Goal: Contribute content: Contribute content

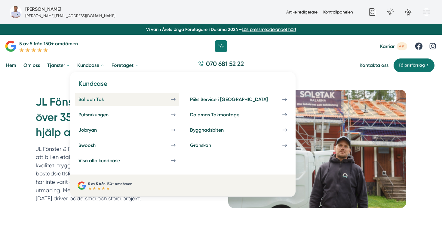
click at [88, 102] on div "Sol och Tak" at bounding box center [98, 100] width 40 height 6
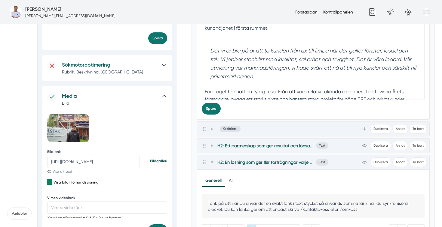
scroll to position [200, 0]
click at [105, 158] on input "https://s3.eu-west-2.amazonaws.com/byggservice/photos/images/000/046/841/large/…" at bounding box center [93, 162] width 93 height 12
paste input "7/459/medium/foretagsbild-pa-smartproduktion-ett-foretag-i-dalarnas-lan.jpg?175…"
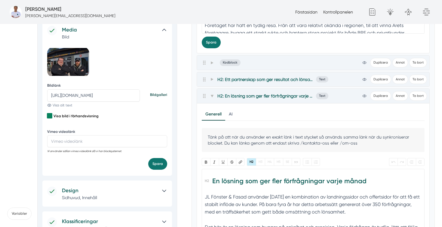
scroll to position [278, 0]
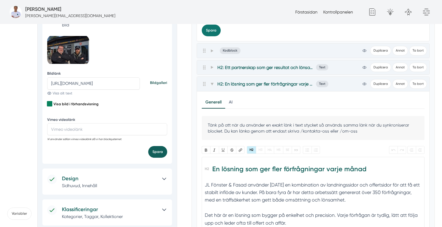
type input "https://s3.eu-west-2.amazonaws.com/byggservice/photos/images/000/047/459/medium…"
click at [154, 153] on button "Spara" at bounding box center [157, 152] width 19 height 12
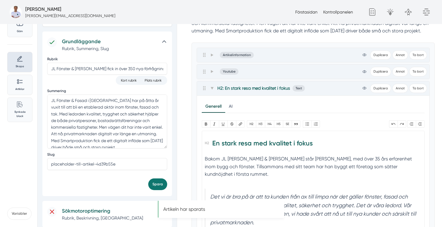
scroll to position [0, 0]
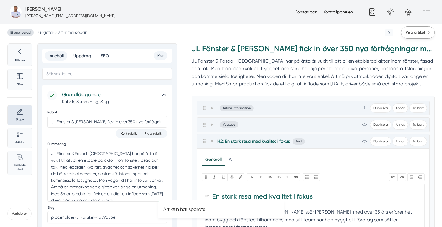
click at [417, 31] on span "Visa artikel" at bounding box center [414, 33] width 19 height 6
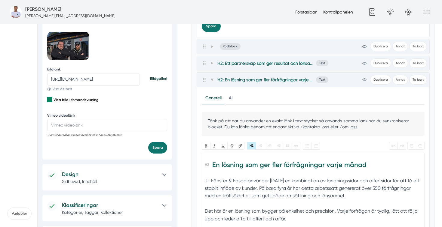
scroll to position [284, 0]
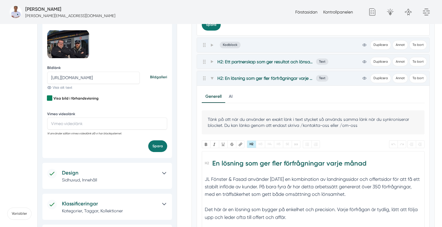
click at [86, 172] on h5 "Design" at bounding box center [109, 173] width 95 height 8
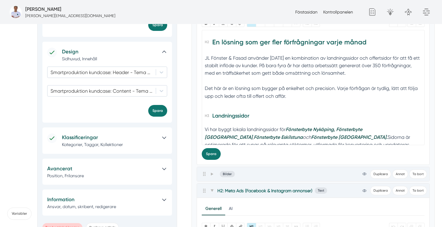
click at [99, 146] on p "Kategorier, Taggar, Kollektioner" at bounding box center [109, 145] width 95 height 6
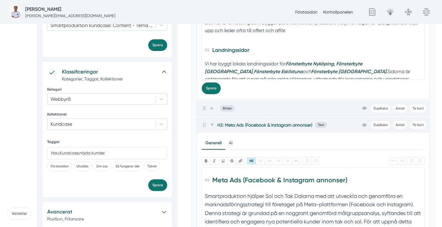
scroll to position [489, 0]
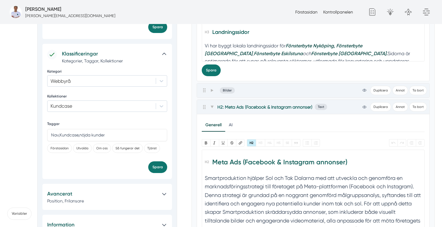
click at [86, 197] on h5 "Avancerat" at bounding box center [101, 194] width 109 height 8
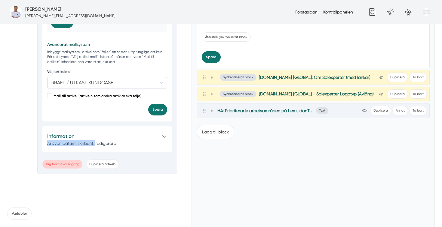
click at [96, 145] on p "Ansvar, datum, skribent, redigerare" at bounding box center [101, 144] width 109 height 6
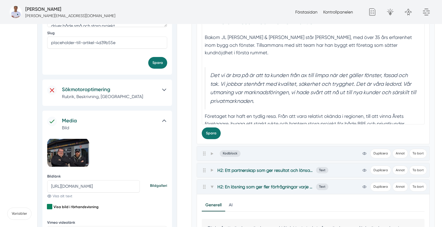
scroll to position [174, 0]
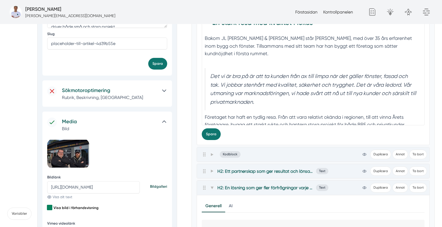
click at [89, 97] on p "Rubrik, Beskrivning, Sökord" at bounding box center [109, 98] width 95 height 6
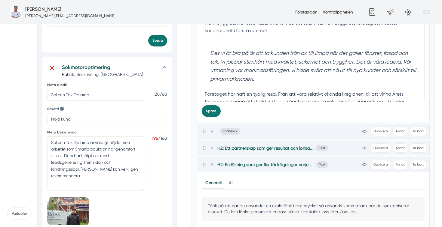
scroll to position [204, 0]
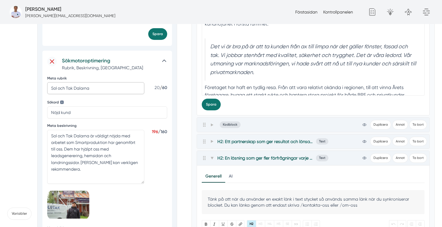
click at [90, 87] on input "Sol och Tak Dalarna" at bounding box center [95, 88] width 97 height 12
type input "JL Fönster och Fasad"
drag, startPoint x: 105, startPoint y: 175, endPoint x: 42, endPoint y: 133, distance: 75.5
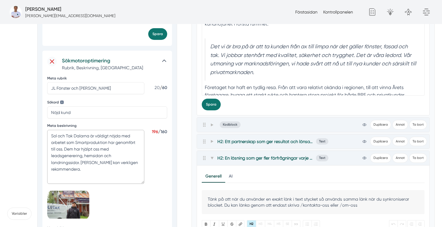
click at [42, 133] on div "Sökmotoroptimering Rubrik, Beskrivning, Sökord Meta rubrik JL Fönster och Fasad…" at bounding box center [106, 161] width 129 height 220
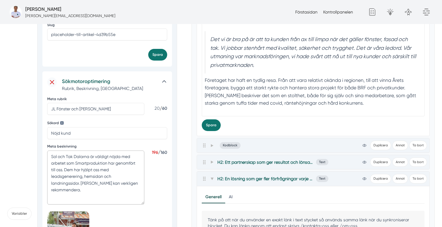
scroll to position [184, 0]
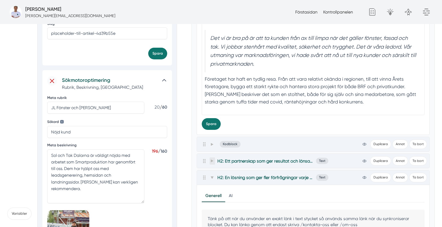
click at [211, 160] on icon at bounding box center [211, 161] width 3 height 3
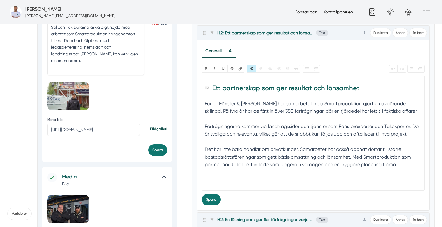
scroll to position [313, 0]
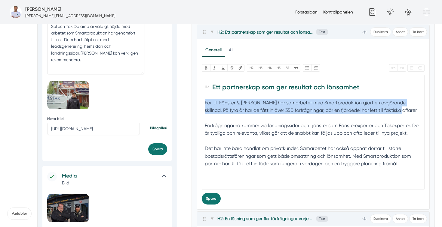
drag, startPoint x: 387, startPoint y: 110, endPoint x: 191, endPoint y: 100, distance: 195.9
copy div "För JL Fönster & Fasad har samarbetet med Smartproduktion gjort en avgörande sk…"
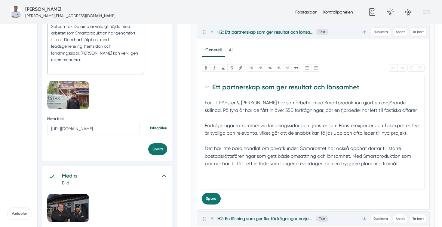
click at [98, 55] on textarea "Sol och Tak Dalarna är väldigt nöjda med arbetet som Smartproduktion har genomf…" at bounding box center [95, 47] width 97 height 54
paste textarea "För JL Fönster & Fasad har samarbetet med Smartproduktion gjort en avgörande sk…"
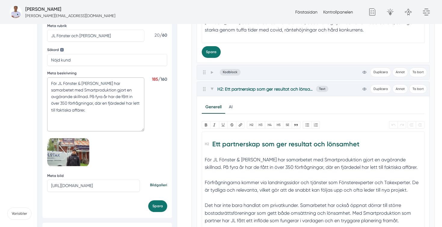
scroll to position [265, 0]
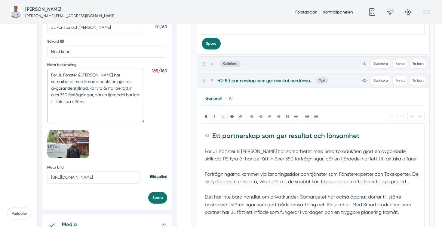
type textarea "För JL Fönster & Fasad har samarbetet med Smartproduktion gjort en avgörande sk…"
click at [91, 173] on input "https://s3.eu-west-2.amazonaws.com/byggservice/photos/images/000/046/841/large/…" at bounding box center [93, 178] width 93 height 12
paste input "7/459/medium/foretagsbild-pa-smartproduktion-ett-foretag-i-dalarnas-lan.jpg?175…"
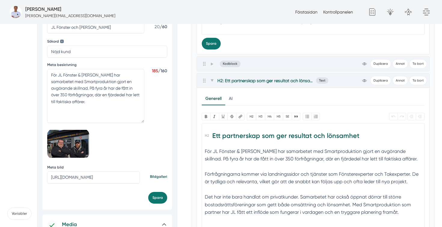
scroll to position [0, 245]
type input "https://s3.eu-west-2.amazonaws.com/byggservice/photos/images/000/047/459/medium…"
click at [160, 200] on button "Spara" at bounding box center [157, 198] width 19 height 12
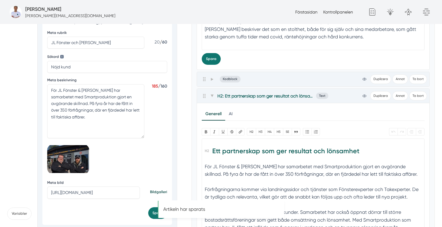
scroll to position [240, 0]
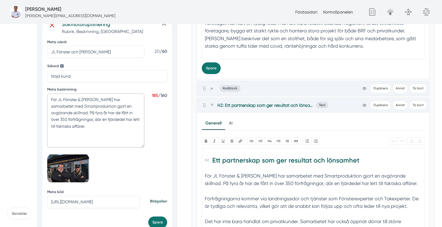
drag, startPoint x: 132, startPoint y: 122, endPoint x: 47, endPoint y: 120, distance: 84.5
click at [47, 120] on textarea "För JL Fönster & Fasad har samarbetet med Smartproduktion gjort en avgörande sk…" at bounding box center [95, 121] width 97 height 54
type textarea "För JL Fönster & Fasad har samarbetet med Smartproduktion gjort en avgörande sk…"
click at [160, 220] on button "Spara" at bounding box center [157, 223] width 19 height 12
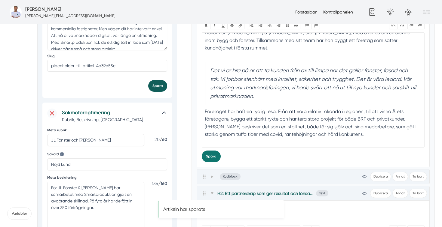
scroll to position [110, 0]
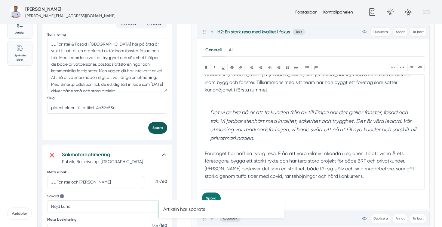
click at [158, 125] on button "Spara" at bounding box center [157, 128] width 19 height 12
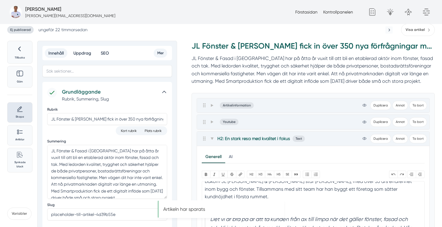
scroll to position [0, 0]
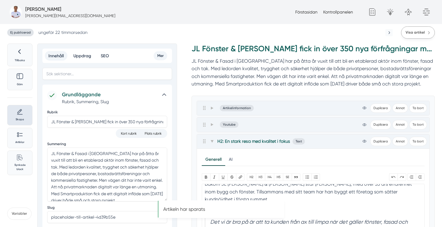
click at [410, 30] on span "Visa artikel" at bounding box center [414, 33] width 19 height 6
click at [115, 123] on input "JL Fönster & [PERSON_NAME] fick in över 350 nya förfrågningar med hjälp av Smar…" at bounding box center [107, 122] width 120 height 12
click at [115, 123] on input "JL Fönster & Fasad fick in över 350 nya förfrågningar med hjälp av Smartprodukt…" at bounding box center [107, 122] width 120 height 12
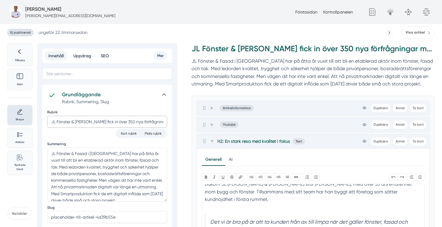
paste input "350+ nya förfrågningar med"
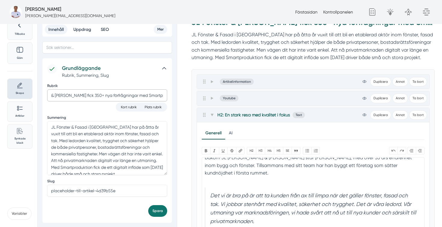
scroll to position [20, 0]
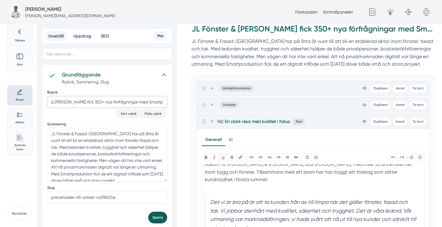
type input "JL Fönster & [PERSON_NAME] fick 350+ nya förfrågningar med Smartproduktion"
click at [159, 218] on button "Spara" at bounding box center [157, 218] width 19 height 12
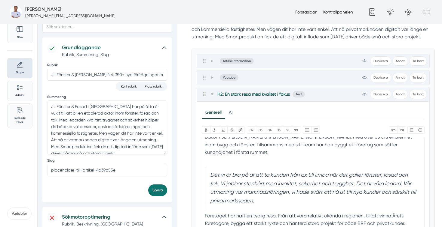
scroll to position [53, 0]
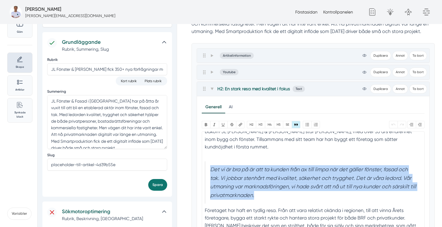
drag, startPoint x: 264, startPoint y: 197, endPoint x: 208, endPoint y: 172, distance: 61.6
click at [208, 172] on blockquote "Det vi är bra på är att ta kunden från ax till limpa när det gäller fönster, fa…" at bounding box center [313, 183] width 216 height 42
paste trix-editor "<h2>En stark resa med kvalitet i fokus</h2><div>Bakom JL Fönster &amp; Fasad st…"
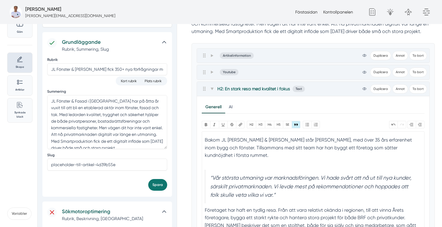
scroll to position [0, 0]
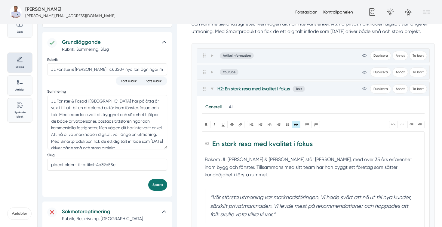
click at [212, 197] on blockquote "“Vår största utmaning var marknadsföringen. Vi hade svårt att nå ut till nya ku…" at bounding box center [313, 207] width 216 height 34
click at [227, 186] on div "Bakom JL [PERSON_NAME] & [PERSON_NAME] står [PERSON_NAME], med över 35 års erfa…" at bounding box center [313, 171] width 216 height 31
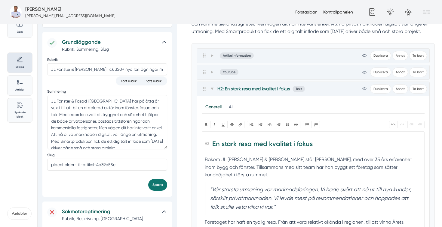
type trix-editor "<h2>En stark resa med kvalitet i fokus</h2><div>Bakom JL Fönster &amp; Fasad st…"
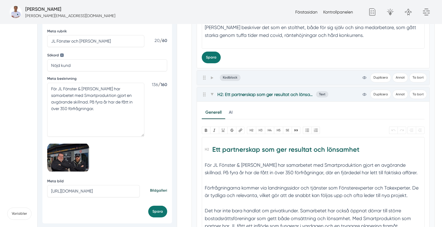
scroll to position [245, 0]
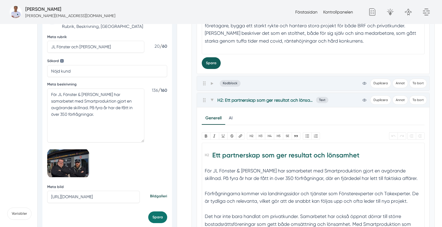
click at [214, 65] on button "Spara" at bounding box center [211, 63] width 19 height 12
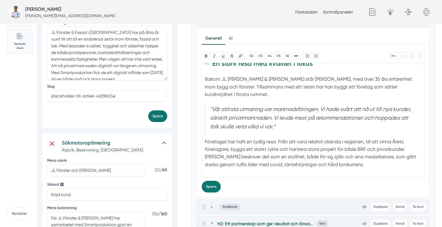
scroll to position [117, 0]
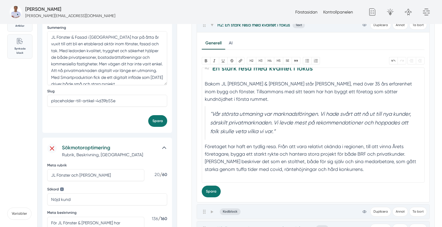
click at [284, 130] on blockquote ""Vår största utmaning var marknadsföringen. Vi hade svårt att nå ut till nya ku…" at bounding box center [313, 123] width 216 height 34
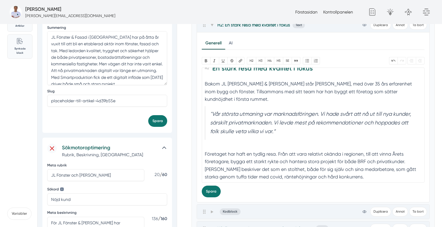
click at [249, 101] on div "Bakom JL [PERSON_NAME] & [PERSON_NAME] står [PERSON_NAME], med över 35 års erfa…" at bounding box center [313, 91] width 216 height 23
type trix-editor "<h2>En stark resa med kvalitet i fokus</h2><div>Bakom JL Fönster &amp; Fasad st…"
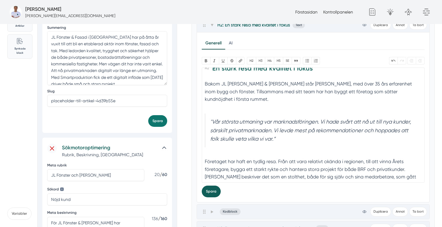
click at [208, 191] on button "Spara" at bounding box center [211, 192] width 19 height 12
click at [289, 141] on blockquote ""Vår största utmaning var marknadsföringen. Vi hade svårt att nå ut till nya ku…" at bounding box center [313, 131] width 216 height 34
type trix-editor "<h2>En stark resa med kvalitet i fokus</h2><div>Bakom JL Fönster &amp; Fasad st…"
click at [206, 197] on button "Spara" at bounding box center [211, 192] width 19 height 12
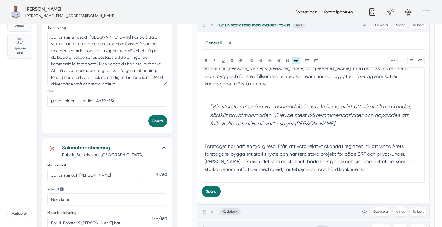
scroll to position [132, 0]
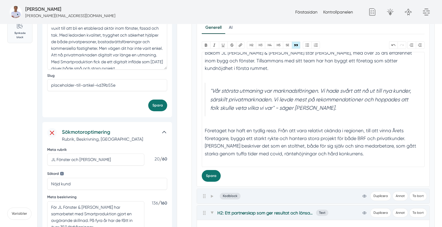
click at [247, 161] on div "Företaget har haft en tydlig resa. Från att vara relativt okända i regionen, ti…" at bounding box center [313, 143] width 216 height 46
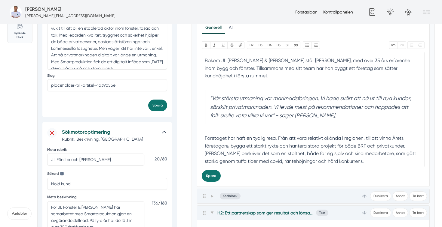
scroll to position [20, 0]
type trix-editor "<h2>En stark resa med kvalitet i fokus</h2><div>Bakom JL Fönster &amp; Fasad st…"
click at [204, 180] on button "Spara" at bounding box center [211, 176] width 19 height 12
click at [213, 196] on icon at bounding box center [211, 196] width 3 height 3
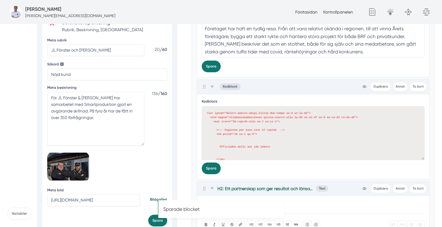
scroll to position [253, 0]
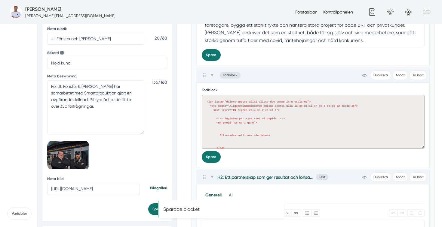
click at [241, 123] on textarea at bounding box center [313, 122] width 223 height 54
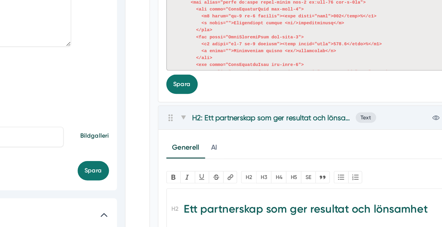
scroll to position [279, 0]
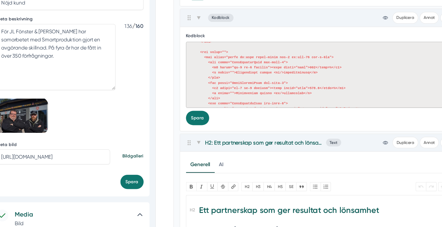
click at [262, 95] on textarea at bounding box center [313, 96] width 223 height 54
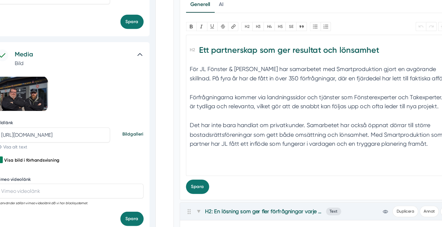
scroll to position [404, 0]
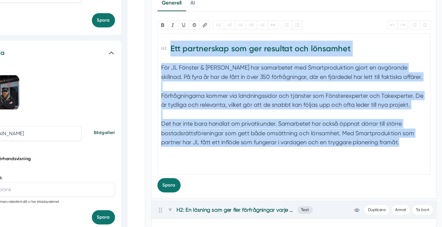
drag, startPoint x: 404, startPoint y: 160, endPoint x: 199, endPoint y: 81, distance: 220.2
click at [199, 81] on div "Generell AI Nytt innehåll Förbättra innehållet Bold Italic U Strikethrough Länk…" at bounding box center [313, 119] width 233 height 170
copy trix-editor "Ett partnerskap som ger resultat och lönsamhet För JL Fönster & Fasad har samar…"
click at [261, 145] on div "Det har inte bara handlat om privatkunder. Samarbetet har också öppnat dörrar t…" at bounding box center [313, 154] width 216 height 31
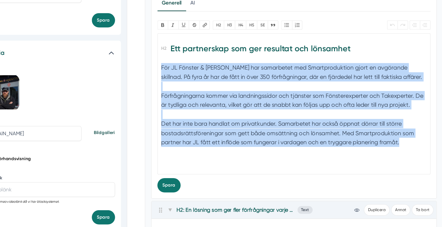
drag, startPoint x: 403, startPoint y: 157, endPoint x: 200, endPoint y: 98, distance: 210.8
click at [200, 98] on div "Generell AI Nytt innehåll Förbättra innehållet Bold Italic U Strikethrough Länk…" at bounding box center [313, 119] width 233 height 170
paste trix-editor "<h2>Ett partnerskap som ger resultat och lönsamhet</h2><div>På lite över fyra å…"
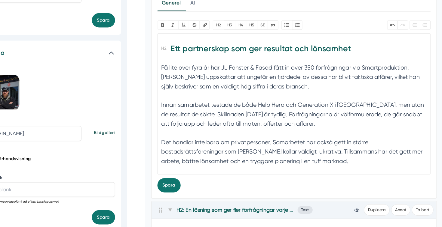
type trix-editor "<h2>Ett partnerskap som ger resultat och lönsamhet</h2><div>På lite över fyra å…"
click at [209, 191] on button "Spara" at bounding box center [211, 193] width 19 height 12
click at [204, 157] on trix-editor "Ett partnerskap som ger resultat och lönsamhet På lite över fyra år har JL Föns…" at bounding box center [313, 126] width 223 height 115
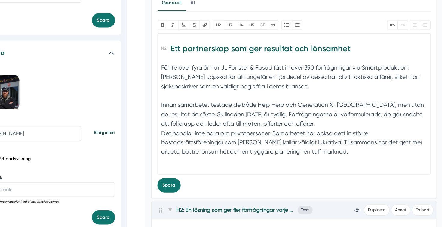
click at [204, 127] on trix-editor "Ett partnerskap som ger resultat och lönsamhet På lite över fyra år har JL Föns…" at bounding box center [313, 126] width 223 height 115
type trix-editor "<h2>Ett partnerskap som ger resultat och lönsamhet</h2><div>På lite över fyra å…"
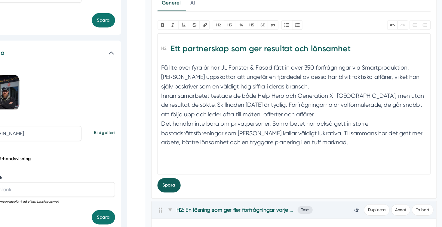
click at [213, 191] on button "Spara" at bounding box center [211, 193] width 19 height 12
drag, startPoint x: 372, startPoint y: 120, endPoint x: 345, endPoint y: 119, distance: 27.4
click at [345, 119] on div "På lite över fyra år har JL Fönster & Fasad fått in över 350 förfrågningar via …" at bounding box center [313, 131] width 216 height 76
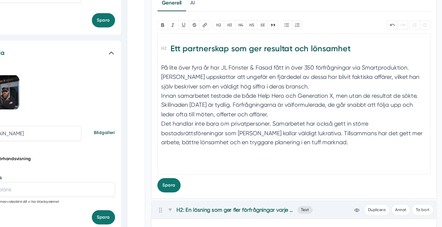
click at [205, 126] on div "På lite över fyra år har JL Fönster & Fasad fått in över 350 förfrågningar via …" at bounding box center [313, 131] width 216 height 76
click at [208, 129] on div "På lite över fyra år har JL Fönster & Fasad fått in över 350 förfrågningar via …" at bounding box center [313, 131] width 216 height 76
click at [205, 141] on div "På lite över fyra år har JL Fönster & Fasad fått in över 350 förfrågningar via …" at bounding box center [313, 131] width 216 height 76
click at [205, 121] on div "På lite över fyra år har JL Fönster & Fasad fått in över 350 förfrågningar via …" at bounding box center [313, 131] width 216 height 76
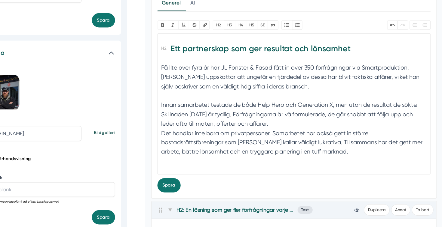
click at [205, 150] on div "På lite över fyra år har JL Fönster & Fasad fått in över 350 förfrågningar via …" at bounding box center [313, 135] width 216 height 84
type trix-editor "<h2>Ett partnerskap som ger resultat och lönsamhet</h2><div>På lite över fyra å…"
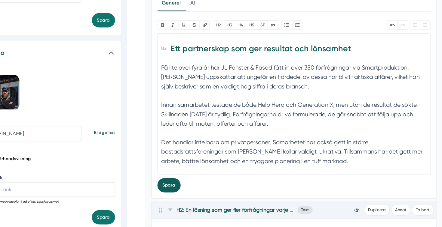
click at [209, 198] on button "Spara" at bounding box center [211, 193] width 19 height 12
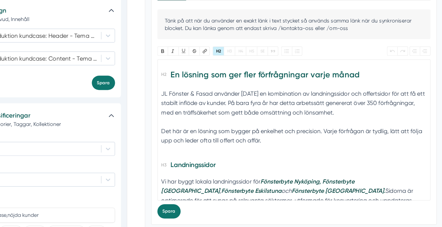
scroll to position [613, 0]
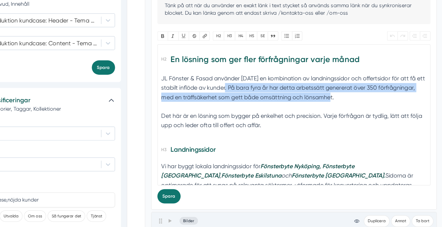
drag, startPoint x: 350, startPoint y: 121, endPoint x: 259, endPoint y: 114, distance: 91.4
click at [259, 114] on div "JL Fönster & Fasad använder idag en kombination av landningssidor och offertsid…" at bounding box center [313, 117] width 216 height 31
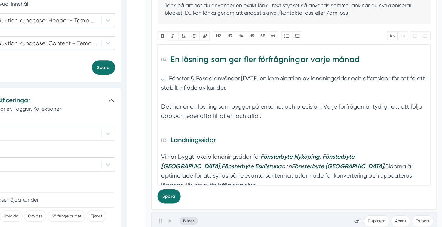
click at [205, 128] on div "Det här är en lösning som bygger på enkelhet och precision. Varje förfrågan är …" at bounding box center [313, 136] width 216 height 23
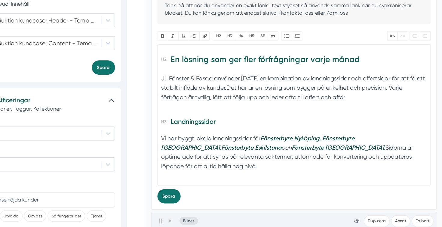
type trix-editor "<h2>En lösning som ger fler förfrågningar varje månad</h2><div>JL Fönster &amp;…"
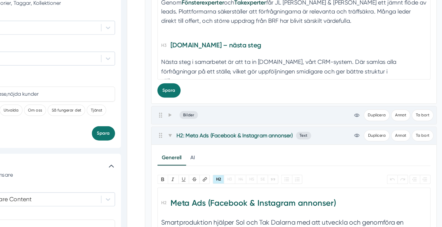
scroll to position [716, 0]
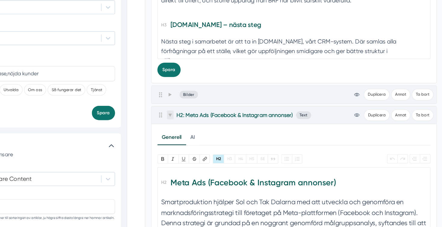
click at [212, 137] on icon at bounding box center [211, 135] width 3 height 3
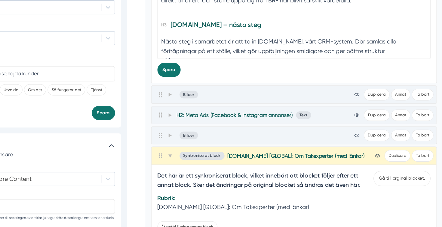
click at [364, 136] on icon "view-1" at bounding box center [364, 136] width 4 height 4
click at [364, 135] on icon "view-1" at bounding box center [364, 136] width 4 height 4
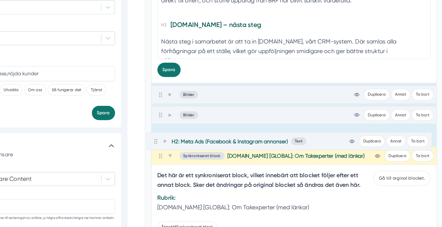
drag, startPoint x: 206, startPoint y: 138, endPoint x: 202, endPoint y: 164, distance: 26.7
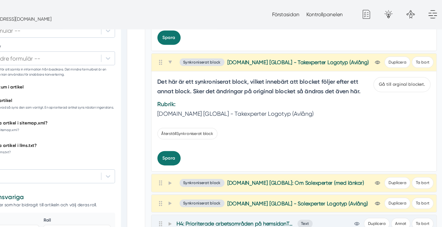
scroll to position [929, 0]
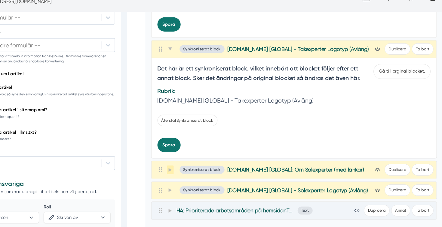
click at [213, 152] on icon at bounding box center [211, 153] width 3 height 3
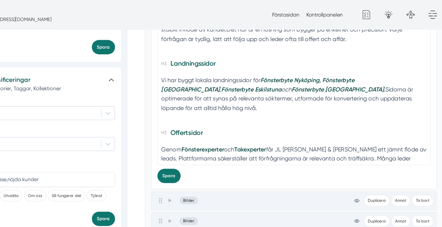
scroll to position [30, 0]
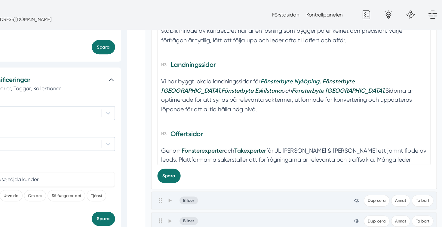
click at [288, 65] on em "Fönsterbyte Nyköping," at bounding box center [309, 67] width 49 height 6
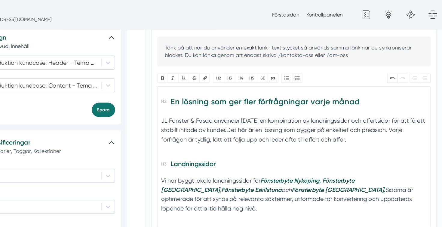
scroll to position [618, 0]
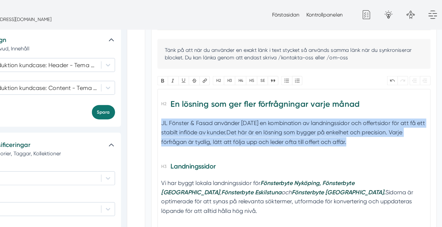
copy div "JL Fönster & Fasad använder idag en kombination av landningssidor och offertsid…"
drag, startPoint x: 358, startPoint y: 116, endPoint x: 205, endPoint y: 102, distance: 153.6
click at [205, 102] on div "JL Fönster & Fasad använder idag en kombination av landningssidor och offertsid…" at bounding box center [313, 112] width 216 height 31
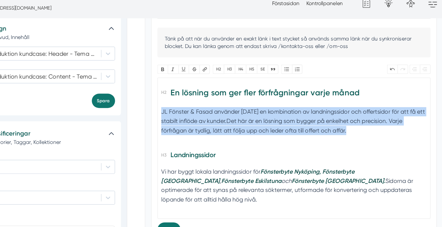
paste trix-editor "<h2>En lösning som ger fler förfrågningar varje månad</h2><div>JL Fönster &amp;…"
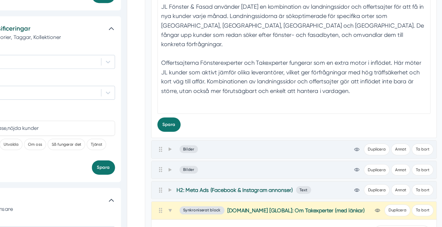
scroll to position [672, 0]
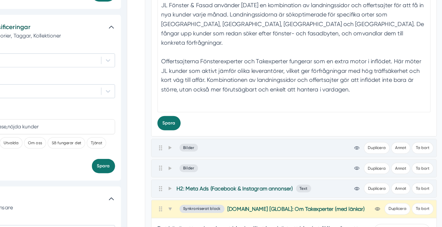
click at [254, 136] on div "Tänk på att när du använder en exakt länk i text stycket så används samma länk …" at bounding box center [313, 62] width 223 height 171
click at [244, 126] on div at bounding box center [313, 133] width 216 height 15
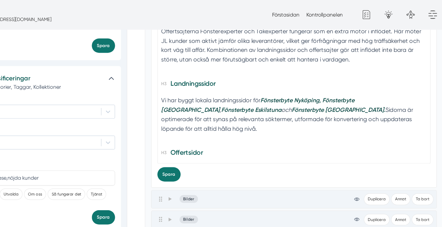
scroll to position [669, 0]
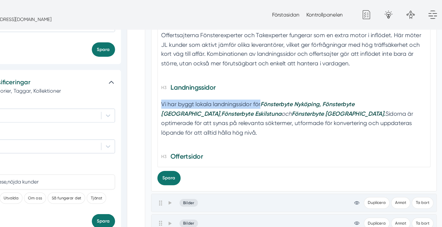
drag, startPoint x: 286, startPoint y: 77, endPoint x: 203, endPoint y: 71, distance: 83.7
click at [203, 71] on trix-editor "En lösning som ger fler förfrågningar varje månad JL Fönster & Fasad använder i…" at bounding box center [313, 78] width 223 height 115
click at [287, 82] on em "Fönsterbyte Nyköping," at bounding box center [309, 85] width 49 height 6
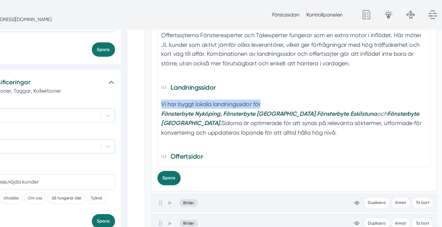
drag, startPoint x: 298, startPoint y: 76, endPoint x: 213, endPoint y: 73, distance: 85.7
click at [213, 81] on div "Vi har byggt lokala landningssidor för Fönsterbyte Nyköping, Fönsterbyte Linköp…" at bounding box center [313, 100] width 216 height 38
click at [254, 90] on em at bounding box center [254, 93] width 1 height 6
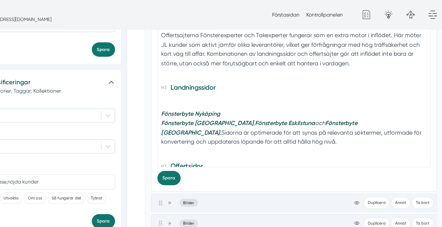
click at [280, 98] on em "," at bounding box center [280, 101] width 1 height 6
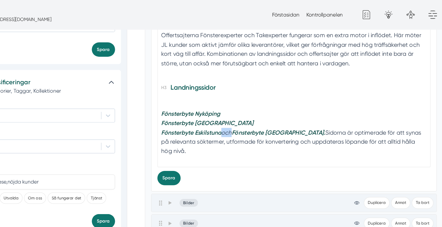
drag, startPoint x: 264, startPoint y: 99, endPoint x: 255, endPoint y: 100, distance: 8.8
click at [255, 105] on em "och" at bounding box center [258, 108] width 8 height 6
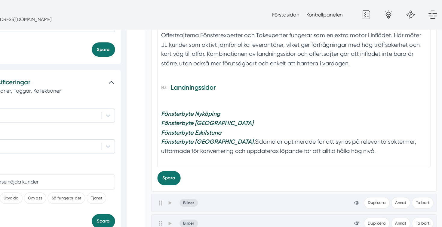
click at [259, 108] on div "Fönsterbyte Nyköping Fönsterbyte Linköping Fönsterbyte Eskilstuna Fönsterbyte N…" at bounding box center [313, 107] width 216 height 53
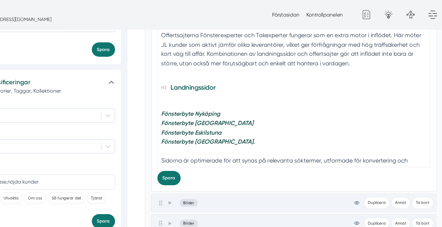
click at [218, 81] on div "Fönsterbyte Nyköping Fönsterbyte Linköping Fönsterbyte Eskilstuna Fönsterbyte N…" at bounding box center [313, 115] width 216 height 69
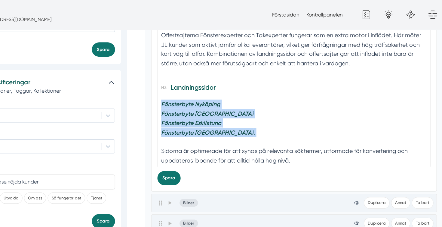
drag, startPoint x: 260, startPoint y: 101, endPoint x: 204, endPoint y: 77, distance: 61.0
click at [205, 81] on div "Fönsterbyte Nyköping Fönsterbyte Linköping Fönsterbyte Eskilstuna Fönsterbyte N…" at bounding box center [313, 111] width 216 height 61
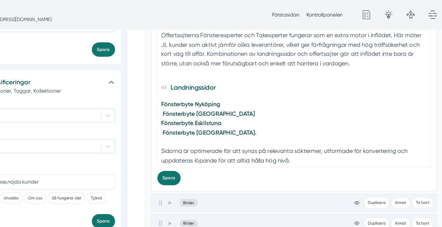
click at [268, 97] on div "Fönsterbyte Nyköping Fönsterbyte Linköping Fönsterbyte Eskilstuna Fönsterbyte N…" at bounding box center [313, 111] width 216 height 61
click at [206, 90] on strong "Fönsterbyte [GEOGRAPHIC_DATA]" at bounding box center [243, 93] width 75 height 6
click at [206, 105] on strong "Fönsterbyte Norrköping." at bounding box center [244, 108] width 76 height 6
click at [259, 101] on div "Fönsterbyte Nyköping Fönsterbyte Linköping Fönsterbyte Eskilstuna Fönsterbyte N…" at bounding box center [313, 111] width 216 height 61
type trix-editor "<h2>En lösning som ger fler förfrågningar varje månad</h2><div>JL Fönster &amp;…"
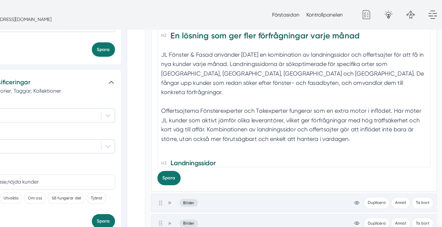
scroll to position [0, 0]
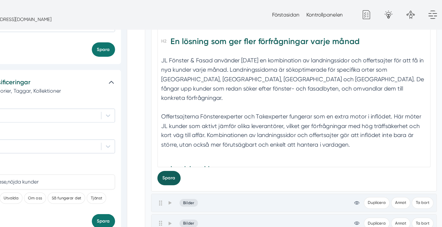
click at [211, 146] on button "Spara" at bounding box center [211, 146] width 19 height 12
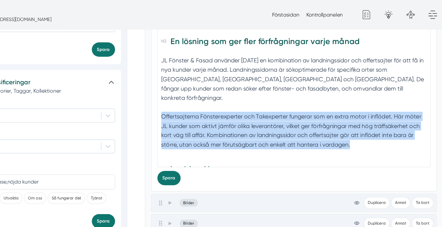
drag, startPoint x: 362, startPoint y: 111, endPoint x: 206, endPoint y: 88, distance: 157.9
click at [206, 91] on div "Offertsajterna Fönsterexperter och Takexperter fungerar som en extra motor i in…" at bounding box center [313, 110] width 216 height 38
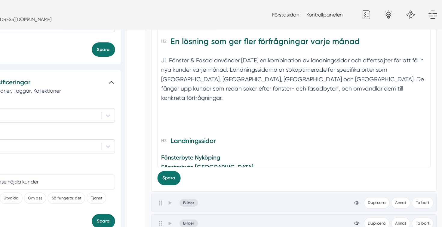
click at [212, 92] on div at bounding box center [313, 98] width 216 height 15
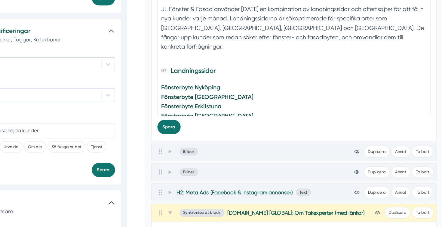
scroll to position [670, 0]
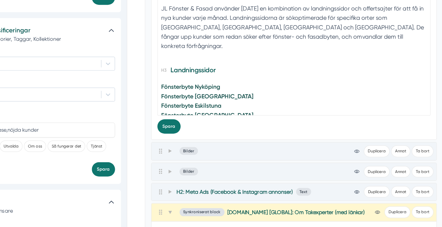
click at [269, 127] on div "Fönsterbyte Nyköping Fönsterbyte Linköping Fönsterbyte Eskilstuna Fönsterbyte N…" at bounding box center [313, 139] width 216 height 61
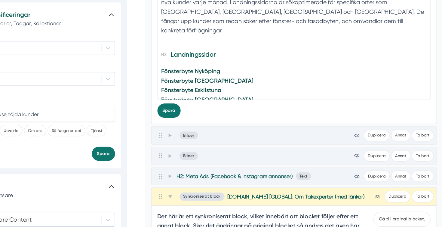
scroll to position [684, 0]
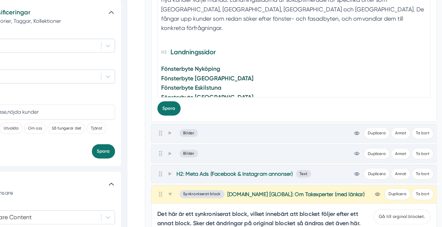
type trix-editor "<h2>En lösning som ger fler förfrågningar varje månad</h2><div>JL Fönster &amp;…"
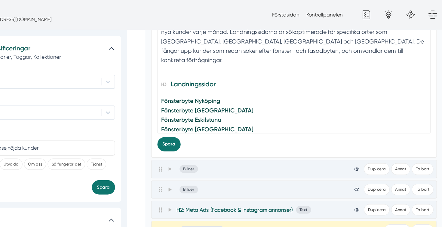
scroll to position [693, 0]
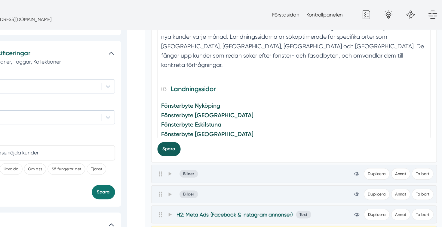
click at [213, 122] on button "Spara" at bounding box center [211, 122] width 19 height 12
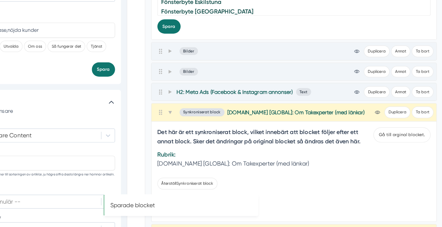
scroll to position [751, 0]
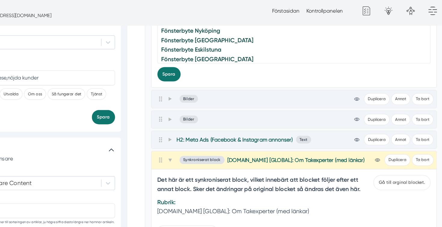
click at [263, 44] on div "Fönsterbyte Nyköping Fönsterbyte Linköping Fönsterbyte Eskilstuna Fönsterbyte N…" at bounding box center [313, 59] width 216 height 69
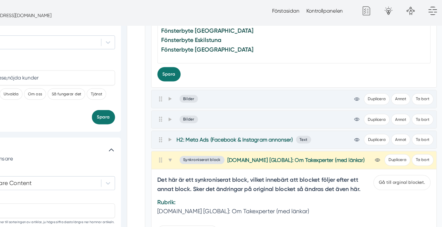
paste trix-editor "/strong>Offertsajterna Fönsterexperter och Takexperter fungerar som en extra mo…"
type trix-editor "<h2>En lösning som ger fler förfrågningar varje månad</h2><div>JL Fönster &amp;…"
click at [208, 64] on button "Spara" at bounding box center [211, 64] width 19 height 12
click at [249, 46] on div "Fönsterbyte Nyköping Fönsterbyte Linköping Fönsterbyte Eskilstuna Fönsterbyte N…" at bounding box center [313, 70] width 216 height 107
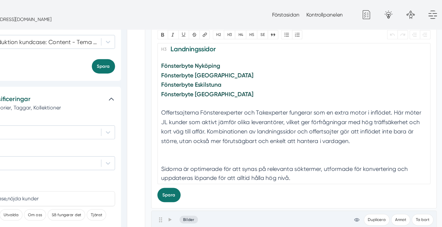
scroll to position [139, 0]
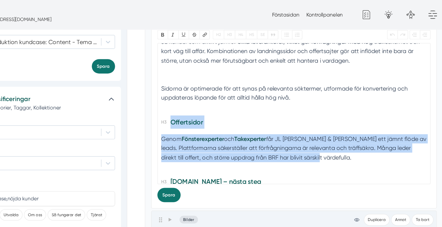
drag, startPoint x: 342, startPoint y: 123, endPoint x: 183, endPoint y: 91, distance: 162.5
click at [183, 91] on div "Tillbaka Göm Skapa Artiklar Common File Text Sync Streamline Icon: https://stre…" at bounding box center [220, 39] width 427 height 1303
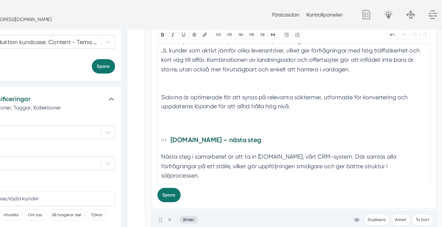
scroll to position [124, 0]
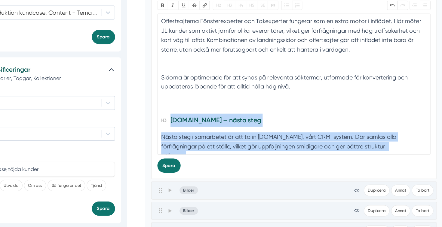
drag, startPoint x: 391, startPoint y: 138, endPoint x: 198, endPoint y: 113, distance: 194.2
click at [198, 113] on div "Generell AI Nytt innehåll Förbättra innehållet Tänk på att när du använder en e…" at bounding box center [313, 70] width 233 height 200
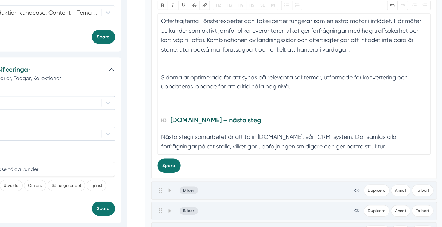
scroll to position [98, 0]
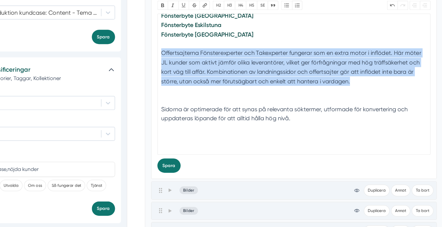
drag, startPoint x: 371, startPoint y: 85, endPoint x: 203, endPoint y: 61, distance: 169.9
click at [203, 61] on trix-editor "En lösning som ger fler förfrågningar varje månad JL Fönster & Fasad använder i…" at bounding box center [313, 92] width 223 height 115
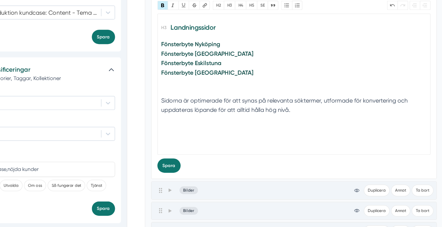
scroll to position [60, 0]
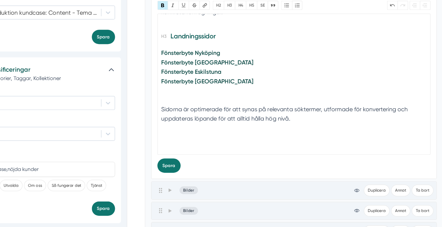
click at [229, 55] on trix-editor "En lösning som ger fler förfrågningar varje månad JL Fönster & Fasad använder i…" at bounding box center [313, 92] width 223 height 115
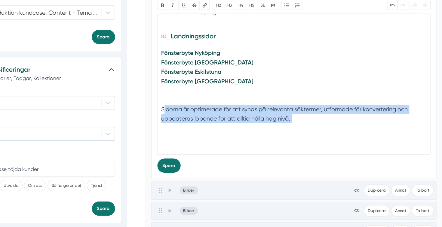
drag, startPoint x: 318, startPoint y: 119, endPoint x: 207, endPoint y: 104, distance: 111.5
click at [207, 104] on div "Fönsterbyte Nyköping Fönsterbyte Linköping Fönsterbyte Eskilstuna Fönsterbyte N…" at bounding box center [313, 98] width 216 height 69
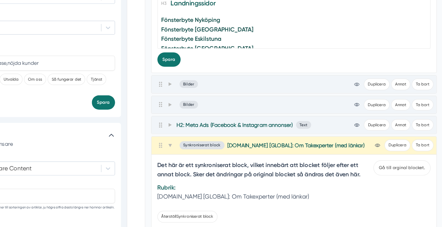
click at [264, 80] on div "Fönsterbyte Nyköping Fönsterbyte Linköping Fönsterbyte Eskilstuna Fönsterbyte N…" at bounding box center [313, 89] width 216 height 69
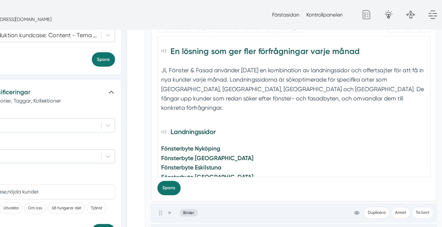
scroll to position [60, 0]
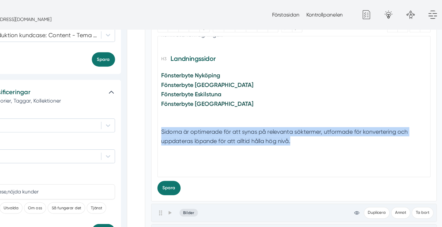
drag, startPoint x: 316, startPoint y: 108, endPoint x: 203, endPoint y: 100, distance: 113.0
click at [203, 99] on trix-editor "En lösning som ger fler förfrågningar varje månad JL Fönster & Fasad använder i…" at bounding box center [313, 86] width 223 height 115
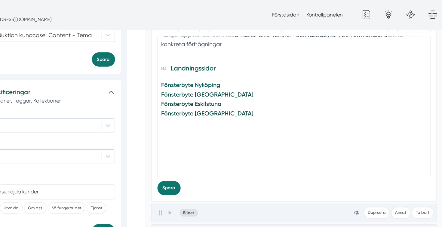
scroll to position [661, 0]
click at [244, 55] on h3 "Landningssidor" at bounding box center [313, 58] width 216 height 14
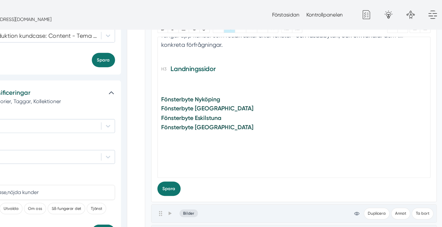
scroll to position [60, 0]
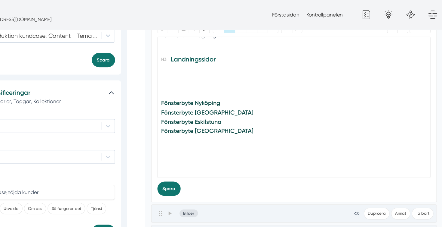
paste trix-editor "Sidorna är optimerade för att synas på relevanta söktermer, utformade för konve…"
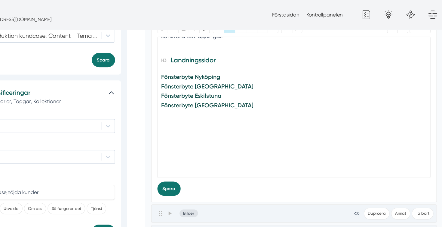
scroll to position [52, 0]
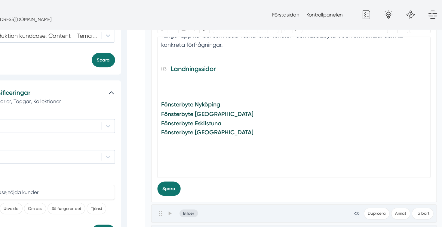
paste trix-editor "Sidorna är optimerade för att synas på relevanta söktermer, utformade för konve…"
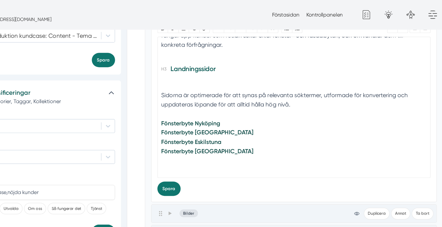
click at [239, 66] on div "Sidorna är optimerade för att synas på relevanta söktermer, utformade för konve…" at bounding box center [313, 81] width 216 height 31
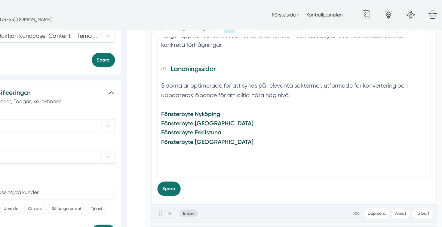
click at [217, 135] on div "Fönsterbyte Nyköping Fönsterbyte Linköping Fönsterbyte Eskilstuna Fönsterbyte N…" at bounding box center [313, 120] width 216 height 61
type trix-editor "<h2>En lösning som ger fler förfrågningar varje månad</h2><div>JL Fönster &amp;…"
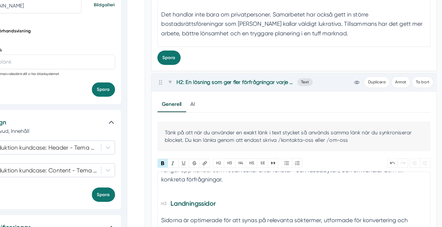
scroll to position [511, 0]
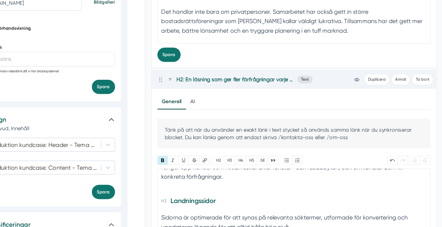
click at [214, 201] on h3 "Landningssidor" at bounding box center [313, 208] width 216 height 14
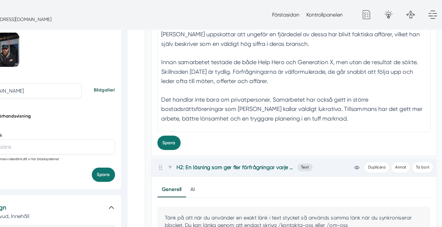
scroll to position [480, 0]
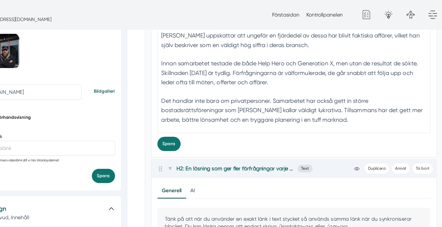
click at [206, 58] on div "På lite över fyra år har JL Fönster & Fasad fått in över 350 förfrågningar via …" at bounding box center [313, 64] width 216 height 92
type trix-editor "<h2>Ett partnerskap som ger resultat och lönsamhet</h2><div>På lite över fyra å…"
click at [212, 117] on button "Spara" at bounding box center [211, 118] width 19 height 12
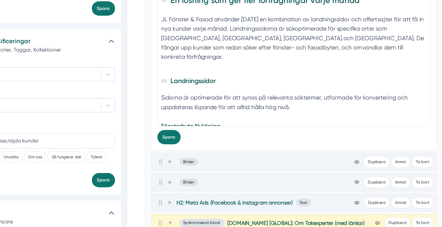
scroll to position [663, 0]
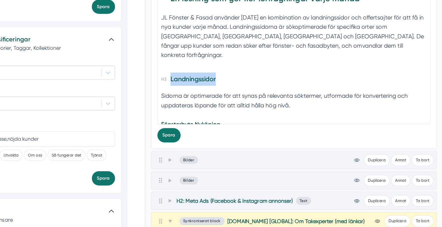
drag, startPoint x: 252, startPoint y: 99, endPoint x: 197, endPoint y: 97, distance: 55.3
click at [197, 97] on div "Generell AI Nytt innehåll Förbättra innehållet Tänk på att när du använder en e…" at bounding box center [313, 63] width 233 height 200
copy h3 "Landningssidor"
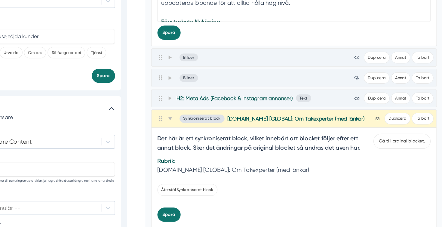
scroll to position [748, 0]
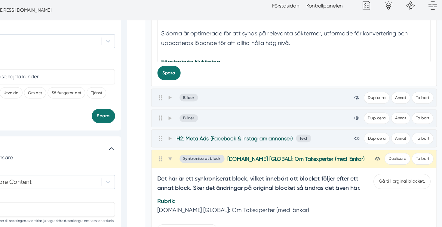
click at [261, 45] on div "Sidorna är optimerade för att synas på relevanta söktermer, utformade för konve…" at bounding box center [313, 42] width 216 height 23
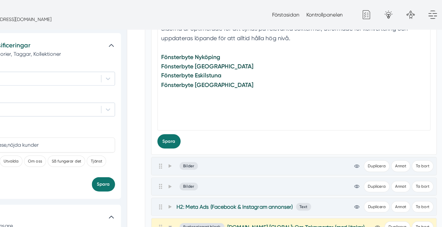
scroll to position [687, 0]
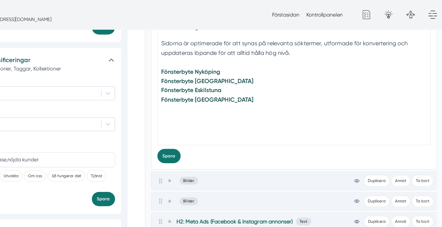
click at [232, 101] on div at bounding box center [313, 105] width 216 height 8
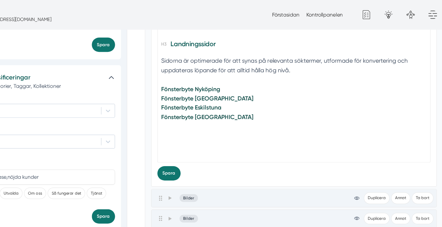
scroll to position [668, 0]
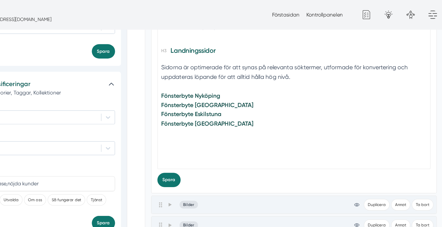
click at [217, 109] on div "Fönsterbyte Nyköping Fönsterbyte Linköping Fönsterbyte Eskilstuna Fönsterbyte N…" at bounding box center [313, 98] width 216 height 46
click at [211, 120] on div at bounding box center [313, 124] width 216 height 8
paste trix-editor "<h2>En lösning som ger fler förfrågningar varje månad</h2><div>JL Fönster &amp;…"
click at [255, 123] on h3 "Landningssidor" at bounding box center [313, 130] width 216 height 14
drag, startPoint x: 253, startPoint y: 123, endPoint x: 213, endPoint y: 121, distance: 40.0
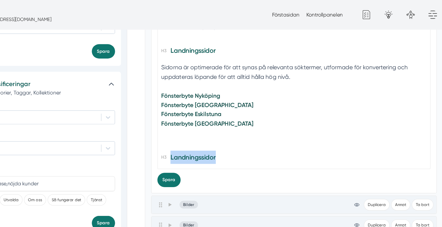
click at [212, 123] on h3 "Landningssidor" at bounding box center [313, 130] width 216 height 14
paste trix-editor "Offertsajterna Fönsterexperter och Takexperter fungerar som en extra motor i in…"
type trix-editor "<h2>En lösning som ger fler förfrågningar varje månad</h2><div>JL Fönster &amp;…"
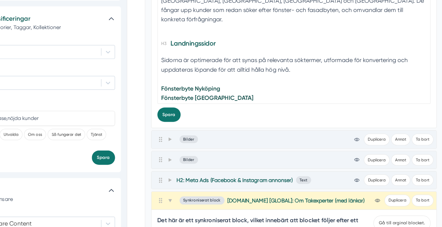
scroll to position [681, 0]
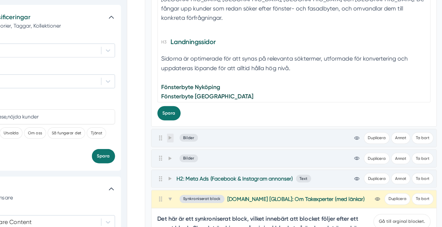
click at [212, 157] on span at bounding box center [211, 154] width 5 height 7
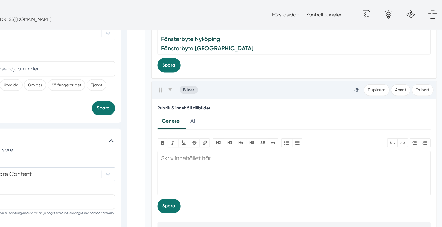
scroll to position [755, 0]
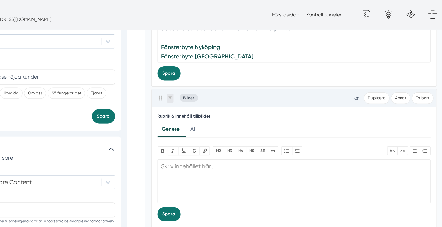
click at [214, 81] on span at bounding box center [211, 80] width 5 height 7
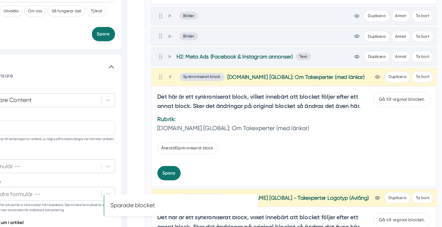
scroll to position [781, 0]
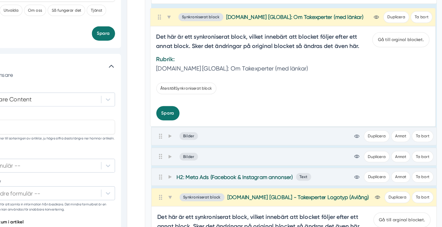
drag, startPoint x: 205, startPoint y: 105, endPoint x: 204, endPoint y: 54, distance: 51.7
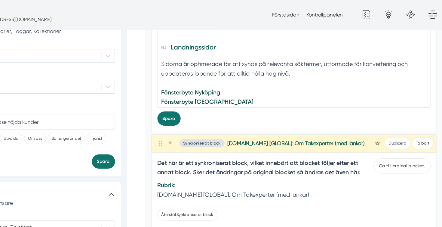
scroll to position [699, 0]
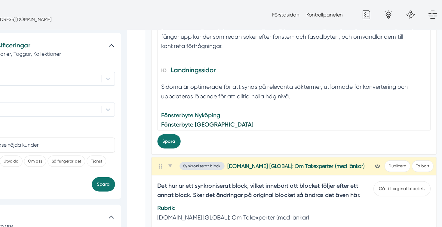
click at [252, 91] on strong "Fönsterbyte Nyköping" at bounding box center [229, 94] width 48 height 6
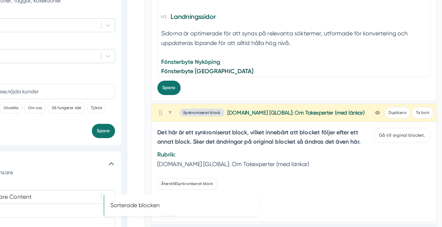
scroll to position [704, 0]
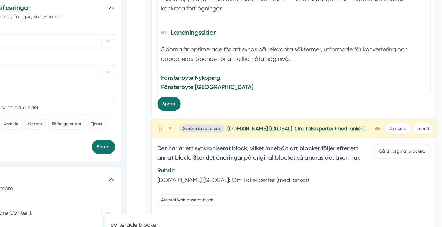
click at [261, 92] on div "Fönsterbyte Nyköping Fönsterbyte Linköping Fönsterbyte Eskilstuna Fönsterbyte N…" at bounding box center [313, 109] width 216 height 46
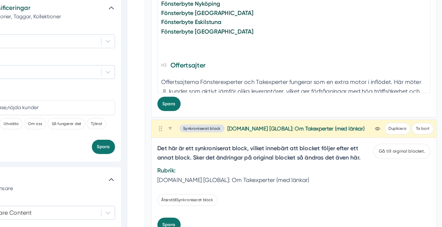
click at [268, 89] on div "Offertsajterna Fönsterexperter och Takexperter fungerar som en extra motor i in…" at bounding box center [313, 104] width 216 height 31
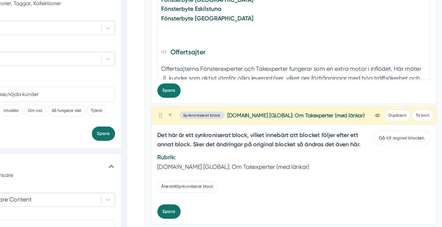
click at [268, 94] on div "Offertsajterna Fönsterexperter och Takexperter fungerar som en extra motor i in…" at bounding box center [313, 104] width 216 height 31
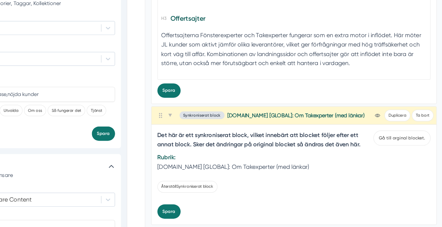
scroll to position [93, 0]
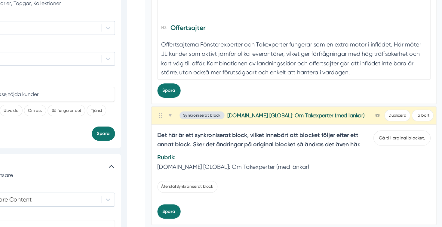
type trix-editor "<h2>En lösning som ger fler förfrågningar varje månad</h2><div>JL Fönster &amp;…"
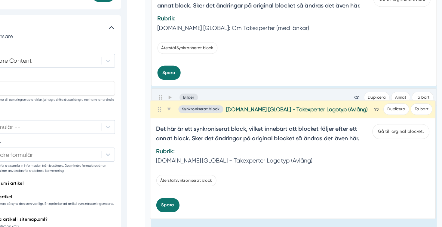
scroll to position [813, 0]
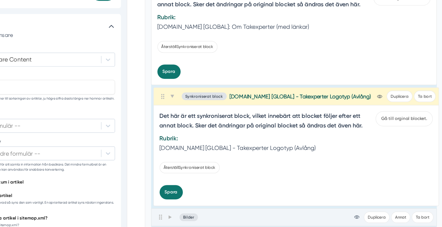
drag, startPoint x: 205, startPoint y: 184, endPoint x: 206, endPoint y: 117, distance: 67.9
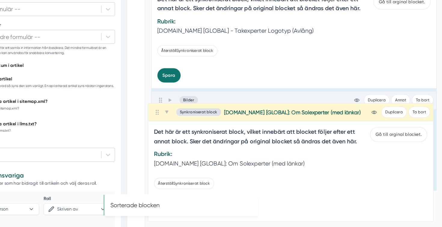
scroll to position [911, 0]
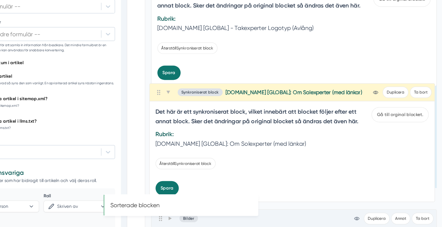
drag, startPoint x: 204, startPoint y: 182, endPoint x: 202, endPoint y: 114, distance: 68.2
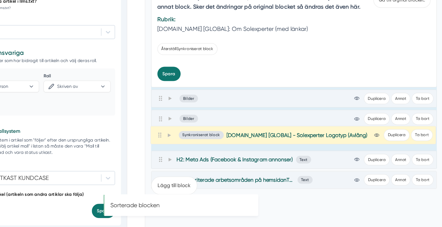
scroll to position [1009, 0]
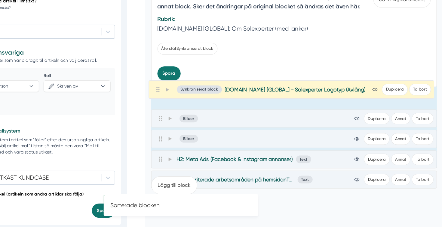
drag, startPoint x: 205, startPoint y: 174, endPoint x: 202, endPoint y: 113, distance: 60.5
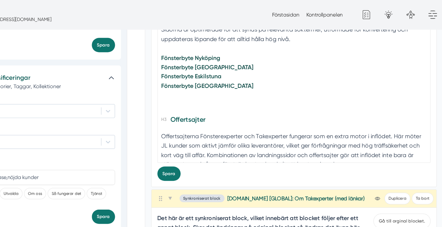
scroll to position [668, 0]
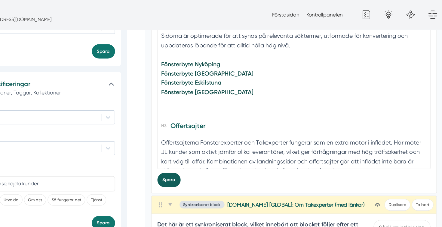
click at [210, 148] on button "Spara" at bounding box center [211, 147] width 19 height 12
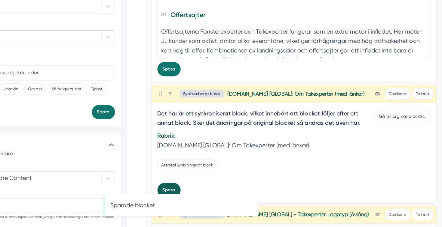
click at [208, 195] on button "Spara" at bounding box center [211, 197] width 19 height 12
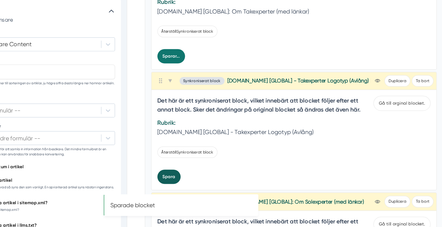
click at [213, 183] on button "Spara" at bounding box center [211, 187] width 19 height 12
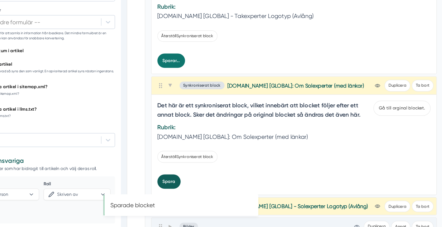
click at [210, 186] on button "Spara" at bounding box center [211, 190] width 19 height 12
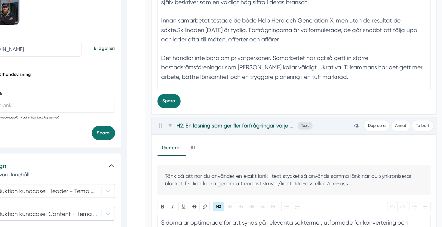
scroll to position [516, 0]
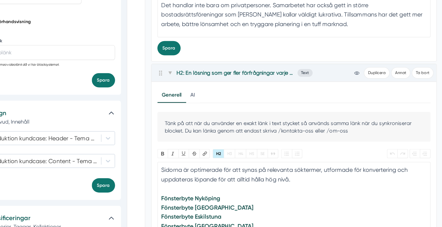
click at [238, 186] on div "Sidorna är optimerade för att synas på relevanta söktermer, utformade för konve…" at bounding box center [313, 188] width 216 height 23
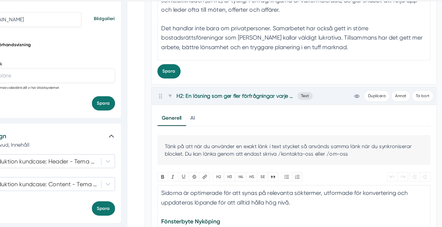
click at [313, 181] on div "Sidorna är optimerade för att synas på relevanta söktermer, utformade för konve…" at bounding box center [313, 188] width 216 height 23
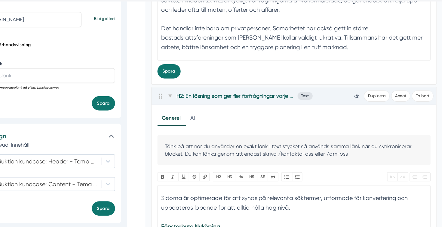
scroll to position [614, 0]
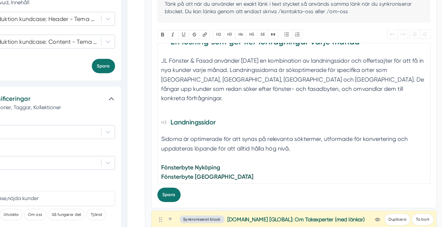
drag, startPoint x: 334, startPoint y: 113, endPoint x: 337, endPoint y: 114, distance: 3.1
click at [337, 114] on div "JL Fönster & Fasad använder idag en kombination av landningssidor och offertsaj…" at bounding box center [313, 111] width 216 height 46
paste trix-editor "Landningssidorna fungerar som digitala säljare som jobbar dygnet runt. De fånga…"
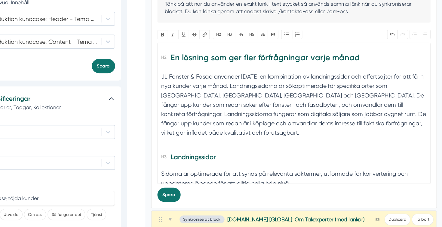
scroll to position [0, 0]
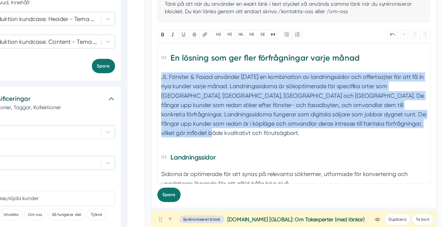
drag, startPoint x: 246, startPoint y: 153, endPoint x: 202, endPoint y: 107, distance: 64.4
click at [202, 107] on trix-editor "En lösning som ger fler förfrågningar varje månad JL Fönster & Fasad använder i…" at bounding box center [313, 134] width 223 height 115
copy div "JL Fönster & Fasad använder idag en kombination av landningssidor och offertsaj…"
click at [259, 153] on div "JL Fönster & Fasad använder idag en kombination av landningssidor och offertsaj…" at bounding box center [313, 131] width 216 height 61
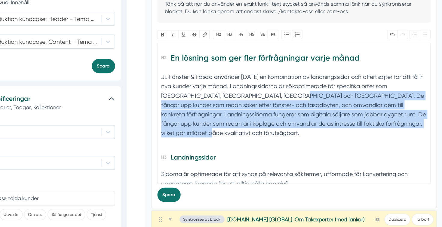
drag, startPoint x: 259, startPoint y: 153, endPoint x: 285, endPoint y: 121, distance: 41.4
click at [285, 121] on div "JL Fönster & Fasad använder idag en kombination av landningssidor och offertsaj…" at bounding box center [313, 131] width 216 height 61
paste trix-editor "<h2>En lösning som ger fler förfrågningar varje månad</h2><div>JL Fönster &amp;…"
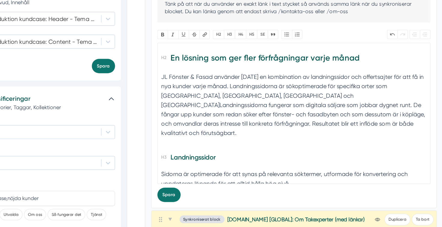
click at [284, 121] on div "JL Fönster & Fasad använder idag en kombination av landningssidor och offertsaj…" at bounding box center [313, 131] width 216 height 61
click at [287, 119] on div "JL Fönster & Fasad använder idag en kombination av landningssidor och offertsaj…" at bounding box center [313, 131] width 216 height 61
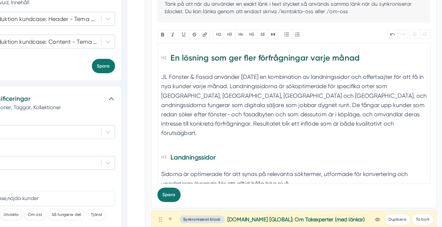
click at [309, 119] on div "JL Fönster & Fasad använder idag en kombination av landningssidor och offertsaj…" at bounding box center [313, 131] width 216 height 61
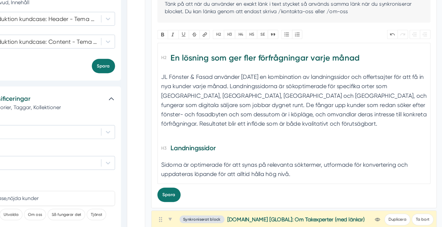
click at [327, 135] on div "JL Fönster & Fasad använder idag en kombination av landningssidor och offertsaj…" at bounding box center [313, 127] width 216 height 53
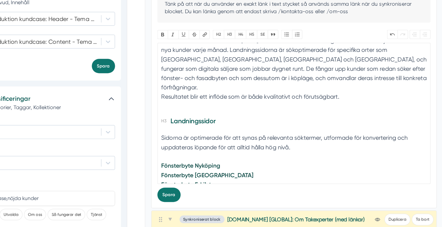
scroll to position [37, 0]
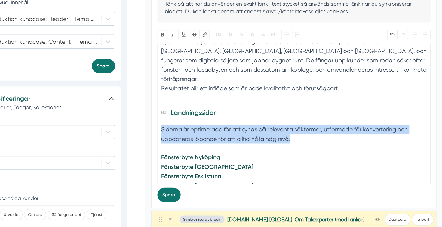
drag, startPoint x: 317, startPoint y: 148, endPoint x: 198, endPoint y: 136, distance: 119.4
click at [198, 136] on div "Generell AI Nytt innehåll Förbättra innehållet Tänk på att när du använder en e…" at bounding box center [313, 111] width 233 height 200
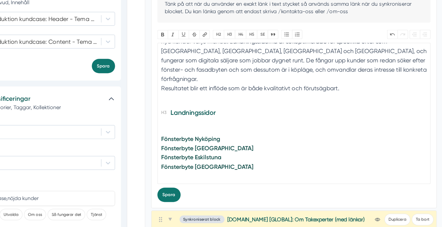
paste trix-editor "<h2>En lösning som ger fler förfrågningar varje månad</h2><div>JL Fönster &amp;…"
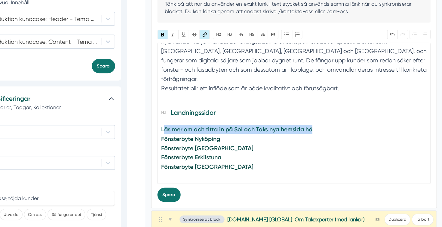
drag, startPoint x: 335, startPoint y: 141, endPoint x: 206, endPoint y: 140, distance: 129.2
click at [206, 144] on div "Läs mer om och titta in på Sol och Taks nya hemsida hä" at bounding box center [313, 148] width 216 height 8
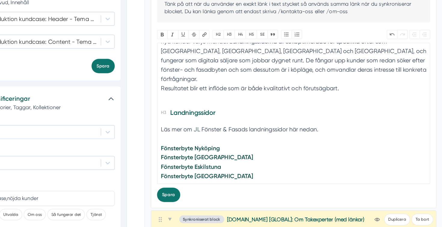
drag, startPoint x: 341, startPoint y: 141, endPoint x: 210, endPoint y: 143, distance: 131.0
click at [210, 144] on div "Läs mer om JL Fönster & Fasads landningssidor här nedan." at bounding box center [313, 151] width 216 height 15
click at [245, 144] on div "Läs mer om JL Fönster & Fasads landningssidor här nedan." at bounding box center [313, 151] width 216 height 15
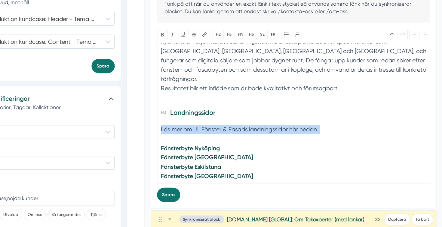
click at [245, 144] on div "Läs mer om JL Fönster & Fasads landningssidor här nedan." at bounding box center [313, 151] width 216 height 15
type trix-editor "<h2>En lösning som ger fler förfrågningar varje månad</h2><div>JL Fönster &amp;…"
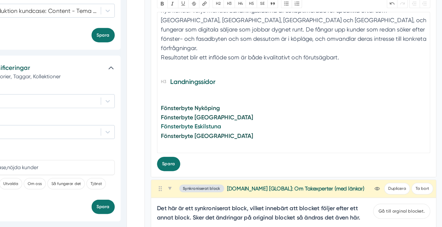
scroll to position [644, 0]
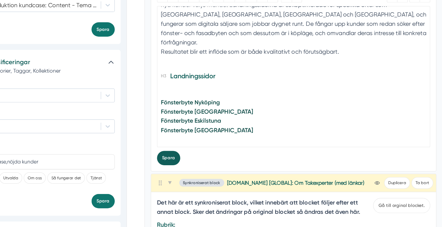
click at [211, 176] on button "Spara" at bounding box center [211, 171] width 19 height 12
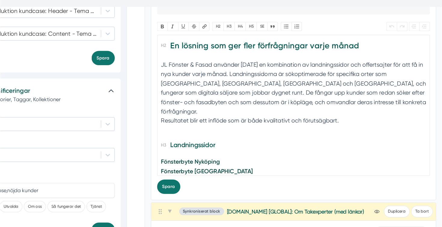
scroll to position [0, 0]
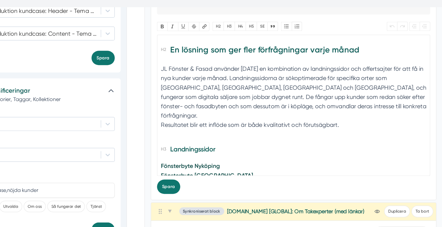
click at [401, 83] on div "JL Fönster & Fasad använder idag en kombination av landningssidor och offertsaj…" at bounding box center [313, 101] width 216 height 61
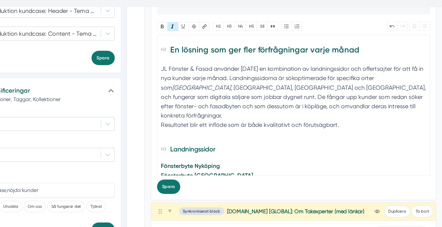
click at [211, 89] on div "JL Fönster & Fasad använder idag en kombination av landningssidor och offertsaj…" at bounding box center [313, 101] width 216 height 61
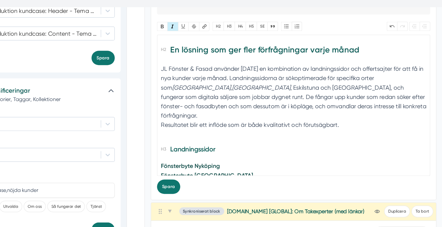
click at [235, 90] on div "JL Fönster & Fasad använder idag en kombination av landningssidor och offertsaj…" at bounding box center [313, 101] width 216 height 61
click at [272, 90] on div "JL Fönster & Fasad använder idag en kombination av landningssidor och offertsaj…" at bounding box center [313, 101] width 216 height 61
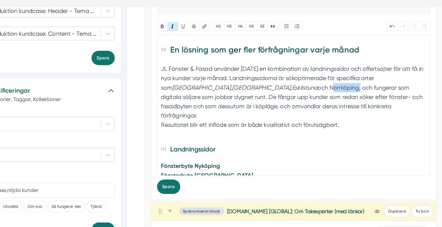
click at [272, 90] on div "JL Fönster & Fasad använder idag en kombination av landningssidor och offertsaj…" at bounding box center [313, 101] width 216 height 61
type trix-editor "<h2>En lösning som ger fler förfrågningar varje månad</h2><div>JL Fönster &amp;…"
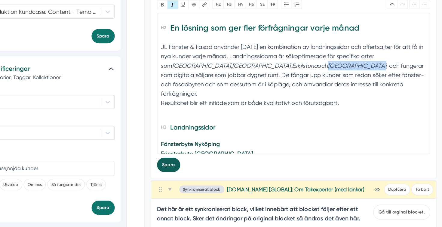
click at [209, 169] on button "Spara" at bounding box center [211, 171] width 19 height 12
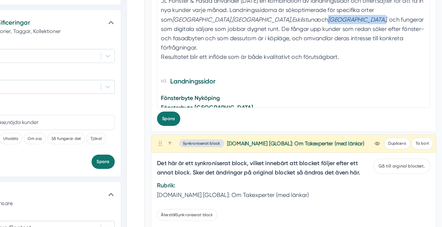
scroll to position [681, 0]
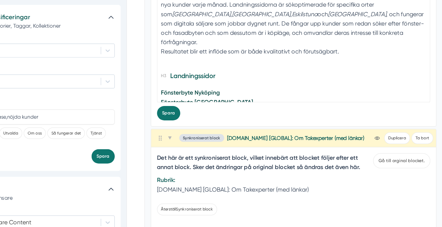
click at [283, 73] on div "JL Fönster & Fasad använder idag en kombination av landningssidor och offertsaj…" at bounding box center [313, 64] width 216 height 61
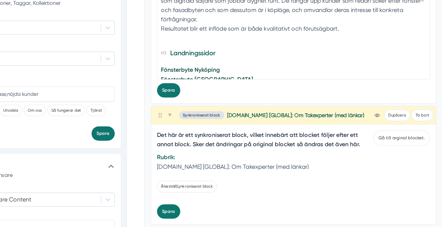
scroll to position [712, 0]
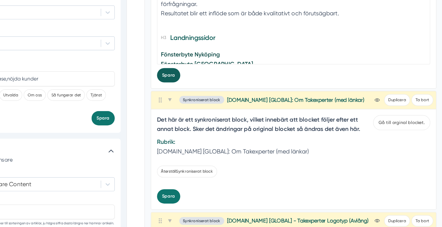
click at [214, 103] on button "Spara" at bounding box center [211, 103] width 19 height 12
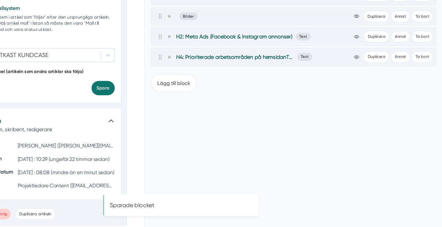
scroll to position [1123, 0]
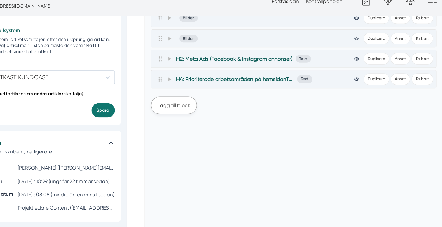
click at [214, 96] on button "Lägg till block" at bounding box center [216, 97] width 38 height 14
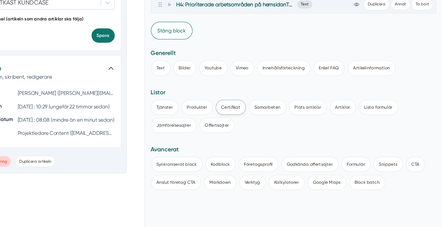
scroll to position [1157, 0]
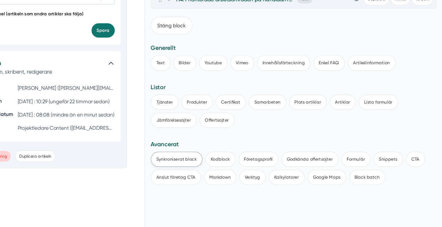
click at [224, 173] on button "Synkroniserat block" at bounding box center [218, 172] width 42 height 12
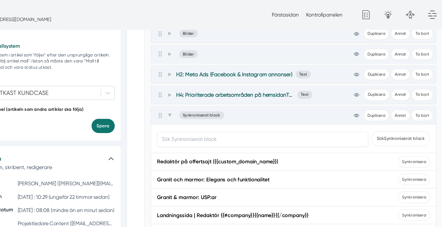
scroll to position [1120, 0]
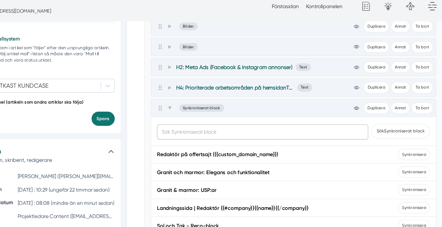
click at [255, 117] on input "text" at bounding box center [288, 114] width 172 height 12
click at [400, 116] on button "Sök Synkroniserat block" at bounding box center [400, 114] width 48 height 12
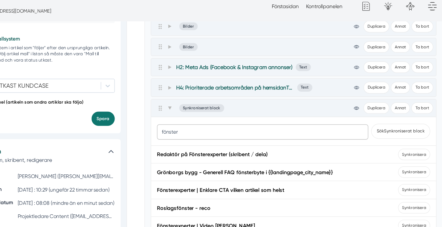
click at [317, 118] on input "fönster" at bounding box center [288, 114] width 172 height 12
type input "fönster"
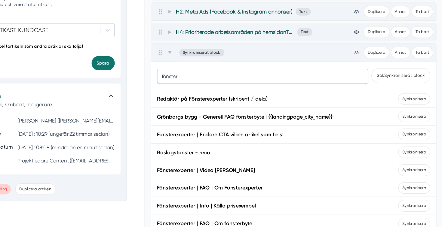
scroll to position [1130, 0]
type input "om fönsterexperter"
click at [385, 107] on button "Sök Synkroniserat block" at bounding box center [400, 103] width 48 height 12
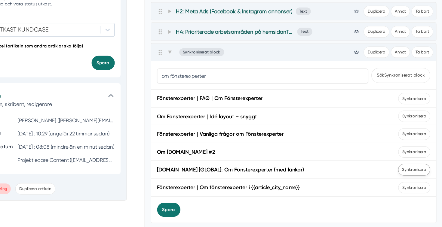
click at [413, 183] on span "Synkronisera" at bounding box center [411, 179] width 26 height 9
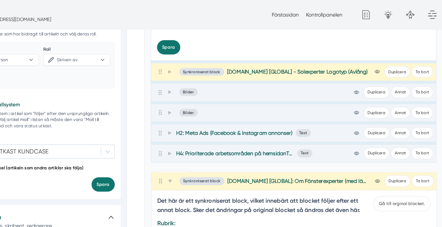
scroll to position [1073, 0]
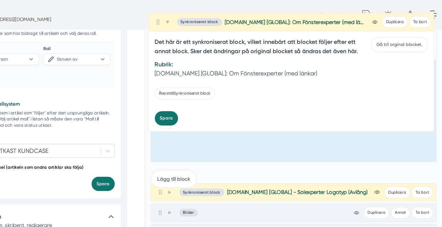
drag, startPoint x: 203, startPoint y: 152, endPoint x: 201, endPoint y: 14, distance: 137.6
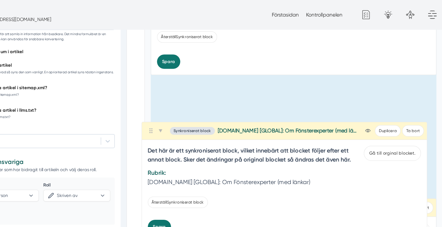
scroll to position [963, 0]
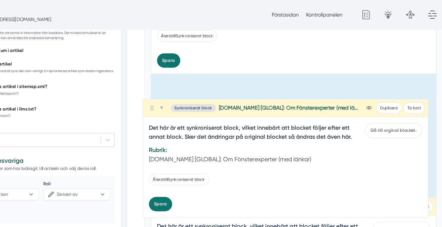
drag, startPoint x: 203, startPoint y: 172, endPoint x: 197, endPoint y: 84, distance: 87.9
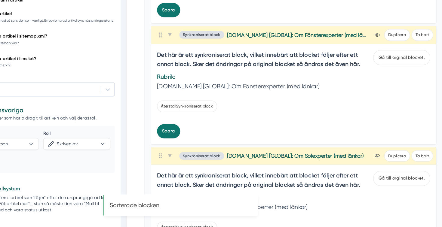
scroll to position [968, 0]
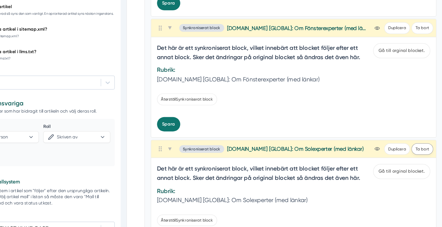
click at [414, 164] on button "Ta bort" at bounding box center [418, 163] width 18 height 9
click at [381, 164] on icon at bounding box center [380, 163] width 1 height 1
click at [378, 163] on div "Synkroniserat block Smartproduktion.se [GLOBAL]: Om Solexperter (med länkar) vi…" at bounding box center [313, 163] width 228 height 9
click at [380, 163] on icon at bounding box center [380, 163] width 1 height 1
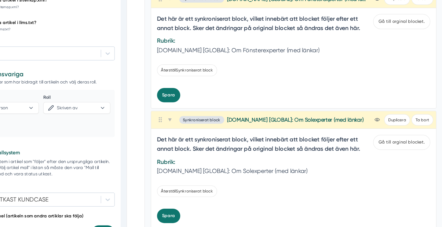
click at [380, 142] on icon "view-1" at bounding box center [381, 139] width 4 height 4
click at [380, 139] on icon at bounding box center [381, 139] width 4 height 2
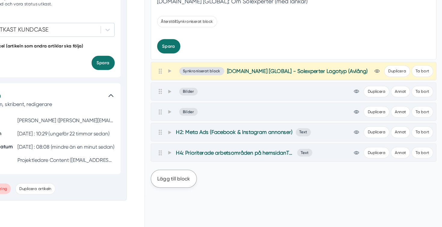
scroll to position [1134, 0]
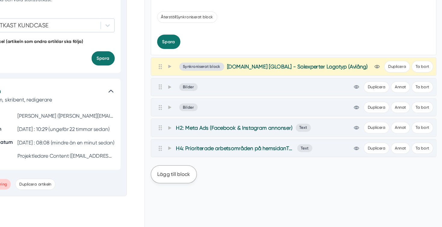
click at [214, 183] on button "Lägg till block" at bounding box center [216, 184] width 38 height 14
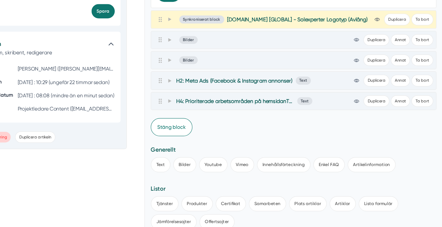
scroll to position [1174, 0]
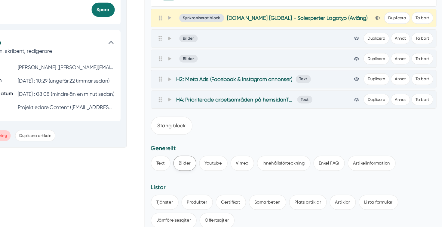
click at [223, 176] on button "Bilder" at bounding box center [224, 175] width 19 height 12
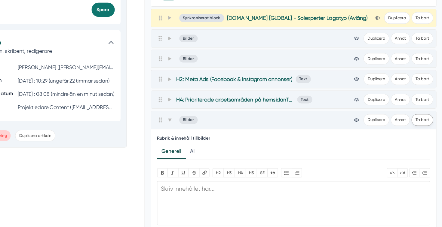
click at [417, 139] on button "Ta bort" at bounding box center [418, 139] width 18 height 9
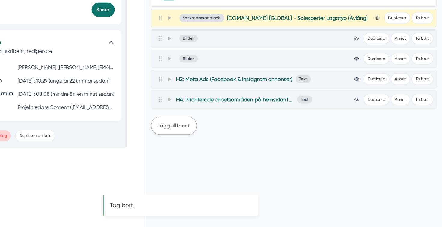
click at [213, 144] on button "Lägg till block" at bounding box center [216, 144] width 38 height 14
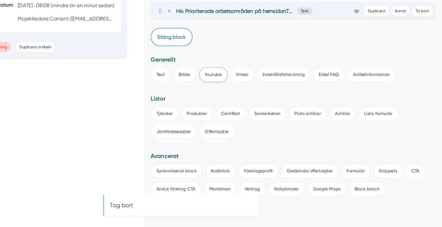
scroll to position [1252, 0]
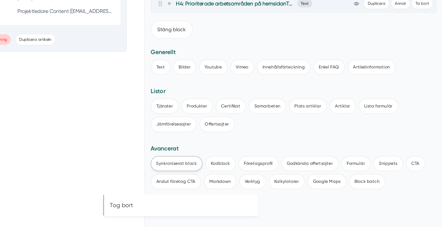
click at [226, 175] on button "Synkroniserat block" at bounding box center [218, 175] width 42 height 12
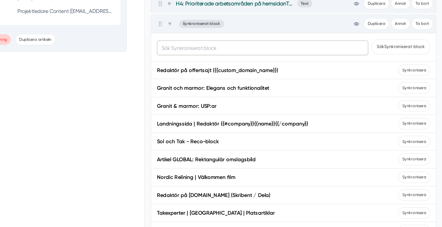
click at [241, 79] on input "text" at bounding box center [288, 81] width 172 height 12
click at [376, 74] on button "Sök Synkroniserat block" at bounding box center [400, 80] width 48 height 12
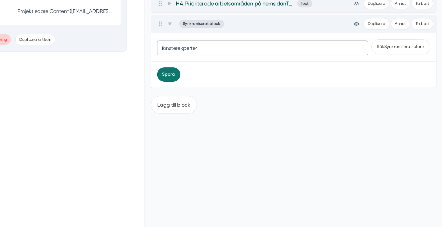
type input "fönsterexperter"
click at [376, 74] on button "Sök Synkroniserat block" at bounding box center [400, 80] width 48 height 12
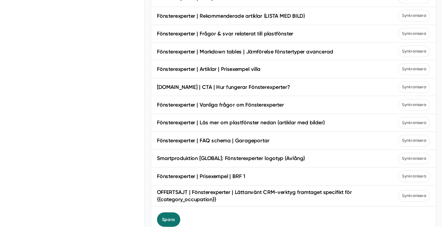
scroll to position [1433, 0]
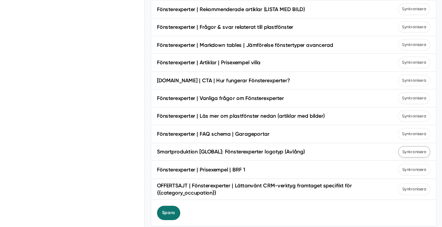
click at [409, 166] on span "Synkronisera" at bounding box center [411, 165] width 26 height 9
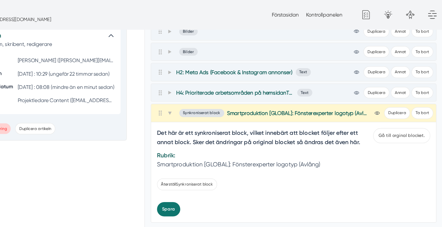
scroll to position [1212, 0]
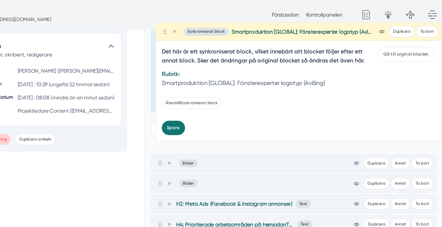
drag, startPoint x: 205, startPoint y: 105, endPoint x: 209, endPoint y: 26, distance: 78.2
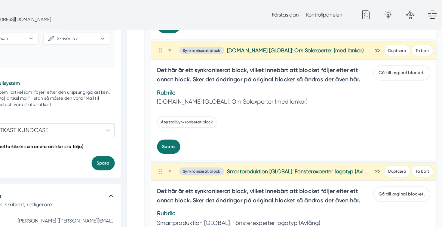
scroll to position [1089, 0]
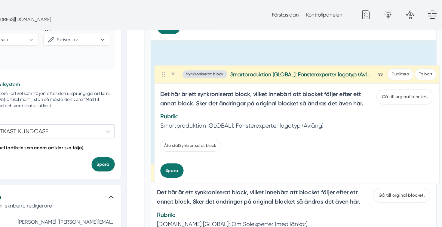
drag, startPoint x: 206, startPoint y: 143, endPoint x: 207, endPoint y: 60, distance: 82.9
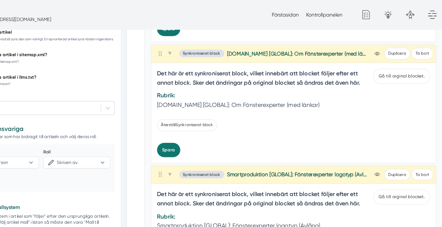
scroll to position [988, 0]
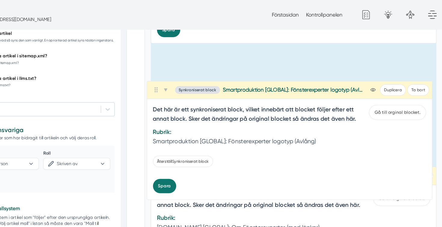
drag, startPoint x: 205, startPoint y: 145, endPoint x: 201, endPoint y: 71, distance: 73.7
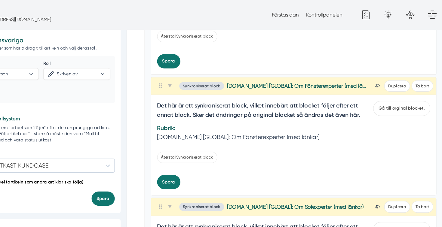
scroll to position [1051, 0]
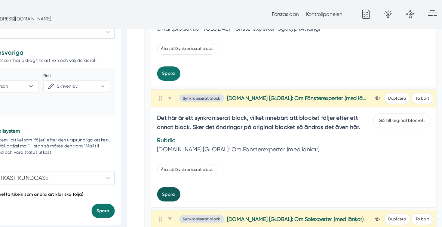
click at [212, 156] on button "Spara" at bounding box center [211, 159] width 19 height 12
click at [208, 64] on button "Spara" at bounding box center [211, 61] width 19 height 12
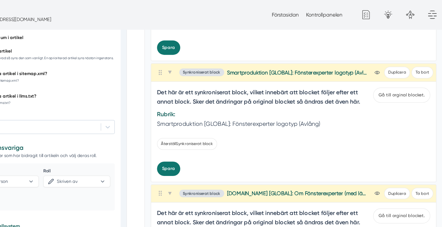
scroll to position [973, 0]
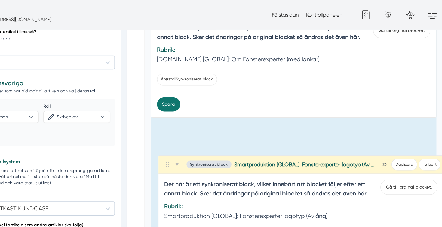
drag, startPoint x: 204, startPoint y: 60, endPoint x: 210, endPoint y: 139, distance: 78.3
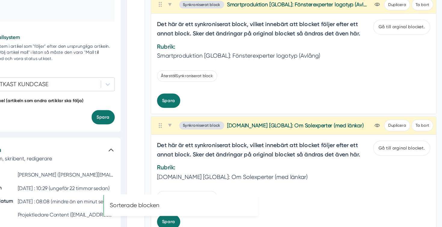
scroll to position [1089, 0]
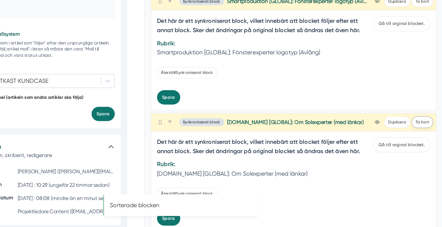
click at [419, 142] on button "Ta bort" at bounding box center [418, 141] width 18 height 9
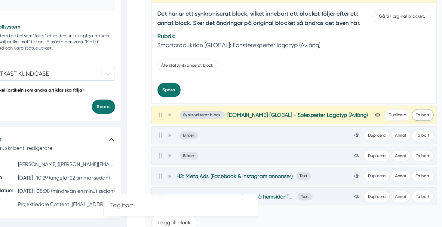
scroll to position [1095, 0]
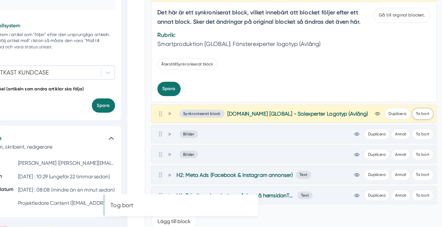
click at [416, 136] on button "Ta bort" at bounding box center [418, 134] width 18 height 9
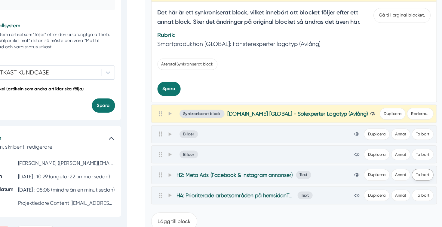
click at [419, 185] on button "Ta bort" at bounding box center [418, 184] width 18 height 9
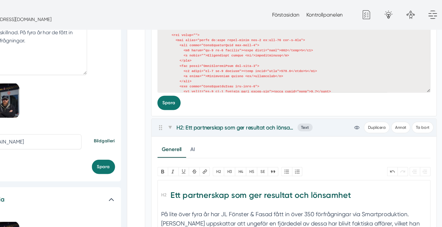
scroll to position [0, 0]
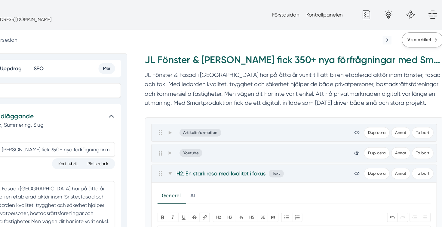
click at [411, 34] on span "Visa artikel" at bounding box center [414, 33] width 19 height 6
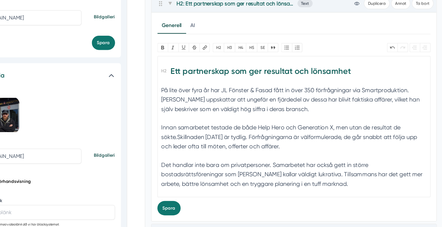
scroll to position [388, 0]
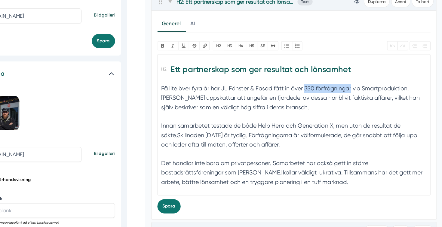
drag, startPoint x: 360, startPoint y: 112, endPoint x: 322, endPoint y: 113, distance: 38.2
click at [322, 113] on div "På lite över fyra år har JL Fönster & Fasad fått in över 350 förfrågningar via …" at bounding box center [313, 156] width 216 height 92
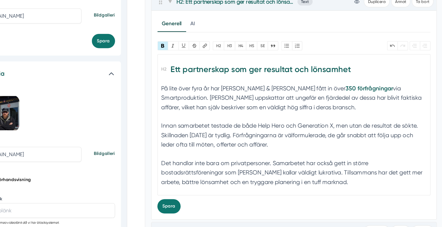
click at [274, 128] on div "På lite över fyra år har JL Fönster & Fasad fått in över 350 förfrågningar via …" at bounding box center [313, 156] width 216 height 92
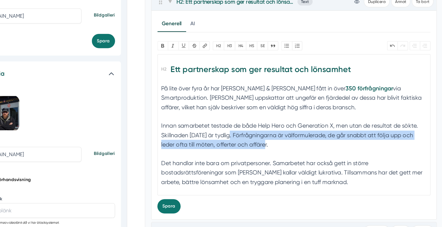
copy div "Förfrågningarna är välformulerade, de går snabbt att följa upp och leder ofta t…"
drag, startPoint x: 288, startPoint y: 162, endPoint x: 261, endPoint y: 151, distance: 28.8
click at [261, 151] on div "På lite över fyra år har JL Fönster & Fasad fått in över 350 förfrågningar via …" at bounding box center [313, 156] width 216 height 92
paste trix-editor "<h2>Ett partnerskap som ger resultat och lönsamhet</h2><div>På lite över fyra å…"
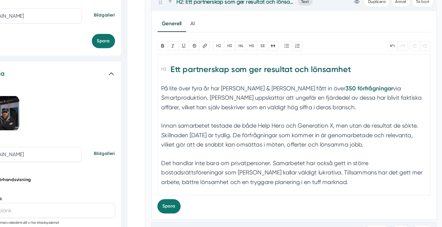
type trix-editor "<h2>Ett partnerskap som ger resultat och lönsamhet</h2><div>På lite över fyra å…"
click at [210, 211] on button "Spara" at bounding box center [211, 210] width 19 height 12
drag, startPoint x: 254, startPoint y: 182, endPoint x: 199, endPoint y: 181, distance: 55.3
click at [199, 181] on div "Generell AI Nytt innehåll Förbättra innehållet Bold Italic U Strikethrough Länk…" at bounding box center [313, 135] width 233 height 170
type trix-editor "<h2>Ett partnerskap som ger resultat och lönsamhet</h2><div>På lite över fyra å…"
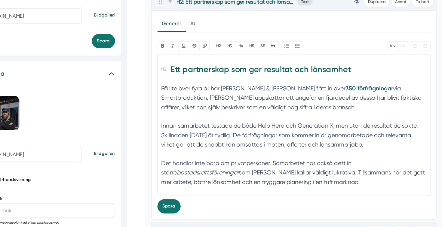
click at [232, 196] on div "På lite över fyra år har JL Fönster & Fasad fått in över 350 förfrågningar via …" at bounding box center [313, 156] width 216 height 92
click at [214, 209] on button "Spara" at bounding box center [211, 210] width 19 height 12
click at [213, 209] on button "Spara" at bounding box center [211, 210] width 19 height 12
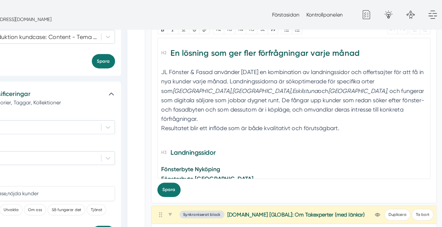
scroll to position [660, 0]
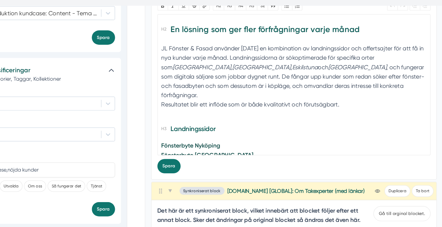
click at [249, 107] on div "JL Fönster & Fasad använder idag en kombination av landningssidor och offertsaj…" at bounding box center [313, 86] width 216 height 61
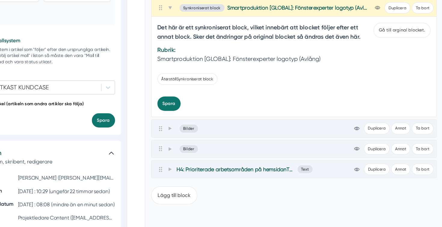
scroll to position [1083, 0]
click at [210, 148] on icon at bounding box center [211, 146] width 3 height 3
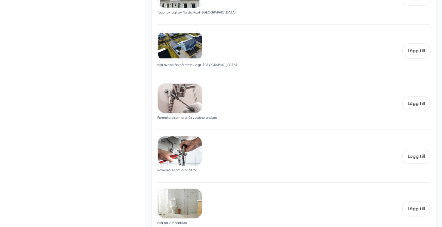
scroll to position [1388, 0]
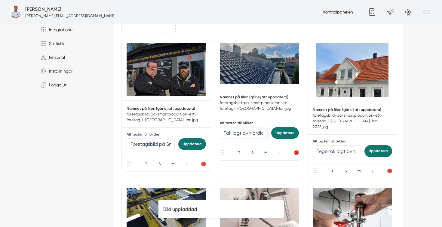
scroll to position [166, 0]
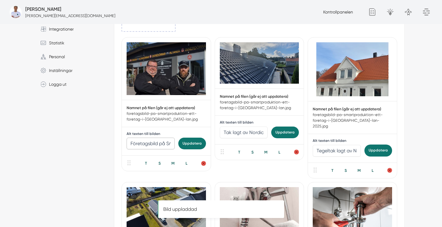
click at [162, 146] on input "Företagsbild på Smartproduktion – Ett företag i [GEOGRAPHIC_DATA]" at bounding box center [150, 144] width 48 height 12
click at [162, 146] on input "Företagsbild på Smartproduktion – Ett företag i Dalarnas län" at bounding box center [150, 144] width 48 height 12
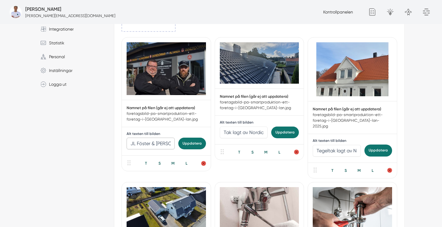
type input "JL Föster & Fasad"
click at [191, 143] on button "Uppdatera" at bounding box center [192, 144] width 28 height 12
click at [165, 81] on img at bounding box center [165, 68] width 79 height 53
click at [165, 61] on img at bounding box center [165, 68] width 79 height 53
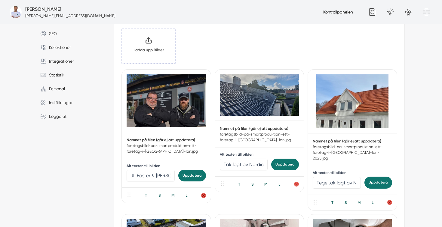
scroll to position [125, 0]
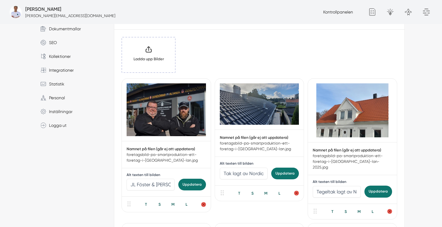
click at [166, 106] on img at bounding box center [165, 110] width 79 height 53
click at [162, 134] on img at bounding box center [165, 110] width 79 height 53
click at [165, 184] on input "JL Föster & Fasad" at bounding box center [150, 185] width 48 height 12
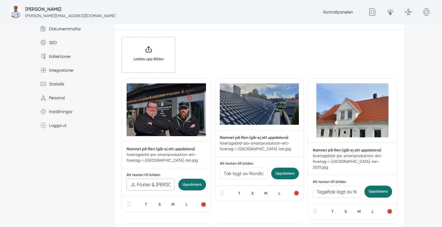
click at [163, 123] on img at bounding box center [165, 110] width 79 height 53
click at [149, 167] on div "Namnet på filen (går ej att uppdatera) foretagsbild-pa-smartproduktion-ett-fore…" at bounding box center [166, 154] width 89 height 27
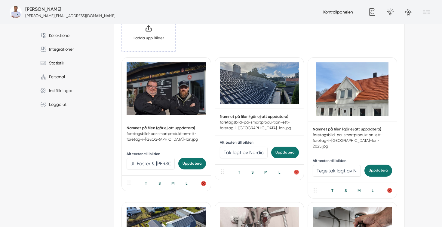
scroll to position [155, 0]
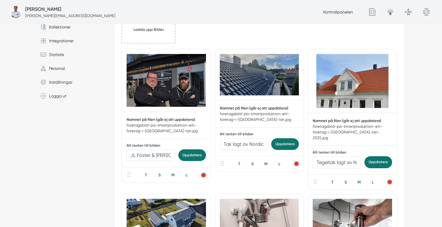
click at [191, 156] on button "Uppdatera" at bounding box center [192, 156] width 28 height 12
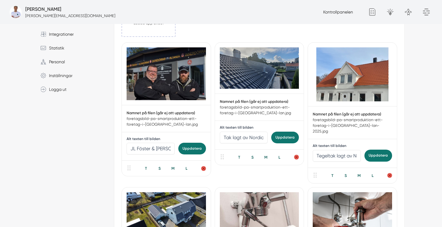
scroll to position [162, 0]
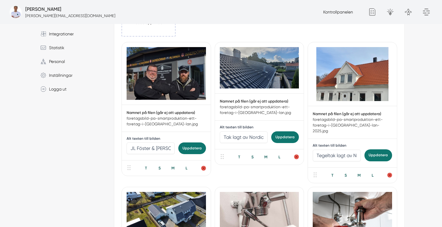
click at [170, 86] on img at bounding box center [165, 73] width 79 height 53
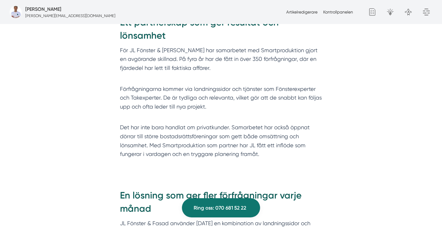
scroll to position [849, 0]
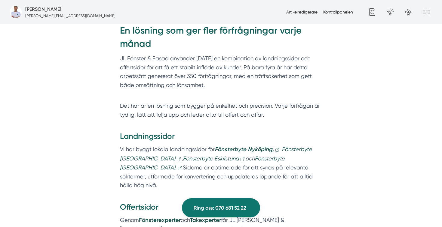
scroll to position [1002, 0]
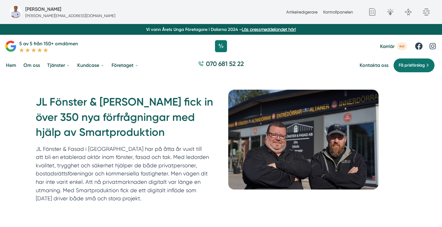
drag, startPoint x: 145, startPoint y: 127, endPoint x: 14, endPoint y: 74, distance: 141.9
copy div "070 681 52 22 Kontakta oss Få prisförslag Ring oss: 070 681 52 22 JL Fönster & …"
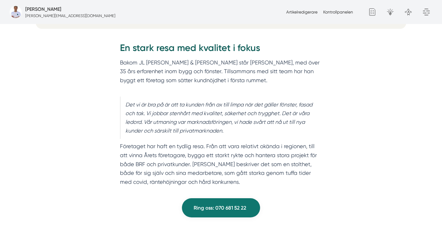
scroll to position [445, 0]
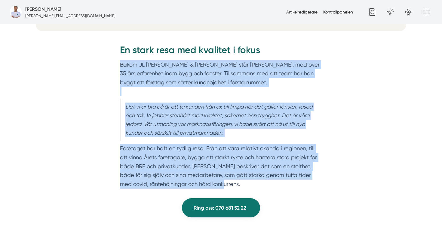
copy div "Bakom JL [PERSON_NAME] & [PERSON_NAME] står [PERSON_NAME], med över 35 års erfa…"
drag, startPoint x: 226, startPoint y: 183, endPoint x: 114, endPoint y: 66, distance: 162.3
click at [114, 66] on div "En stark resa med kvalitet i fokus Bakom JL Fönster & [PERSON_NAME] står [PERSO…" at bounding box center [220, 123] width 231 height 176
click at [188, 122] on blockquote "Det vi är bra på är att ta kunden från ax till limpa när det gäller fönster, fa…" at bounding box center [221, 120] width 202 height 42
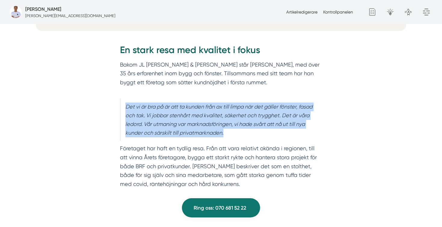
drag, startPoint x: 237, startPoint y: 133, endPoint x: 117, endPoint y: 103, distance: 124.1
click at [117, 103] on div "En stark resa med kvalitet i fokus Bakom JL Fönster & [PERSON_NAME] står [PERSO…" at bounding box center [220, 123] width 231 height 176
copy blockquote "Det vi är bra på är att ta kunden från ax till limpa när det gäller fönster, fa…"
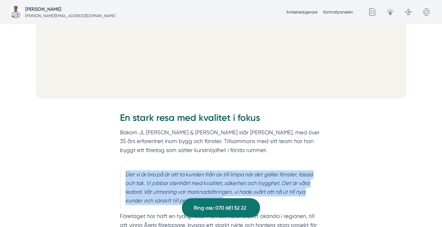
scroll to position [373, 0]
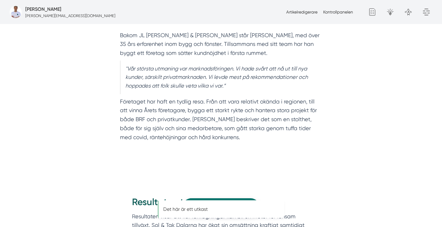
scroll to position [475, 0]
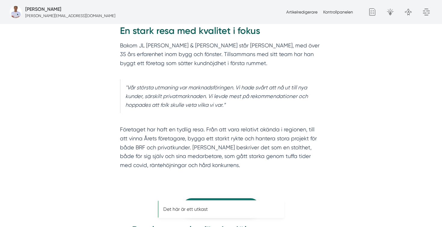
scroll to position [464, 0]
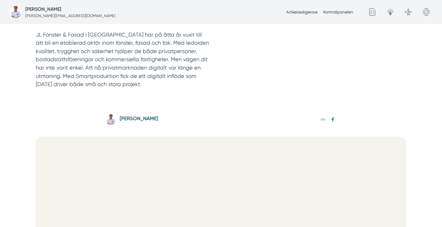
scroll to position [92, 0]
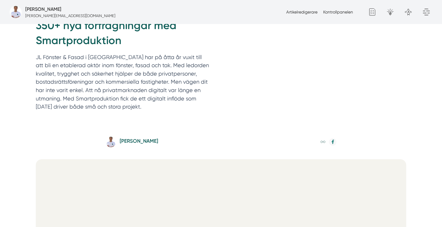
click at [332, 140] on icon "Dela på Facebook" at bounding box center [332, 142] width 2 height 4
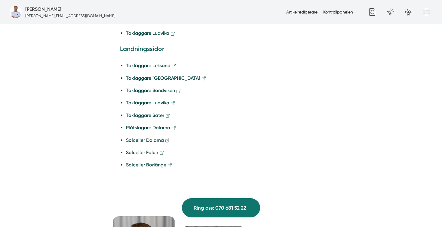
scroll to position [1772, 0]
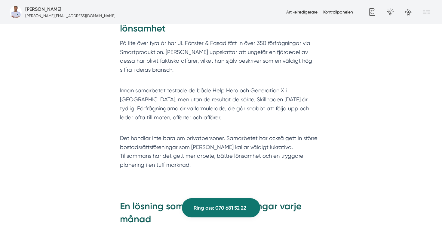
scroll to position [850, 0]
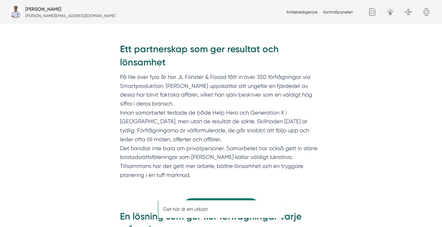
scroll to position [812, 0]
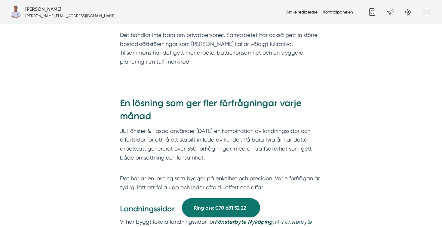
scroll to position [983, 0]
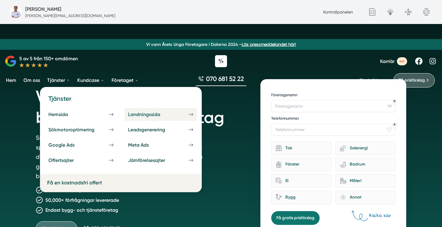
click at [136, 116] on div "Landningssida" at bounding box center [151, 115] width 47 height 6
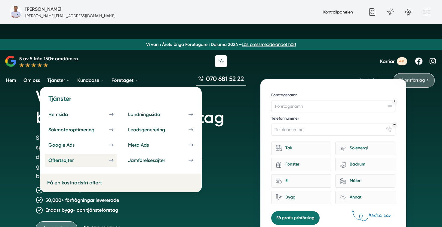
click at [69, 158] on div "Offertsajter" at bounding box center [68, 161] width 40 height 6
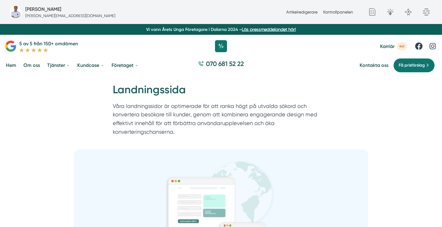
scroll to position [0, 0]
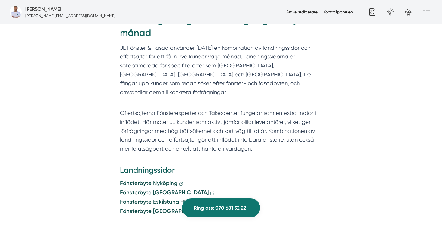
scroll to position [1020, 0]
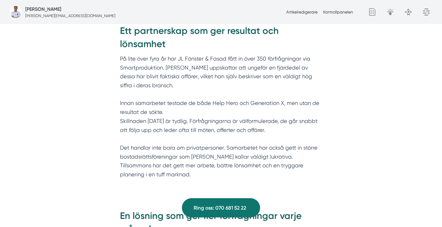
scroll to position [832, 0]
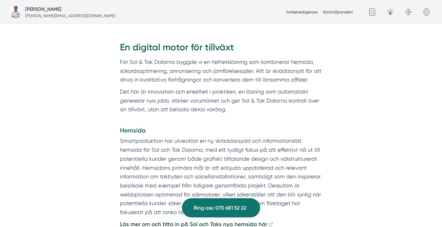
scroll to position [1000, 0]
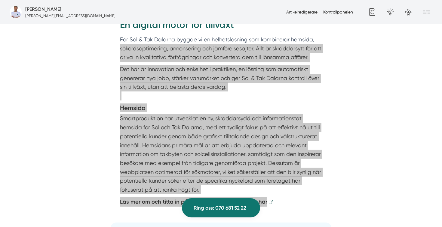
drag, startPoint x: 276, startPoint y: 195, endPoint x: 115, endPoint y: 44, distance: 221.1
click at [115, 44] on div "En digital motor för tillväxt För Sol & Tak Dalarna byggde vi en helhetslösning…" at bounding box center [220, 114] width 231 height 210
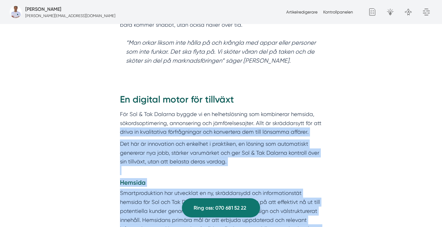
scroll to position [898, 0]
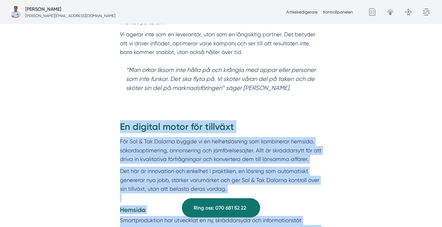
click at [122, 120] on h2 "En digital motor för tillväxt" at bounding box center [221, 128] width 202 height 17
copy div "En digital motor för tillväxt För Sol & Tak Dalarna byggde vi en helhetslösning…"
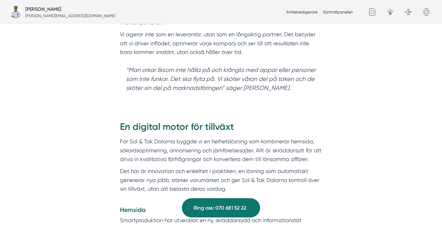
click at [205, 137] on p "För Sol & Tak Dalarna byggde vi en helhetslösning som kombinerar hemsida, sökor…" at bounding box center [221, 150] width 202 height 27
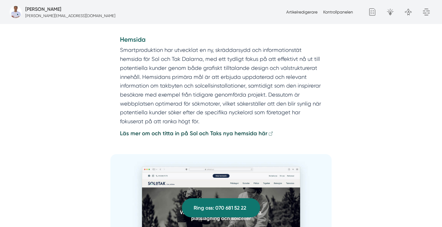
scroll to position [1068, 0]
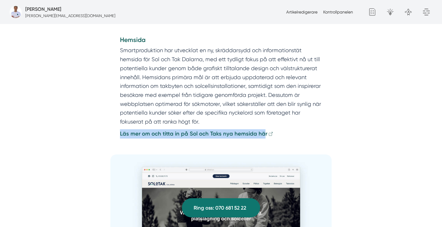
copy strong "Läs mer om och titta in på Sol och Taks nya hemsida hä"
drag, startPoint x: 115, startPoint y: 126, endPoint x: 262, endPoint y: 126, distance: 146.6
click at [262, 126] on div "En digital motor för tillväxt För Sol & Tak Dalarna byggde vi en helhetslösning…" at bounding box center [220, 46] width 231 height 210
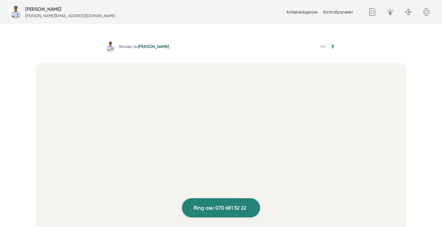
scroll to position [0, 0]
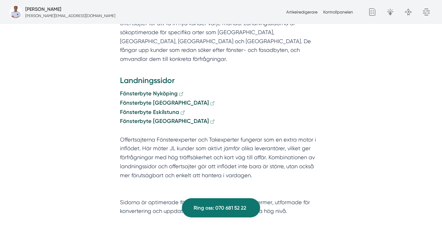
scroll to position [1066, 0]
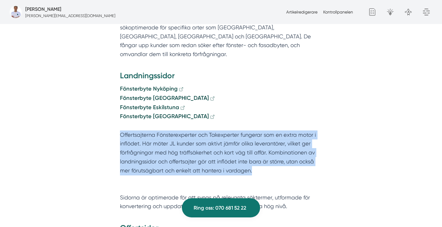
drag, startPoint x: 252, startPoint y: 144, endPoint x: 117, endPoint y: 106, distance: 140.0
click at [117, 106] on div "En lösning som ger fler förfrågningar varje månad JL Fönster & Fasad använder i…" at bounding box center [220, 156] width 231 height 381
copy p "Offertsajterna Fönsterexperter och Takexperter fungerar som en extra motor i in…"
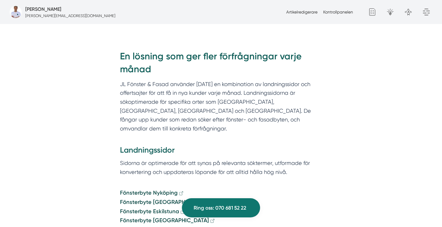
scroll to position [1012, 0]
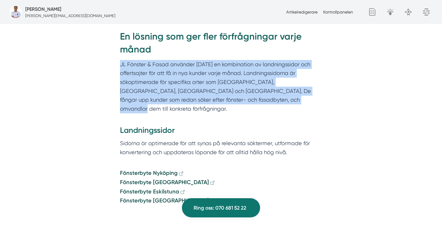
copy p "JL Fönster & Fasad använder [DATE] en kombination av landningssidor och offerts…"
drag, startPoint x: 276, startPoint y: 83, endPoint x: 115, endPoint y: 43, distance: 166.0
click at [115, 43] on div "En lösning som ger fler förfrågningar varje månad JL Fönster & Fasad använder […" at bounding box center [220, 159] width 231 height 277
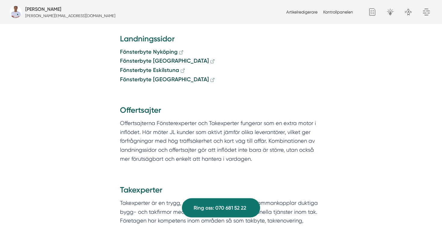
scroll to position [1125, 0]
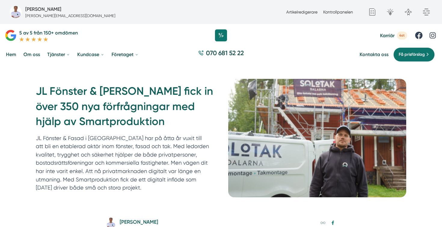
scroll to position [31, 0]
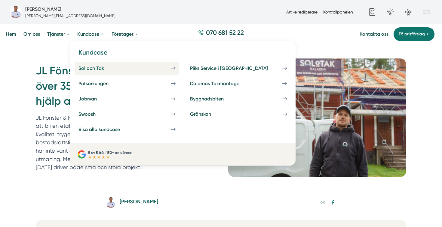
click at [89, 66] on div "Sol och Tak" at bounding box center [98, 69] width 40 height 6
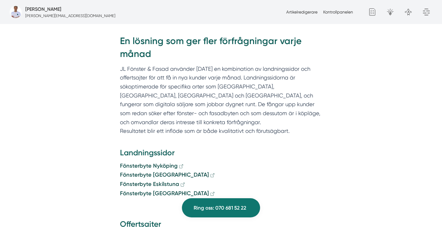
scroll to position [1005, 0]
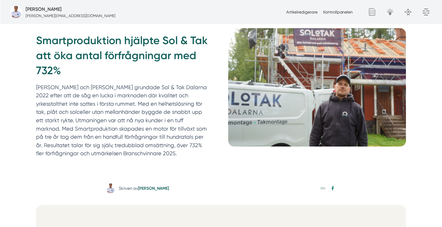
scroll to position [71, 0]
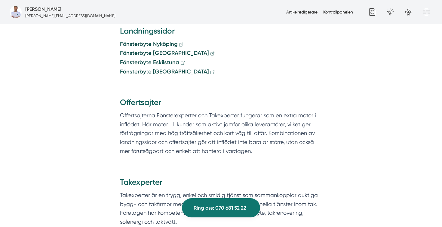
scroll to position [1173, 0]
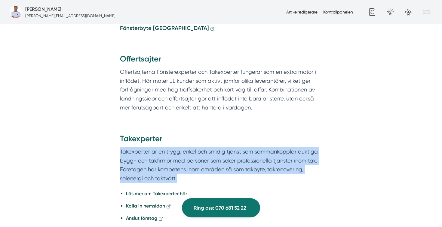
drag, startPoint x: 181, startPoint y: 152, endPoint x: 101, endPoint y: 121, distance: 86.2
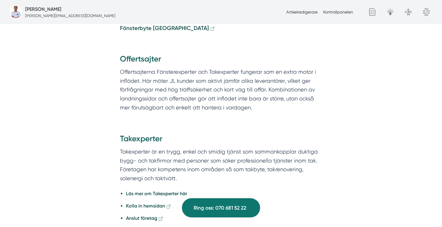
click at [137, 134] on h3 "Takexperter" at bounding box center [221, 141] width 202 height 14
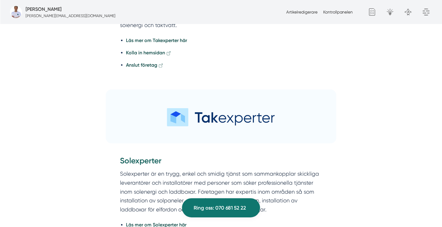
scroll to position [1329, 0]
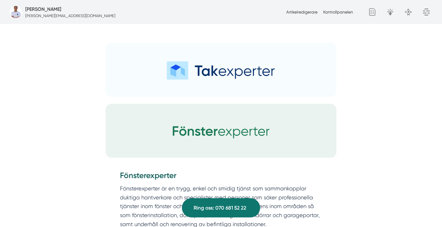
scroll to position [1339, 0]
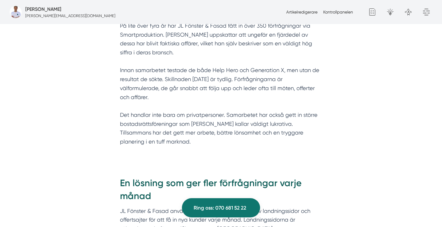
scroll to position [868, 0]
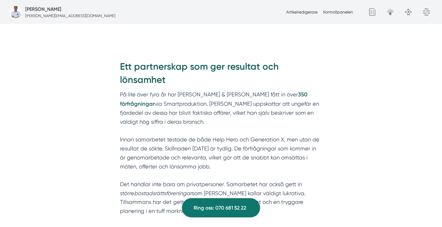
scroll to position [833, 0]
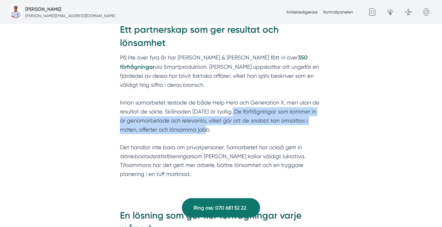
drag, startPoint x: 251, startPoint y: 131, endPoint x: 231, endPoint y: 109, distance: 28.9
click at [231, 109] on p "På lite över fyra år har JL Fönster & Fasad fått in över 350 förfrågningar via …" at bounding box center [221, 120] width 202 height 134
copy p "e förfrågningar som kommer in är genomarbetade och relevanta, vilket gör att de…"
copy p "De förfrågningar som kommer in är genomarbetade och relevanta, vilket gör att d…"
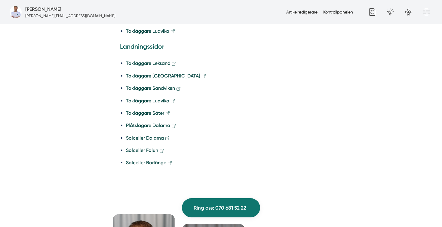
scroll to position [1596, 0]
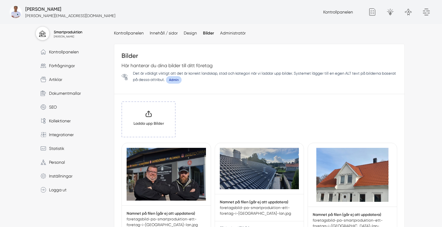
scroll to position [54, 0]
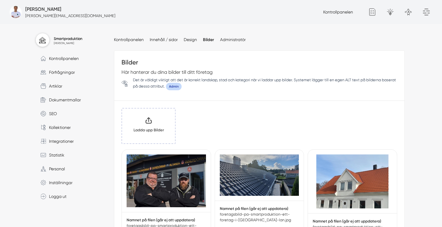
click at [156, 126] on input "Klicka här eller dra och släpp bilder här för att ladda upp" at bounding box center [148, 126] width 53 height 35
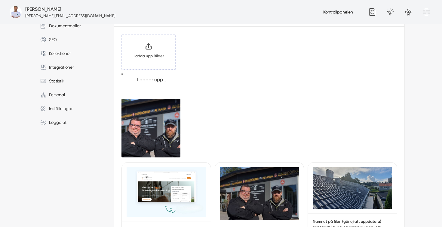
scroll to position [132, 0]
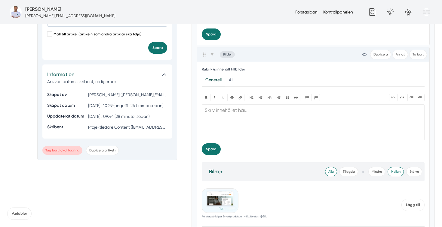
scroll to position [1222, 0]
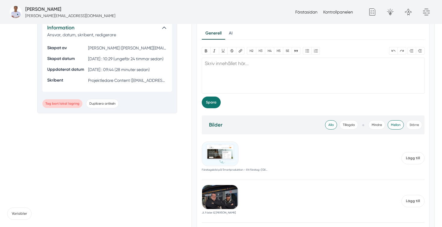
click at [218, 159] on img at bounding box center [220, 154] width 36 height 24
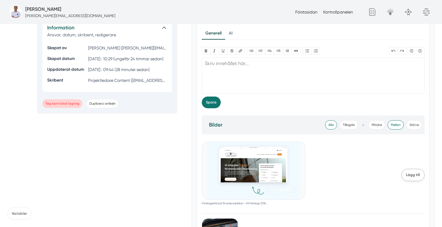
click at [410, 178] on span "Lägg till" at bounding box center [412, 175] width 23 height 12
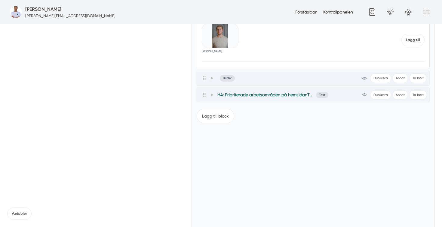
scroll to position [16914, 0]
click at [212, 81] on icon at bounding box center [211, 79] width 3 height 3
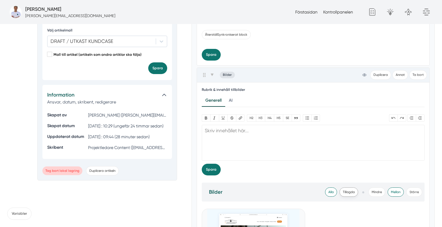
scroll to position [1169, 0]
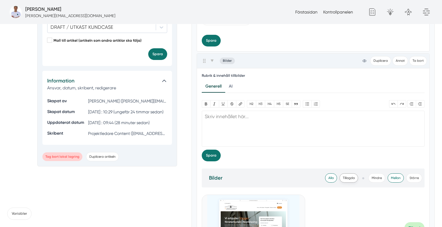
click at [350, 179] on span "Tillagda" at bounding box center [348, 178] width 19 height 9
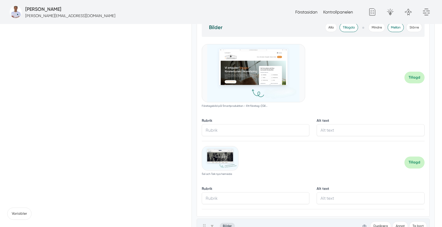
scroll to position [1327, 0]
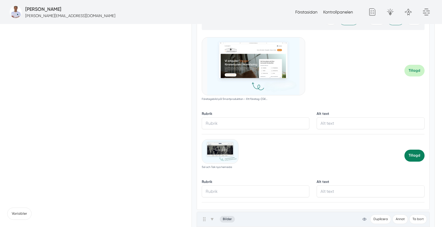
click at [419, 157] on span "Tillagd" at bounding box center [414, 156] width 20 height 12
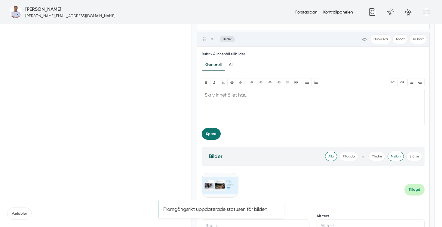
scroll to position [1511, 0]
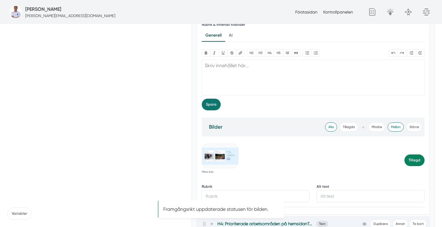
click at [418, 165] on span "Tillagd" at bounding box center [414, 161] width 20 height 12
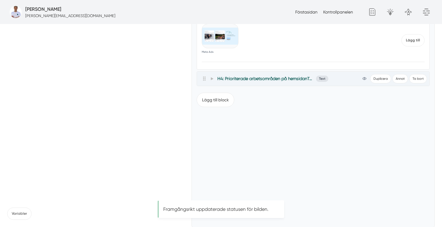
scroll to position [1635, 0]
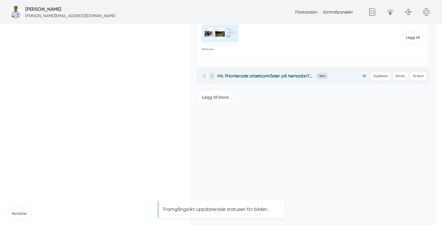
click at [214, 75] on span at bounding box center [211, 75] width 5 height 7
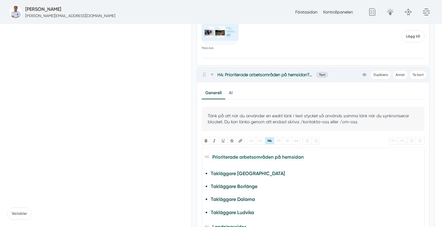
click at [364, 75] on icon at bounding box center [364, 74] width 1 height 1
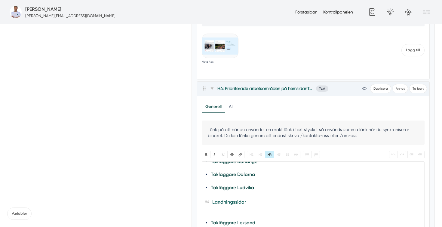
scroll to position [0, 0]
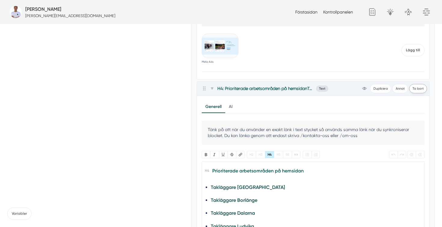
click at [418, 92] on button "Ta bort" at bounding box center [418, 88] width 18 height 9
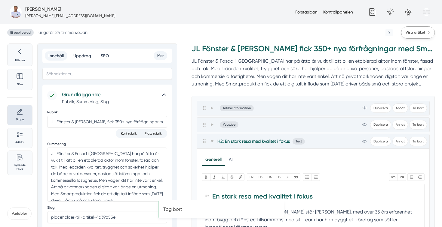
click at [419, 31] on span "Visa artikel" at bounding box center [414, 33] width 19 height 6
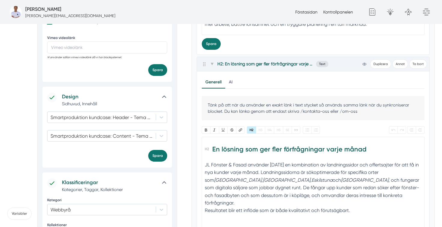
scroll to position [559, 0]
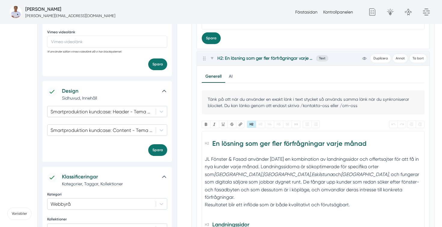
click at [263, 175] on em "Linköping" at bounding box center [286, 175] width 47 height 6
click at [312, 173] on em "Eskilstuna" at bounding box center [322, 175] width 21 height 6
click at [371, 175] on em "Norrköping" at bounding box center [394, 175] width 47 height 6
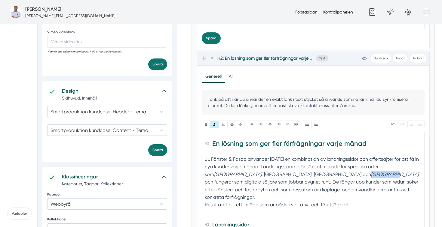
click at [371, 175] on em "Norrköping" at bounding box center [394, 175] width 47 height 6
click at [261, 172] on em "Nyköping" at bounding box center [237, 175] width 47 height 6
type trix-editor "<h2>En lösning som ger fler förfrågningar varje månad</h2><div>JL Fönster &amp;…"
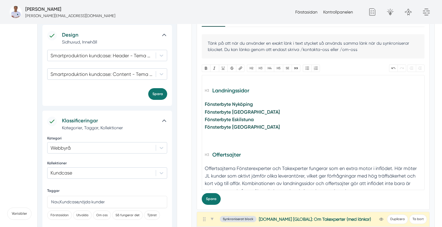
scroll to position [636, 0]
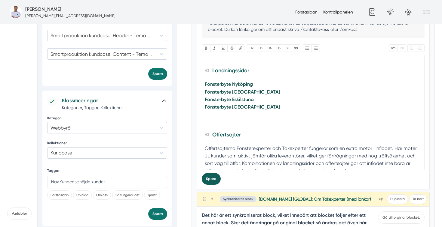
click at [207, 179] on button "Spara" at bounding box center [211, 179] width 19 height 12
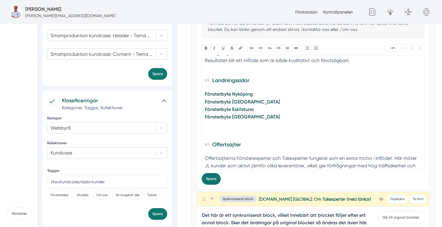
click at [256, 75] on h3 "Landningssidor" at bounding box center [313, 82] width 216 height 14
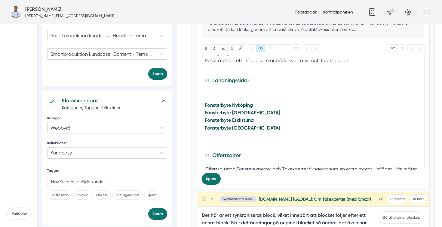
paste trix-editor "a href="https://solotak.se/"><strong>Läs mer om och titta in på Sol och Taks ny…"
click at [211, 84] on h3 "Landningssidor Läs mer om och titta in på Sol och Taks nya hemsida här" at bounding box center [313, 87] width 216 height 25
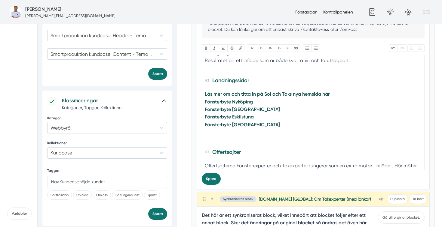
click at [338, 90] on div "Läs mer om och titta in på Sol och Taks nya hemsida här" at bounding box center [313, 94] width 216 height 8
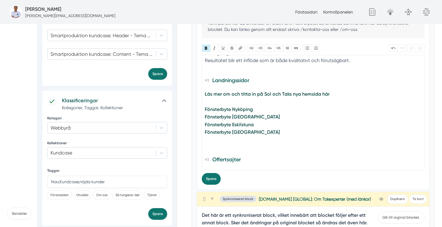
click at [338, 90] on div "Läs mer om och titta in på Sol och Taks nya hemsida här" at bounding box center [313, 97] width 216 height 15
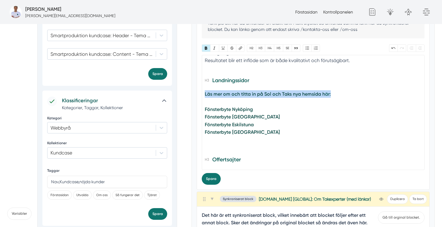
drag, startPoint x: 337, startPoint y: 89, endPoint x: 188, endPoint y: 87, distance: 148.7
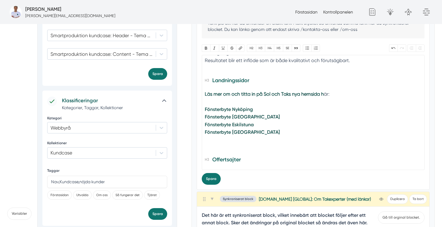
type trix-editor "<h2>En lösning som ger fler förfrågningar varje månad</h2><div>JL Fönster &amp;…"
click at [251, 90] on div "Läs mer om och titta in på Sol och Taks nya hemsida h är:" at bounding box center [313, 97] width 216 height 15
click at [211, 179] on button "Spara" at bounding box center [211, 179] width 19 height 12
drag, startPoint x: 320, startPoint y: 87, endPoint x: 264, endPoint y: 86, distance: 56.5
click at [264, 91] on strong "Läs mer om och titta in på Sol och Taks nya hemsida h" at bounding box center [265, 94] width 120 height 6
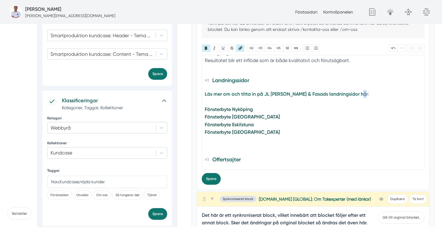
drag, startPoint x: 346, startPoint y: 87, endPoint x: 343, endPoint y: 87, distance: 3.6
click at [343, 90] on div "Läs mer om och titta in på JL Fönster & Fasads landningsidor h är:" at bounding box center [313, 97] width 216 height 15
click at [337, 91] on strong "Läs mer om och titta in på JL Fönster & Fasads landningsidor h" at bounding box center [284, 94] width 159 height 6
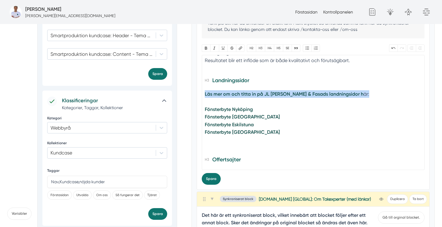
drag, startPoint x: 352, startPoint y: 87, endPoint x: 195, endPoint y: 84, distance: 157.2
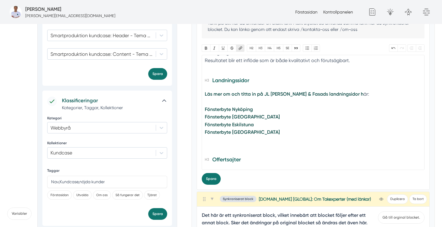
click at [240, 49] on button "Länk" at bounding box center [240, 48] width 9 height 8
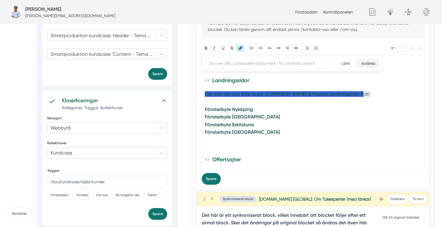
click at [368, 66] on input "Avlänka" at bounding box center [367, 63] width 22 height 9
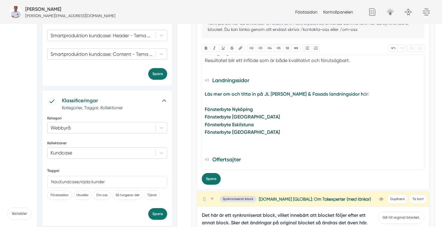
click at [365, 92] on div "Läs mer om och titta in på JL Fönster & Fasads landningsidor h är:" at bounding box center [313, 97] width 216 height 15
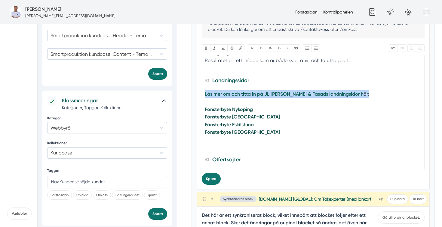
drag, startPoint x: 358, startPoint y: 89, endPoint x: 204, endPoint y: 88, distance: 154.7
click at [204, 88] on trix-editor "En lösning som ger fler förfrågningar varje månad JL Fönster & Fasad använder i…" at bounding box center [313, 112] width 223 height 115
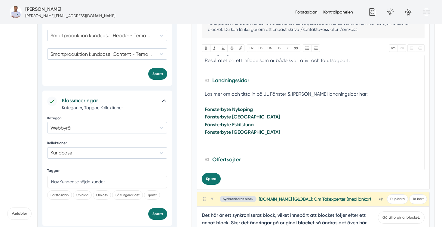
click at [297, 106] on div "Fönsterbyte Nyköping Fönsterbyte Linköping Fönsterbyte Eskilstuna Fönsterbyte N…" at bounding box center [313, 129] width 216 height 46
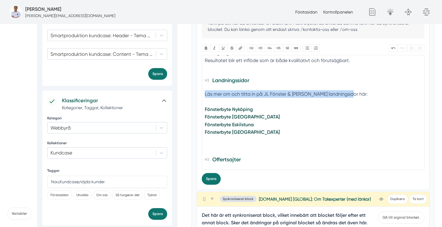
drag, startPoint x: 351, startPoint y: 89, endPoint x: 189, endPoint y: 84, distance: 162.3
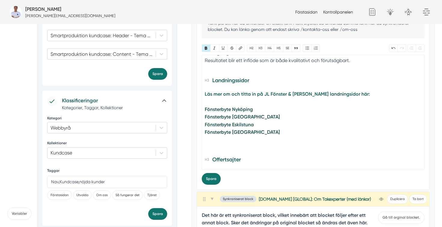
type trix-editor "<h2>En lösning som ger fler förfrågningar varje månad</h2><div>JL Fönster &amp;…"
click at [210, 178] on button "Spara" at bounding box center [211, 179] width 19 height 12
click at [234, 92] on div "Läs mer om och titta in på JL Fönster & Fasads landningsidor här:" at bounding box center [313, 97] width 216 height 15
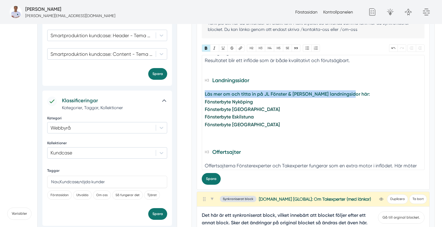
drag, startPoint x: 351, startPoint y: 87, endPoint x: 197, endPoint y: 87, distance: 154.7
click at [197, 87] on div "Generell AI Nytt innehåll Förbättra innehållet Tänk på att när du använder en e…" at bounding box center [313, 89] width 233 height 200
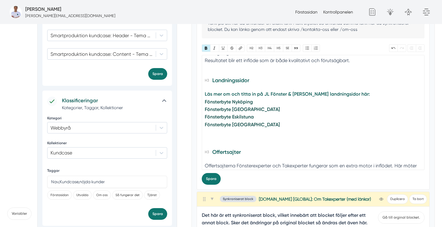
type trix-editor "<h2>En lösning som ger fler förfrågningar varje månad</h2><div>JL Fönster &amp;…"
click at [209, 178] on button "Spara" at bounding box center [211, 179] width 19 height 12
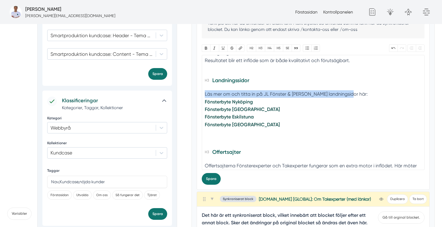
click at [351, 90] on div "Läs mer om och titta in på JL Fönster & Fasads landningsidor här:" at bounding box center [313, 94] width 216 height 8
drag, startPoint x: 353, startPoint y: 87, endPoint x: 201, endPoint y: 85, distance: 151.7
click at [202, 85] on trix-editor "En lösning som ger fler förfrågningar varje månad JL Fönster & Fasad använder i…" at bounding box center [313, 112] width 223 height 115
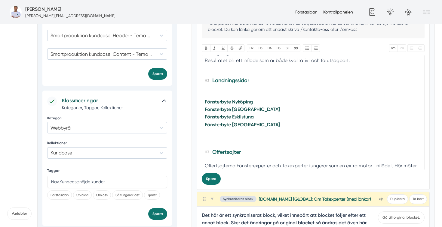
type trix-editor "<h2>En lösning som ger fler förfrågningar varje månad</h2><div>JL Fönster &amp;…"
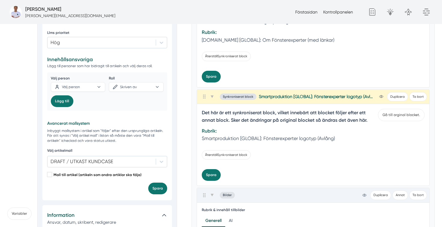
scroll to position [1097, 0]
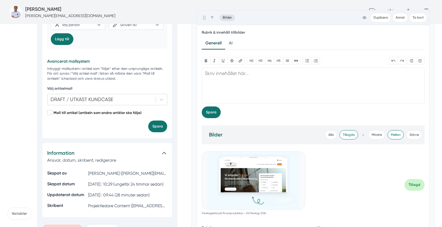
drag, startPoint x: 203, startPoint y: 134, endPoint x: 203, endPoint y: 15, distance: 119.3
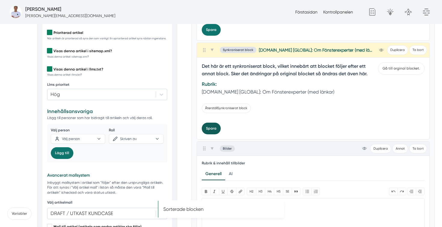
scroll to position [980, 0]
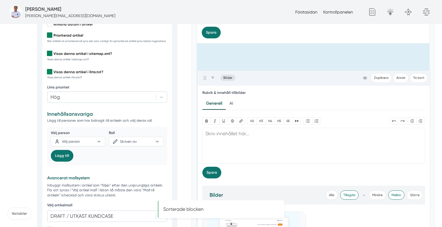
drag, startPoint x: 203, startPoint y: 153, endPoint x: 203, endPoint y: 69, distance: 84.4
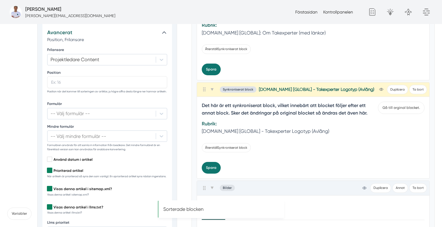
scroll to position [842, 0]
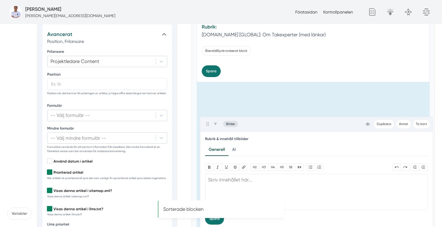
drag, startPoint x: 203, startPoint y: 191, endPoint x: 206, endPoint y: 115, distance: 75.7
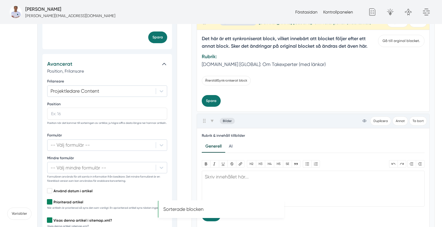
scroll to position [802, 0]
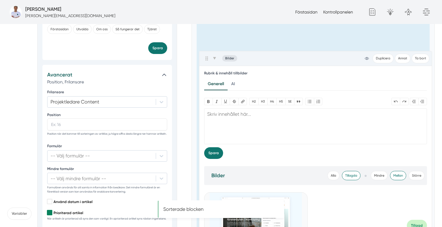
drag, startPoint x: 204, startPoint y: 130, endPoint x: 206, endPoint y: 54, distance: 76.1
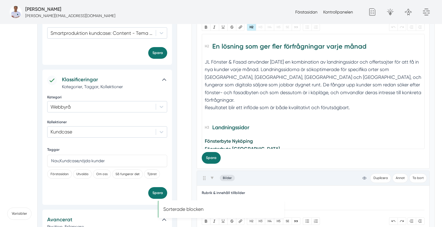
scroll to position [659, 0]
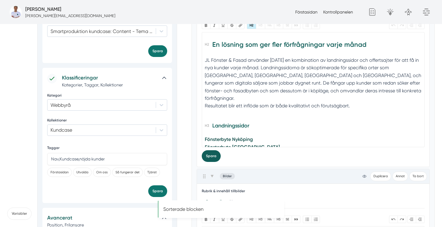
click at [213, 154] on button "Spara" at bounding box center [211, 157] width 19 height 12
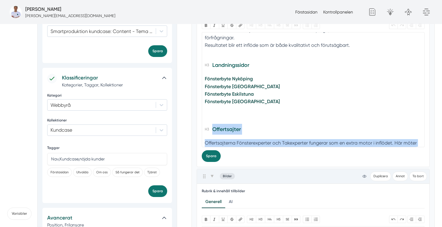
scroll to position [78, 0]
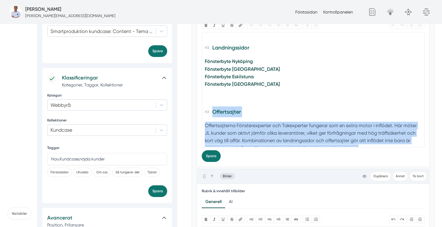
drag, startPoint x: 207, startPoint y: 115, endPoint x: 309, endPoint y: 188, distance: 125.3
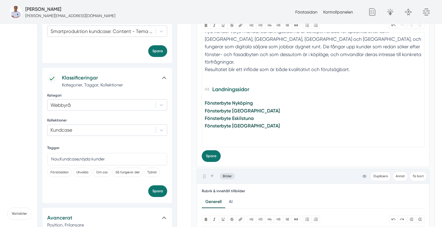
type trix-editor "<h2>En lösning som ger fler förfrågningar varje månad</h2><div>JL Fönster &amp;…"
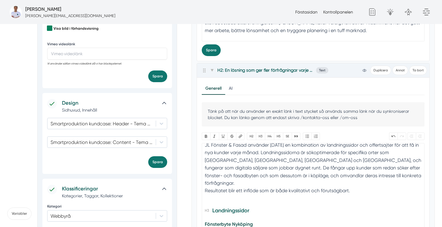
scroll to position [545, 0]
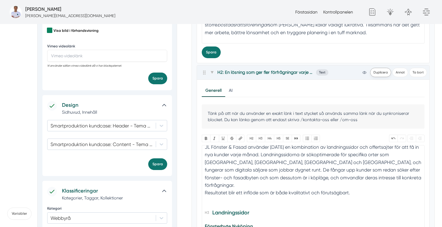
click at [381, 73] on span "Duplicera" at bounding box center [380, 72] width 21 height 9
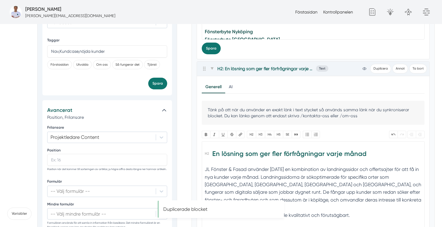
scroll to position [766, 0]
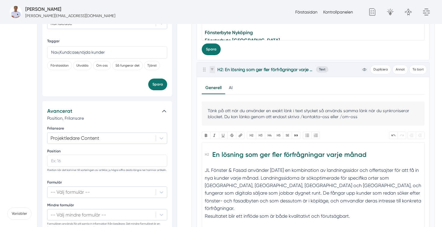
click at [211, 69] on icon at bounding box center [212, 70] width 3 height 2
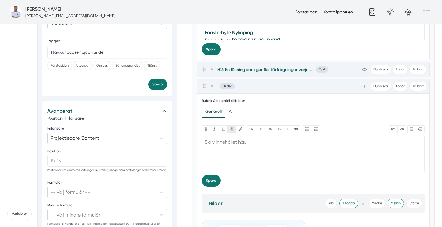
scroll to position [756, 0]
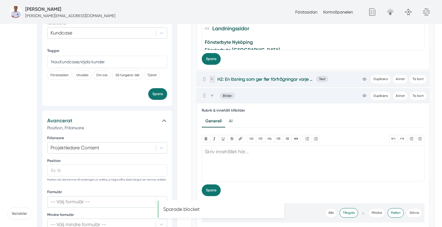
click at [213, 81] on span at bounding box center [211, 79] width 5 height 7
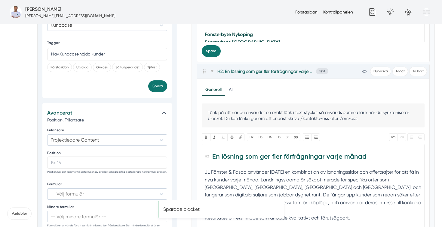
scroll to position [765, 0]
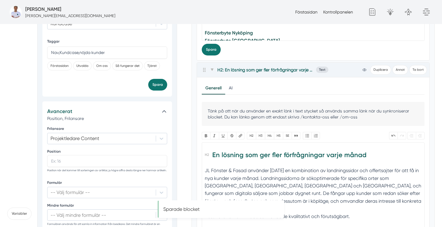
click at [260, 158] on h2 "En lösning som ger fler förfrågningar varje månad" at bounding box center [313, 157] width 216 height 17
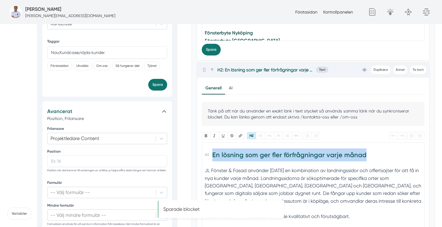
click at [260, 158] on h2 "En lösning som ger fler förfrågningar varje månad" at bounding box center [313, 157] width 216 height 17
click at [265, 158] on h2 "En lösning som ger fler förfrågningar varje månad" at bounding box center [313, 157] width 216 height 17
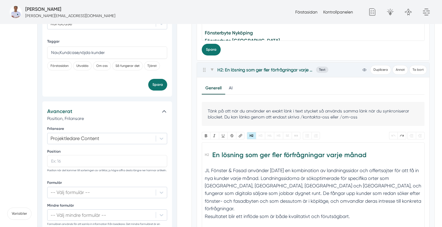
type trix-editor "<h2>En lösning som ger fler förfrågningar varje månad</h2><div>JL Fönster &amp;…"
click at [418, 70] on button "Ta bort" at bounding box center [418, 69] width 18 height 9
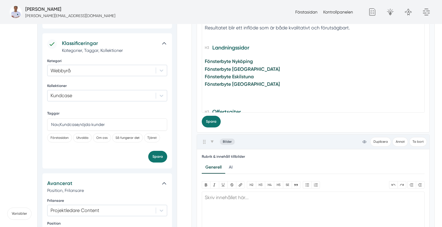
scroll to position [0, 0]
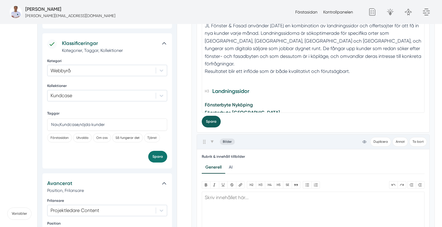
click at [210, 123] on button "Spara" at bounding box center [211, 122] width 19 height 12
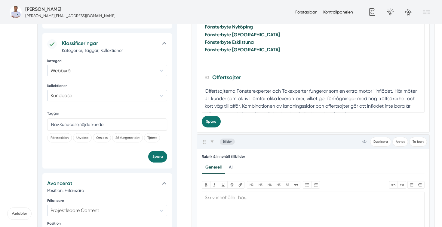
scroll to position [735, 0]
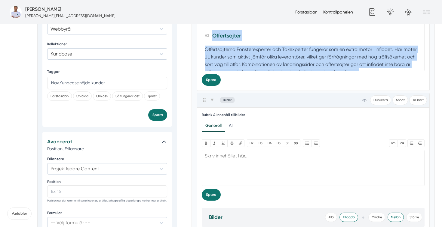
drag, startPoint x: 363, startPoint y: 65, endPoint x: 208, endPoint y: 23, distance: 160.3
click at [208, 23] on body "Fredrik Weberbauer fredrik.weberbauer@smartproduktion.se Förstasidan Kontrollpa…" at bounding box center [221, 187] width 442 height 1845
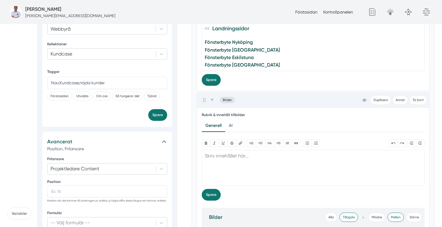
type trix-editor "<h2>En lösning som ger fler förfrågningar varje månad</h2><div>JL Fönster &amp;…"
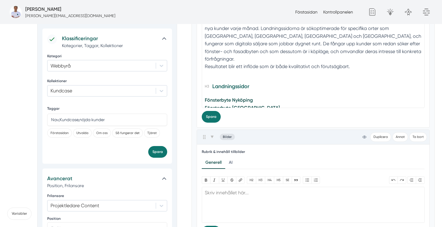
scroll to position [680, 0]
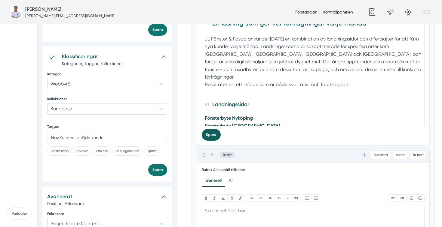
click at [212, 134] on button "Spara" at bounding box center [211, 135] width 19 height 12
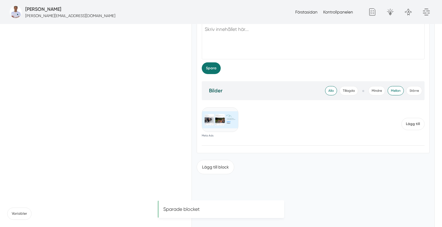
scroll to position [1619, 0]
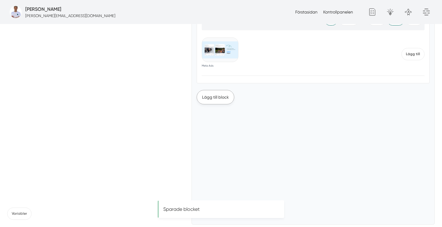
click at [209, 101] on button "Lägg till block" at bounding box center [216, 97] width 38 height 14
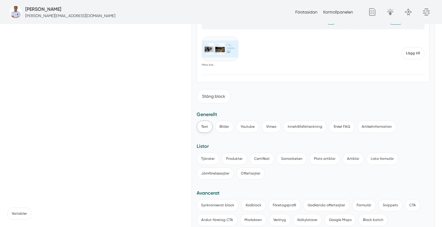
click at [206, 132] on button "Text" at bounding box center [205, 127] width 16 height 12
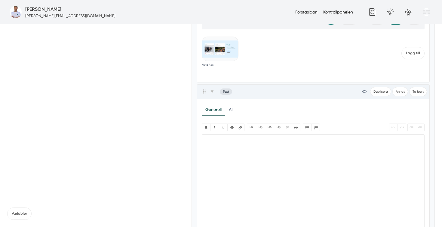
click at [220, 151] on trix-editor at bounding box center [313, 192] width 223 height 115
click at [260, 127] on button "H3" at bounding box center [260, 128] width 9 height 8
paste trix-editor "<h3><h3>Offertsajter</h3></h3><h3>Offertsajterna Fönsterexperter och Takexperte…"
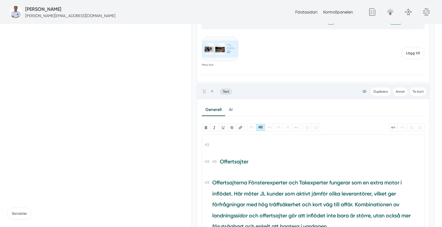
click at [220, 181] on h3 "Offertsajterna Fönsterexperter och Takexperter fungerar som en extra motor i in…" at bounding box center [313, 207] width 216 height 58
click at [211, 182] on h3 "Offertsajterna Fönsterexperter och Takexperter fungerar som en extra motor i in…" at bounding box center [313, 207] width 216 height 58
click at [263, 126] on button "H3" at bounding box center [260, 128] width 9 height 8
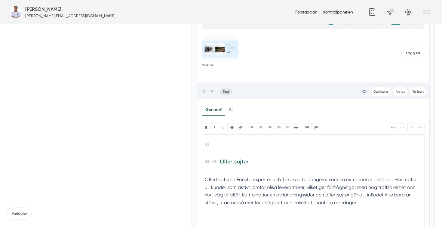
click at [217, 154] on h3 at bounding box center [313, 147] width 216 height 14
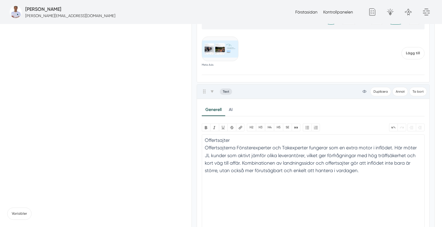
click at [235, 140] on div "Offertsajter" at bounding box center [313, 141] width 216 height 8
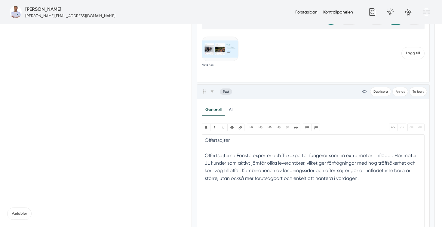
click at [223, 140] on div "Offertsajter" at bounding box center [313, 144] width 216 height 15
click at [261, 129] on button "H3" at bounding box center [260, 128] width 9 height 8
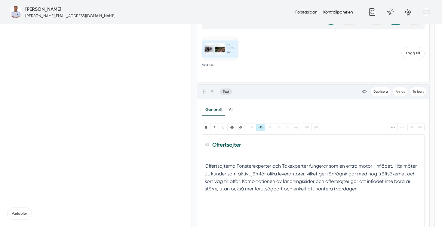
click at [251, 160] on div at bounding box center [313, 159] width 216 height 8
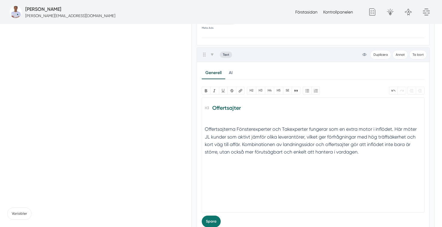
scroll to position [1679, 0]
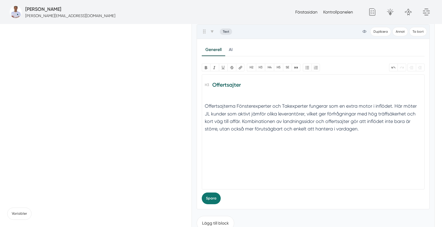
click at [236, 185] on trix-editor "Offertsajter Offertsajterna Fönsterexperter och Takexperter fungerar som en ext…" at bounding box center [313, 132] width 223 height 115
type trix-editor "<h3>Offertsajter</h3><div><br></div><div>Offertsajterna Fönsterexperter och Tak…"
click at [210, 201] on button "Spara" at bounding box center [211, 199] width 19 height 12
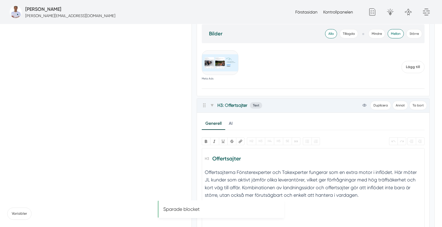
scroll to position [1606, 0]
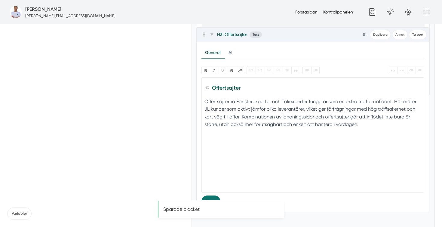
drag, startPoint x: 205, startPoint y: 106, endPoint x: 205, endPoint y: 29, distance: 77.5
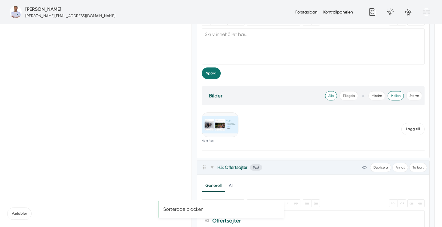
scroll to position [1525, 0]
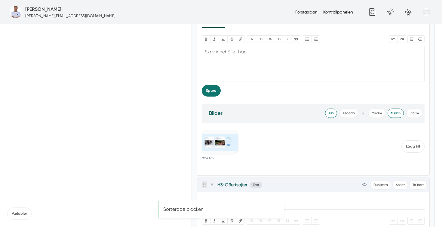
click at [204, 189] on span at bounding box center [204, 184] width 5 height 7
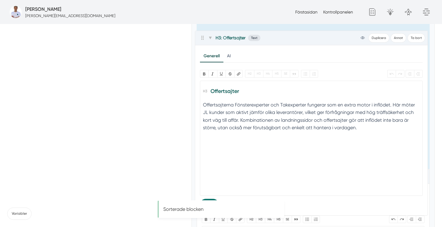
drag, startPoint x: 205, startPoint y: 189, endPoint x: 203, endPoint y: 36, distance: 153.3
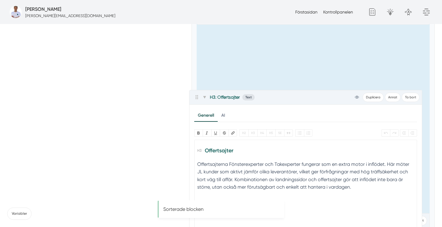
scroll to position [1492, 0]
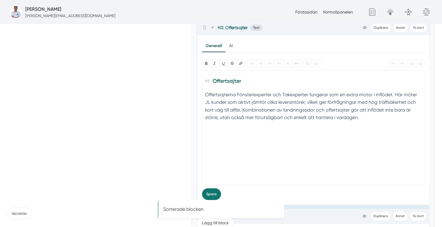
drag, startPoint x: 204, startPoint y: 160, endPoint x: 210, endPoint y: 20, distance: 139.8
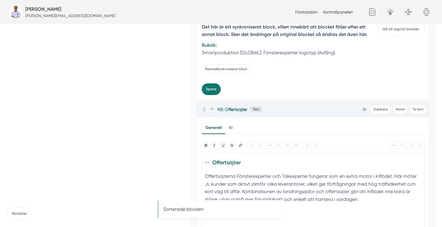
scroll to position [1406, 0]
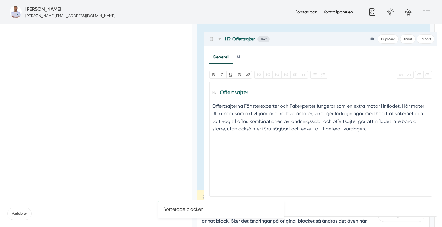
drag, startPoint x: 205, startPoint y: 117, endPoint x: 213, endPoint y: 38, distance: 79.1
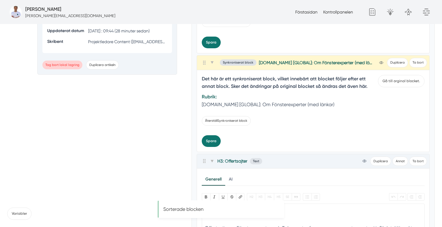
scroll to position [1254, 0]
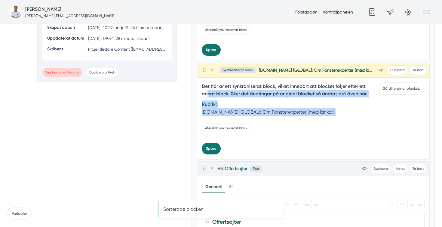
drag, startPoint x: 205, startPoint y: 173, endPoint x: 208, endPoint y: 98, distance: 75.8
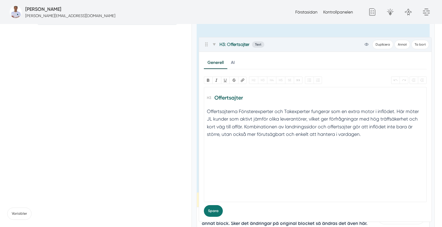
drag, startPoint x: 206, startPoint y: 171, endPoint x: 207, endPoint y: 42, distance: 129.2
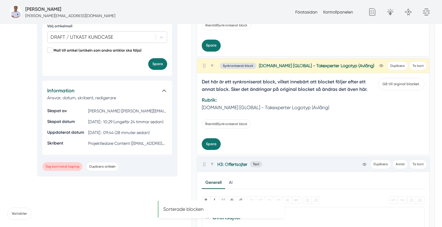
scroll to position [1146, 0]
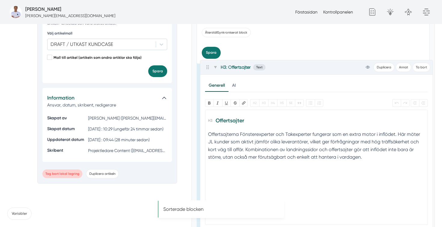
drag, startPoint x: 205, startPoint y: 180, endPoint x: 208, endPoint y: 66, distance: 113.9
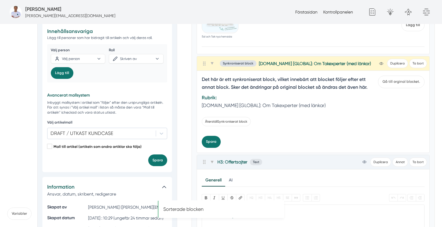
scroll to position [1042, 0]
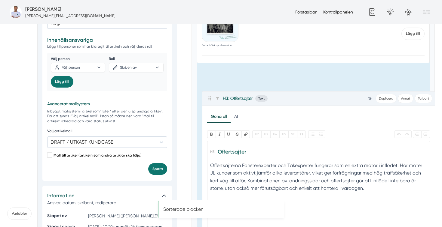
drag, startPoint x: 203, startPoint y: 183, endPoint x: 208, endPoint y: 89, distance: 93.8
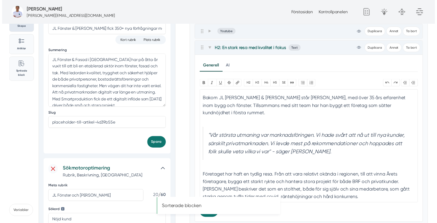
scroll to position [0, 0]
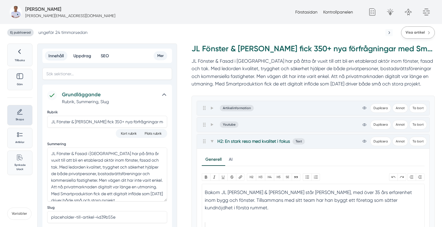
click at [417, 33] on span "Visa artikel" at bounding box center [414, 33] width 19 height 6
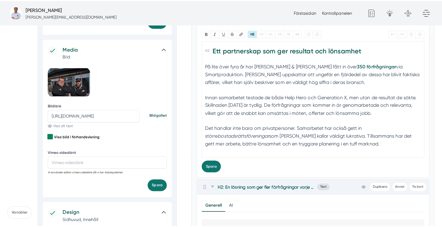
scroll to position [430, 0]
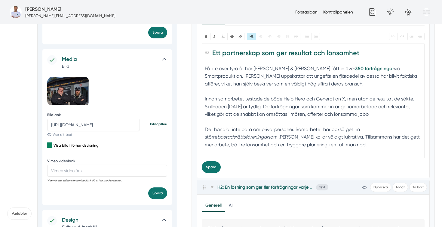
click at [99, 123] on input "https://s3.eu-west-2.amazonaws.com/byggservice/photos/images/000/047/459/medium…" at bounding box center [93, 125] width 93 height 12
paste input "63/medium/bild-pa-smartproduktion-webbyraer-i-dalarnas-lan.jpg?1759393430"
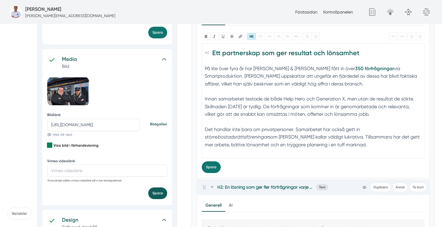
type input "https://s3.eu-west-2.amazonaws.com/byggservice/photos/images/000/047/463/medium…"
click at [154, 191] on button "Spara" at bounding box center [157, 194] width 19 height 12
click at [155, 195] on button "Spara" at bounding box center [157, 194] width 19 height 12
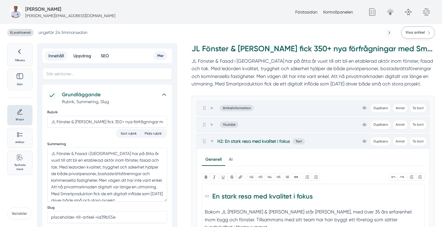
click at [421, 35] on span "Visa artikel" at bounding box center [414, 33] width 19 height 6
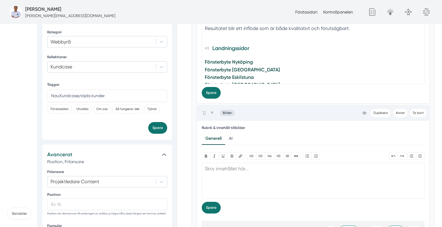
scroll to position [726, 0]
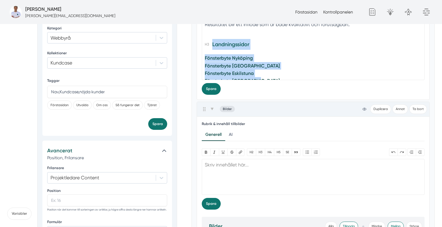
drag, startPoint x: 264, startPoint y: 73, endPoint x: 202, endPoint y: 37, distance: 72.3
click at [202, 37] on trix-editor "En lösning som ger fler förfrågningar varje månad JL Fönster & Fasad använder i…" at bounding box center [313, 22] width 223 height 115
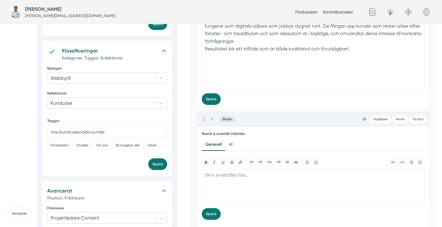
scroll to position [682, 0]
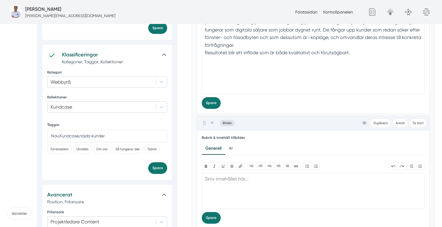
click at [226, 79] on trix-editor "En lösning som ger fler förfrågningar varje månad JL Fönster & Fasad använder i…" at bounding box center [313, 36] width 223 height 115
click at [222, 85] on trix-editor "En lösning som ger fler förfrågningar varje månad JL Fönster & Fasad använder i…" at bounding box center [313, 36] width 223 height 115
type trix-editor "<h2>En lösning som ger fler förfrågningar varje månad</h2><div>JL Fönster &amp;…"
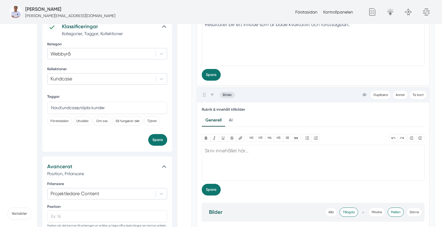
scroll to position [718, 0]
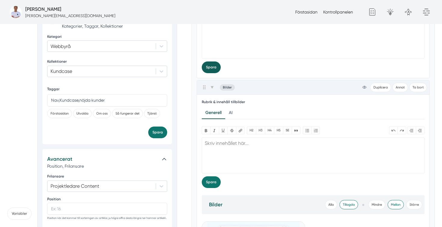
click at [212, 69] on button "Spara" at bounding box center [211, 68] width 19 height 12
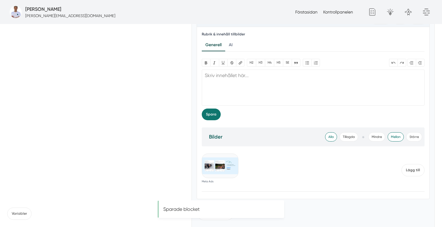
scroll to position [1776, 0]
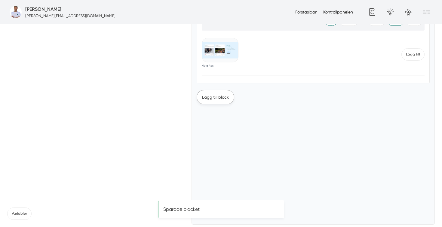
click at [210, 94] on button "Lägg till block" at bounding box center [216, 97] width 38 height 14
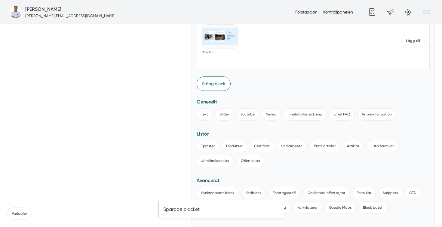
scroll to position [1798, 0]
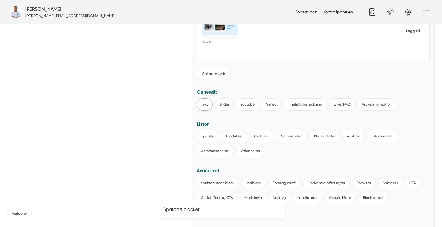
click at [203, 110] on button "Text" at bounding box center [205, 105] width 16 height 12
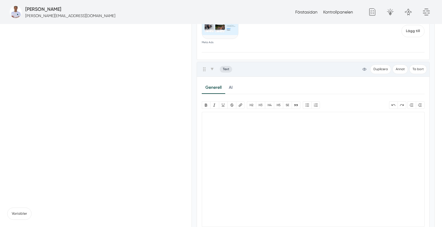
click at [219, 129] on trix-editor at bounding box center [313, 169] width 223 height 115
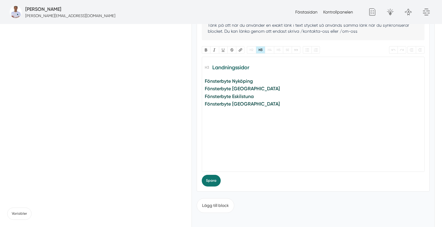
scroll to position [1911, 0]
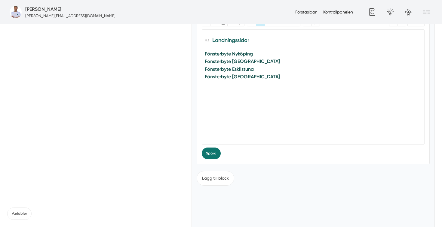
click at [227, 126] on trix-editor "Landningssidor Fönsterbyte Nyköping Fönsterbyte Linköping Fönsterbyte Eskilstun…" at bounding box center [313, 86] width 223 height 115
click at [209, 154] on button "Spara" at bounding box center [211, 154] width 19 height 12
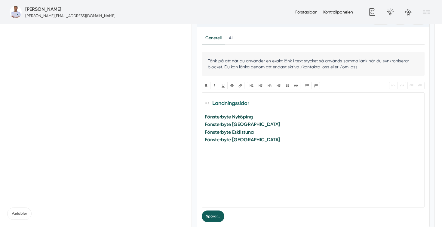
scroll to position [1758, 0]
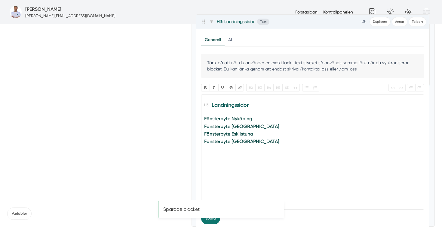
drag, startPoint x: 203, startPoint y: 111, endPoint x: 203, endPoint y: 17, distance: 93.7
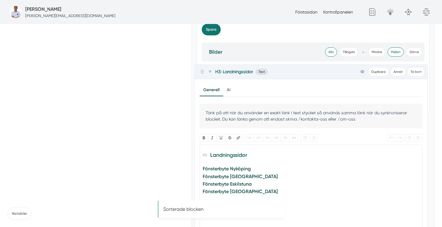
scroll to position [1744, 0]
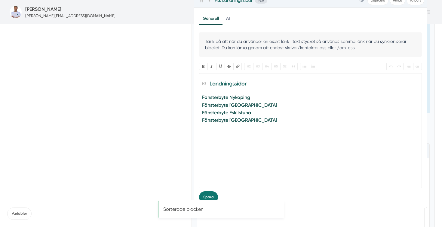
drag, startPoint x: 204, startPoint y: 151, endPoint x: 201, endPoint y: -2, distance: 152.7
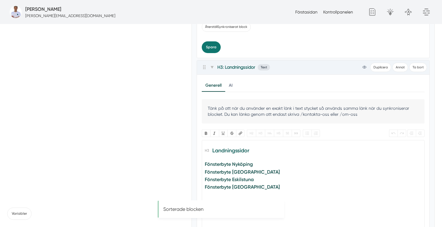
scroll to position [1604, 0]
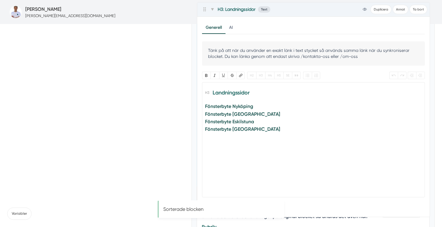
drag, startPoint x: 202, startPoint y: 76, endPoint x: 203, endPoint y: 7, distance: 68.5
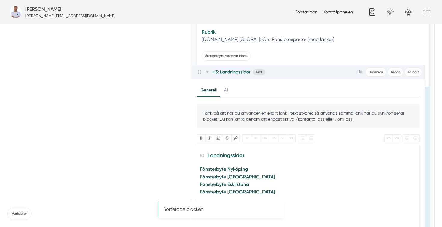
scroll to position [1488, 0]
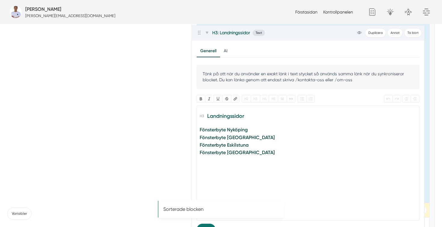
drag, startPoint x: 205, startPoint y: 158, endPoint x: 201, endPoint y: 16, distance: 142.8
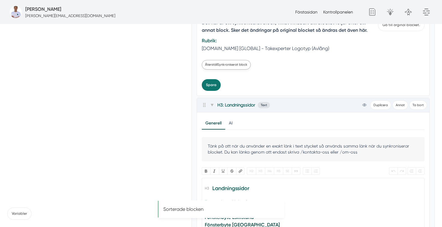
scroll to position [1380, 0]
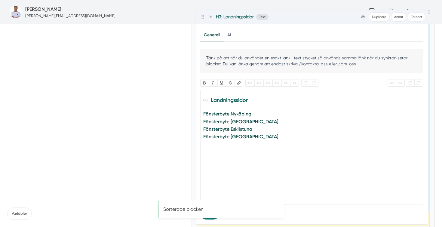
drag, startPoint x: 206, startPoint y: 105, endPoint x: 204, endPoint y: 12, distance: 92.6
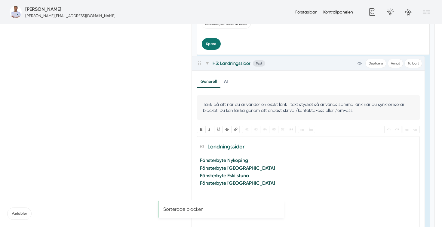
scroll to position [1320, 0]
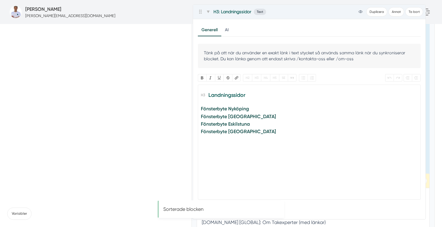
drag, startPoint x: 205, startPoint y: 161, endPoint x: 200, endPoint y: 8, distance: 152.7
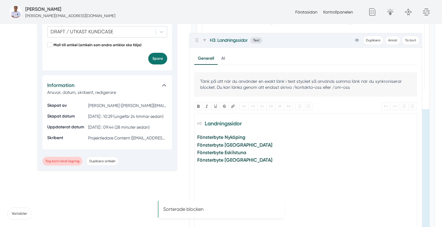
scroll to position [1165, 0]
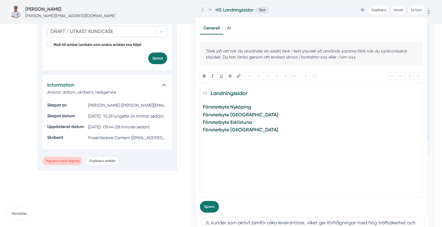
drag, startPoint x: 205, startPoint y: 151, endPoint x: 203, endPoint y: 9, distance: 141.8
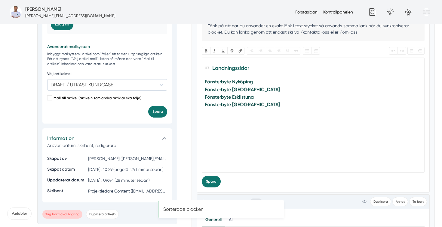
scroll to position [1124, 0]
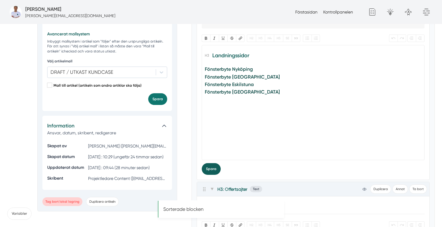
click at [212, 169] on button "Spara" at bounding box center [211, 169] width 19 height 12
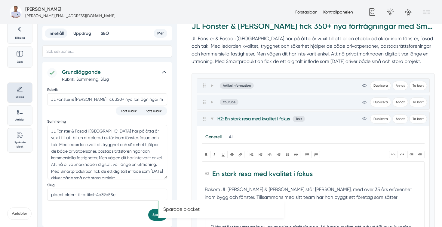
scroll to position [0, 0]
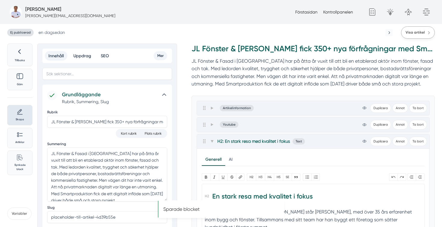
click at [416, 32] on span "Visa artikel" at bounding box center [414, 33] width 19 height 6
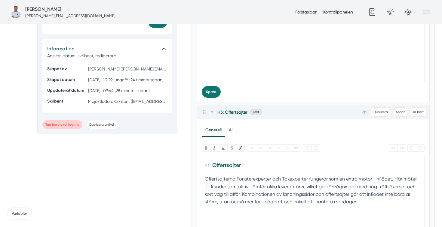
scroll to position [1211, 0]
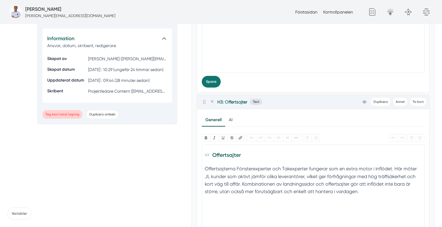
click at [208, 157] on h3 "Offertsajter" at bounding box center [313, 157] width 216 height 14
click at [228, 157] on h3 "Offertsajter" at bounding box center [313, 157] width 216 height 14
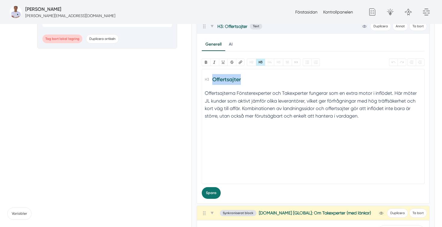
scroll to position [1286, 0]
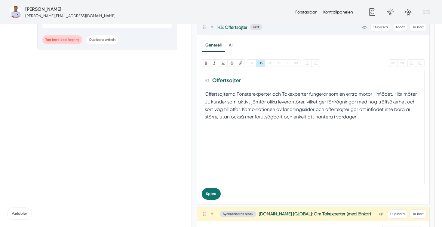
click at [241, 81] on h3 "Offertsajter" at bounding box center [313, 82] width 216 height 14
click at [209, 81] on h3 "Offertsajter" at bounding box center [313, 82] width 216 height 14
type trix-editor "<div>Offertsajter</div><div>Offertsajterna Fönsterexperter och Takexperter fung…"
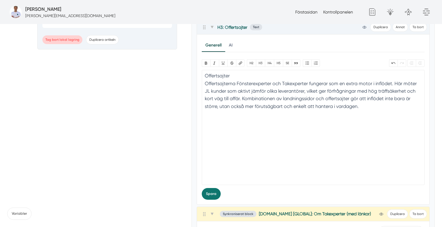
click at [216, 77] on div "Offertsajter" at bounding box center [313, 76] width 216 height 8
click at [250, 61] on button "H2" at bounding box center [251, 63] width 9 height 8
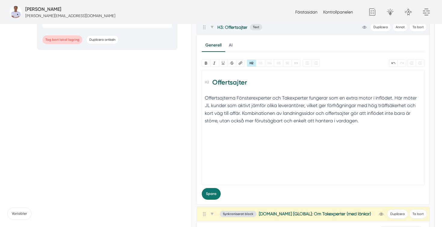
click at [252, 82] on h2 "Offertsajter" at bounding box center [313, 84] width 216 height 17
click at [210, 195] on button "Spara" at bounding box center [211, 194] width 19 height 12
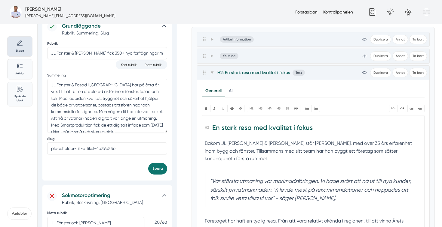
scroll to position [0, 0]
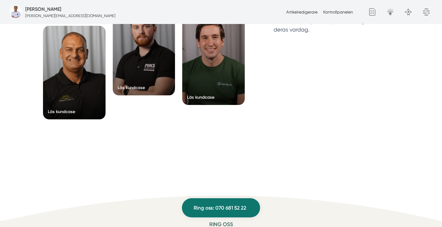
scroll to position [1926, 0]
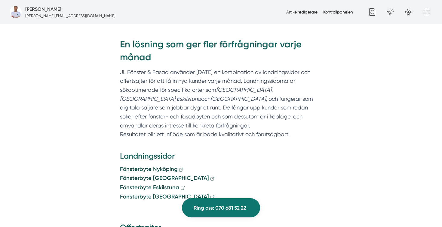
scroll to position [1026, 0]
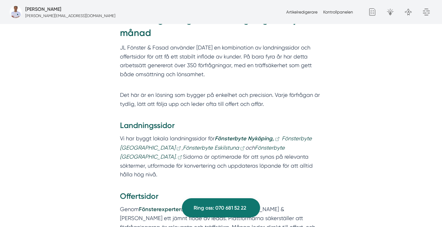
scroll to position [1025, 0]
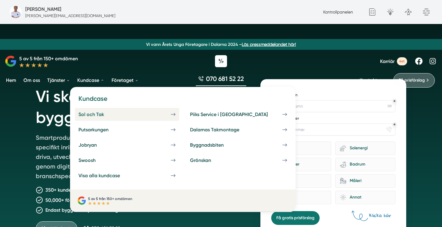
click at [94, 114] on div "Sol och Tak" at bounding box center [98, 115] width 40 height 6
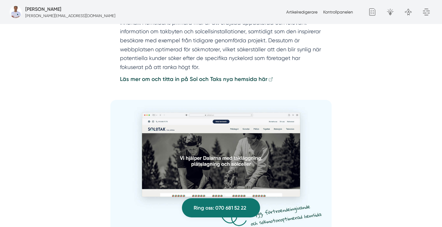
scroll to position [1132, 0]
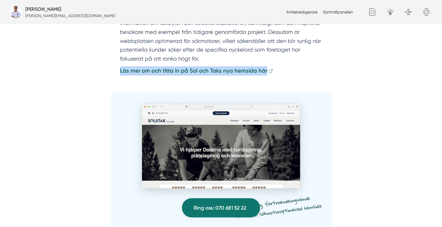
drag, startPoint x: 114, startPoint y: 62, endPoint x: 264, endPoint y: 60, distance: 149.3
copy strong "Läs mer om och titta in på Sol och Taks nya hemsida här"
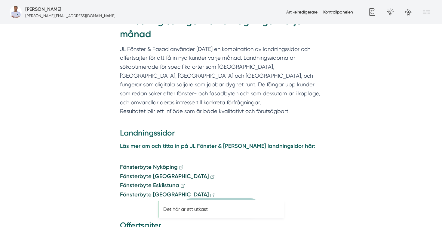
scroll to position [1026, 0]
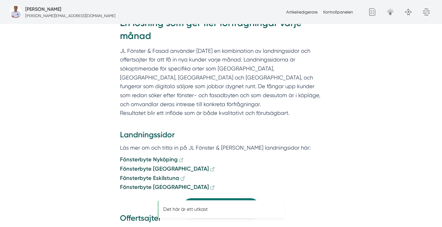
scroll to position [1048, 0]
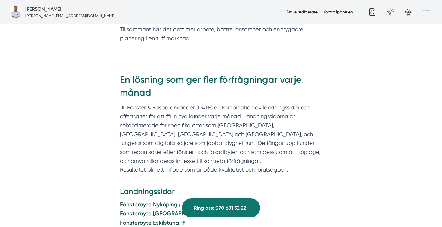
scroll to position [970, 0]
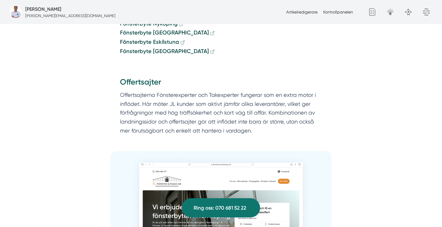
scroll to position [1122, 0]
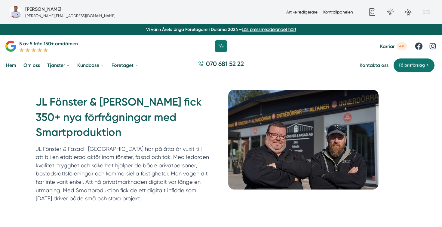
scroll to position [34, 0]
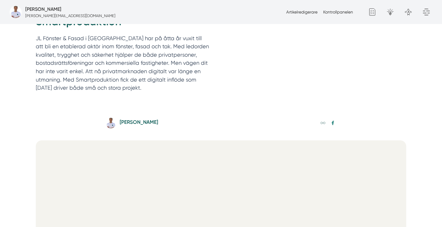
scroll to position [87, 0]
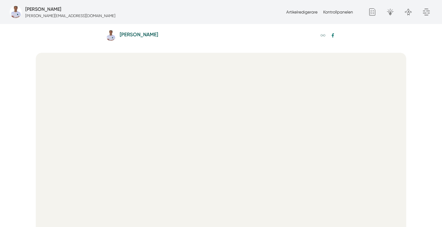
scroll to position [243, 0]
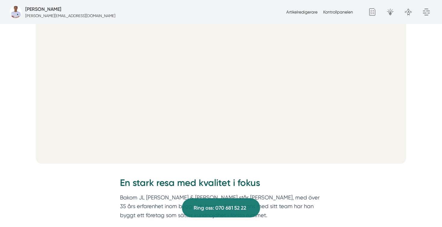
scroll to position [0, 0]
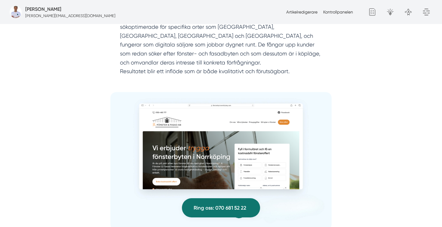
scroll to position [1065, 0]
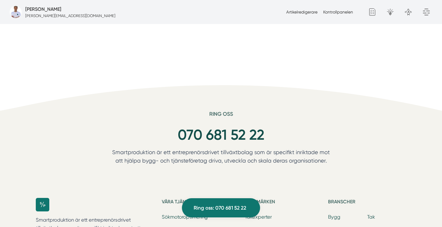
scroll to position [1824, 0]
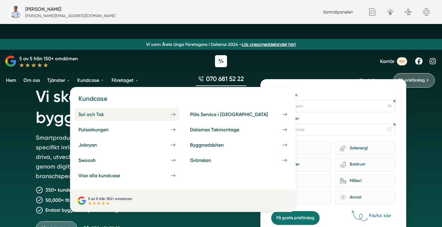
click at [102, 113] on div "Sol och Tak" at bounding box center [98, 115] width 40 height 6
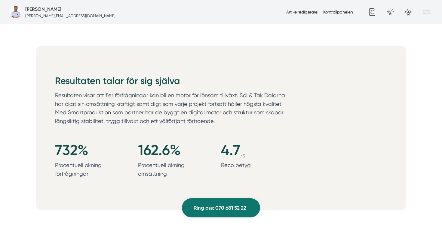
scroll to position [615, 0]
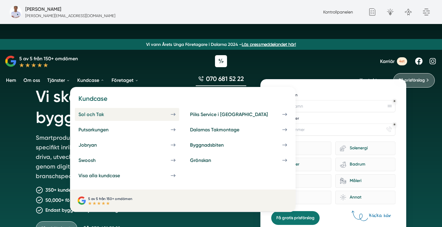
click at [108, 114] on div "Sol och Tak" at bounding box center [98, 115] width 40 height 6
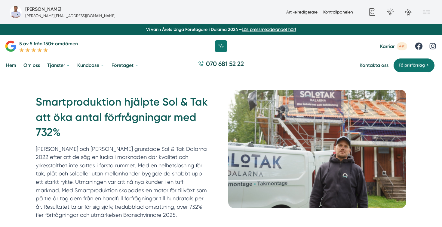
drag, startPoint x: 56, startPoint y: 137, endPoint x: 36, endPoint y: 98, distance: 44.3
click at [36, 98] on h1 "Smartproduktion hjälpte Sol & Tak att öka antal förfrågningar med 732%" at bounding box center [125, 120] width 178 height 50
copy h1 "Smartproduktion hjälpte Sol & Tak att öka antal förfrågningar med 732"
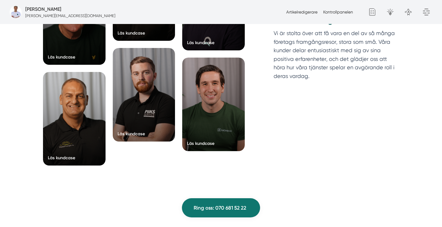
scroll to position [1722, 0]
